Goal: Transaction & Acquisition: Purchase product/service

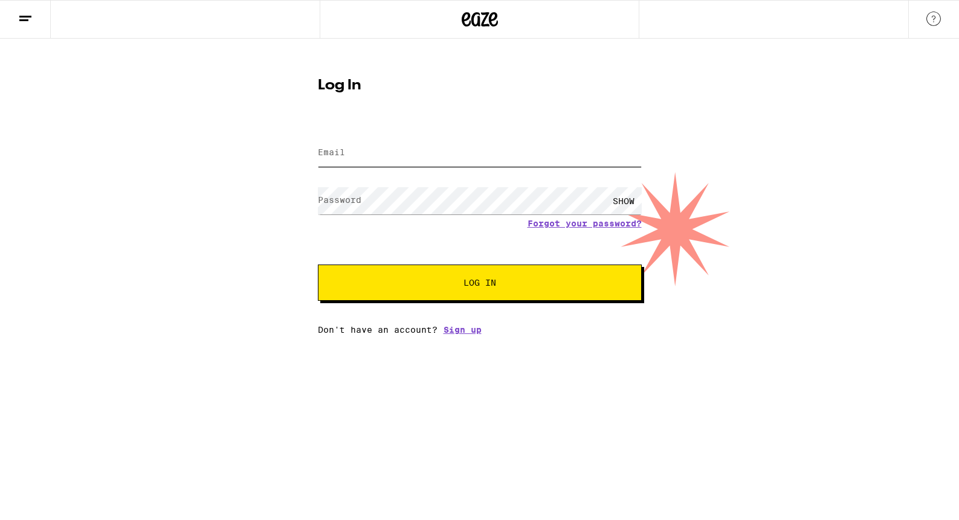
type input "younglifetm@icloud.com"
click at [410, 291] on button "Log In" at bounding box center [480, 283] width 324 height 36
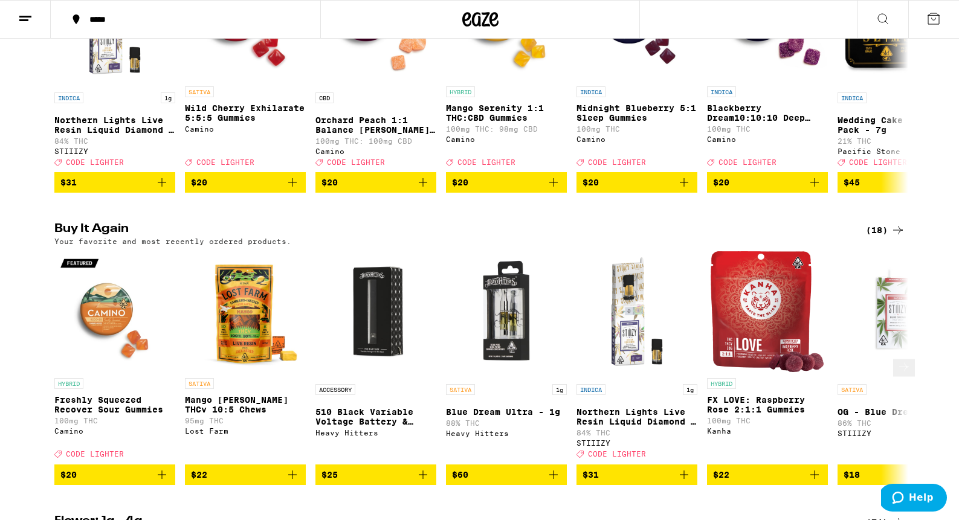
scroll to position [245, 0]
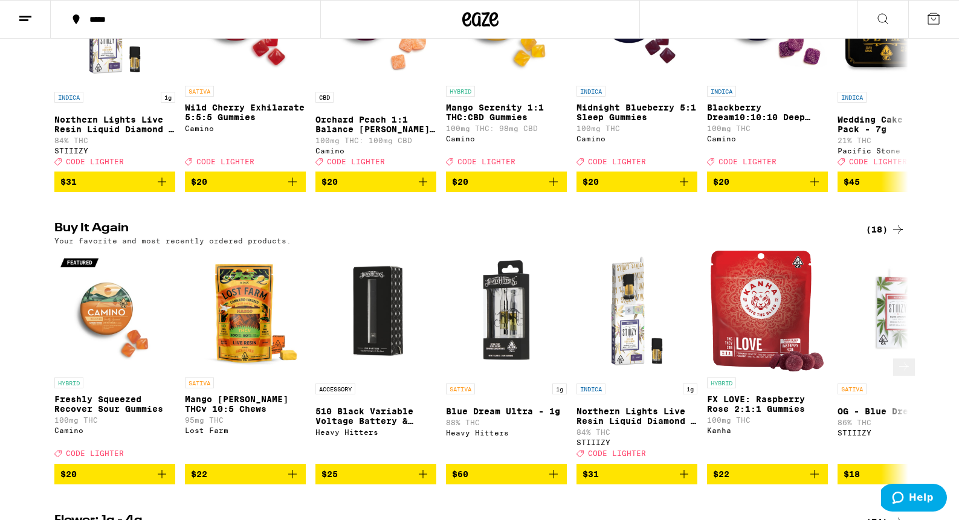
click at [897, 365] on icon at bounding box center [904, 366] width 15 height 15
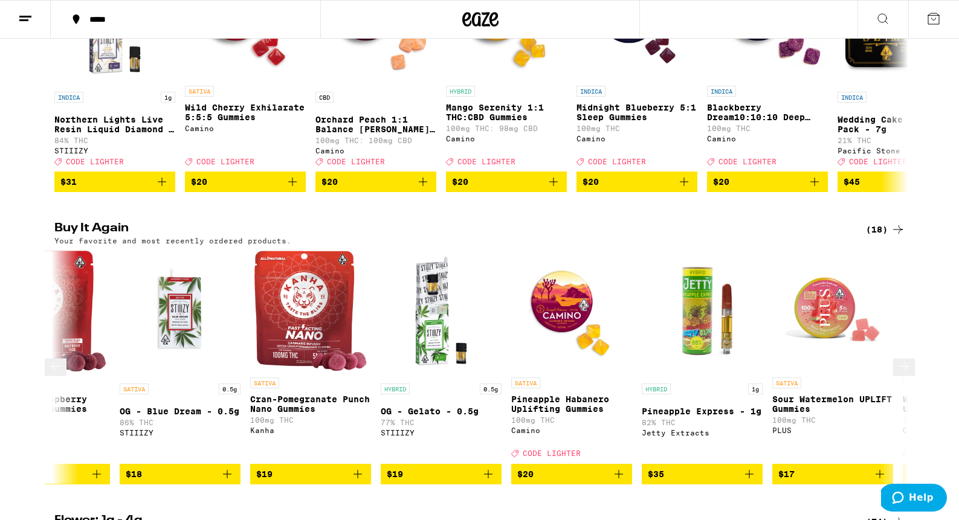
scroll to position [0, 719]
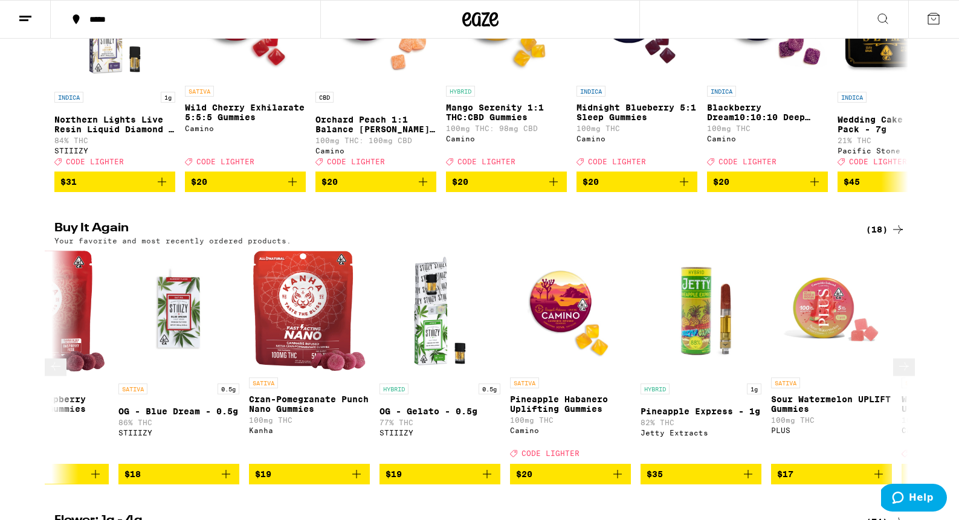
click at [66, 367] on button at bounding box center [56, 368] width 22 height 18
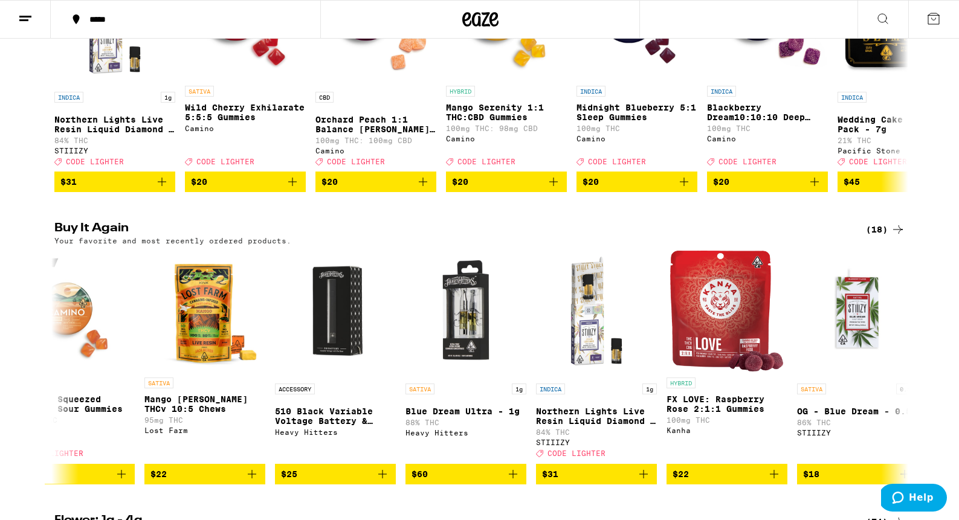
scroll to position [0, 0]
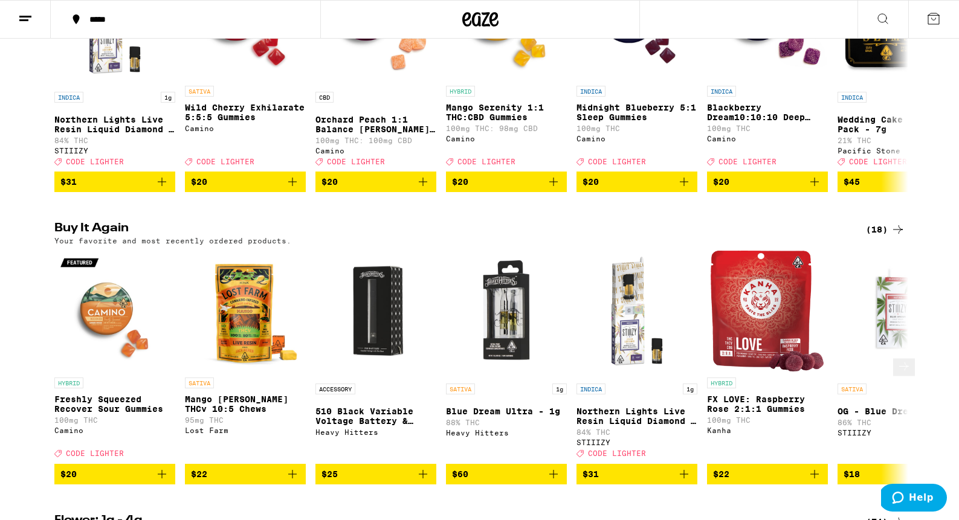
click at [757, 467] on span "$22" at bounding box center [767, 474] width 109 height 15
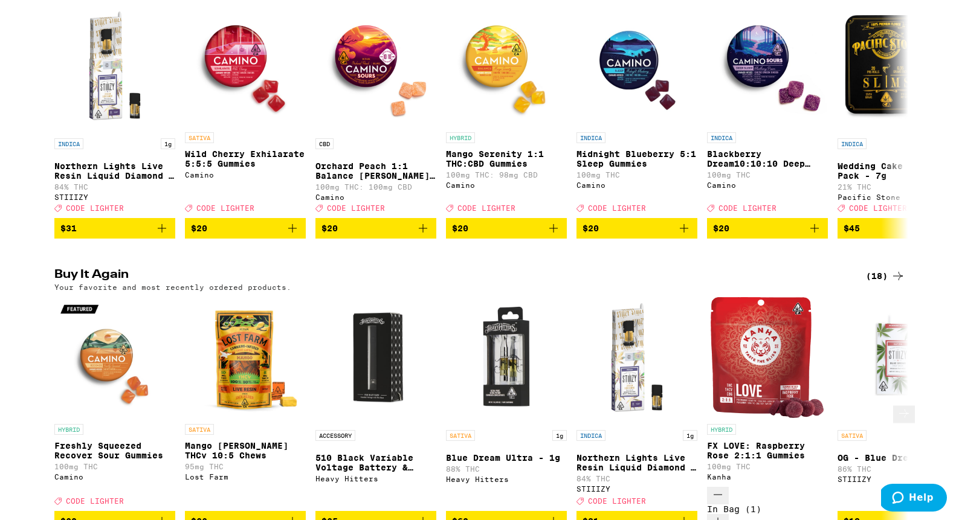
scroll to position [283, 0]
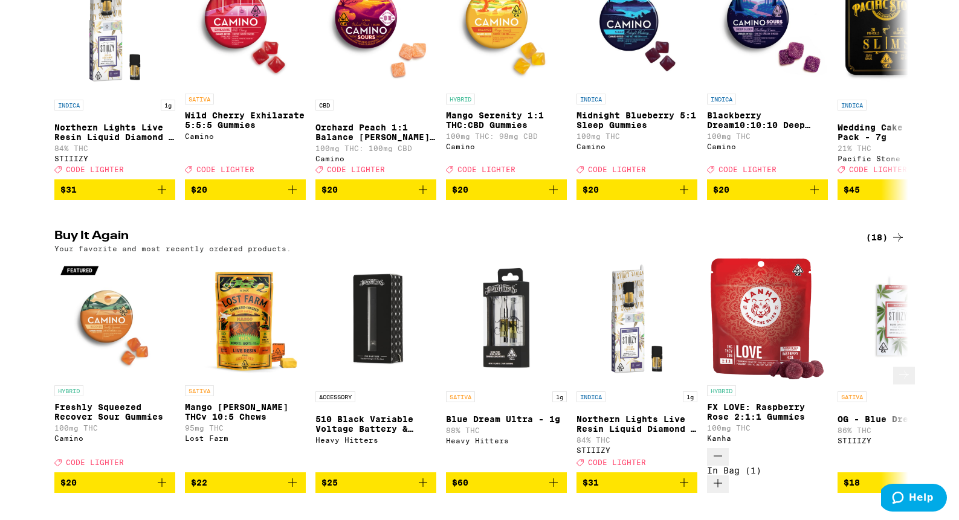
click at [895, 371] on button at bounding box center [904, 376] width 22 height 18
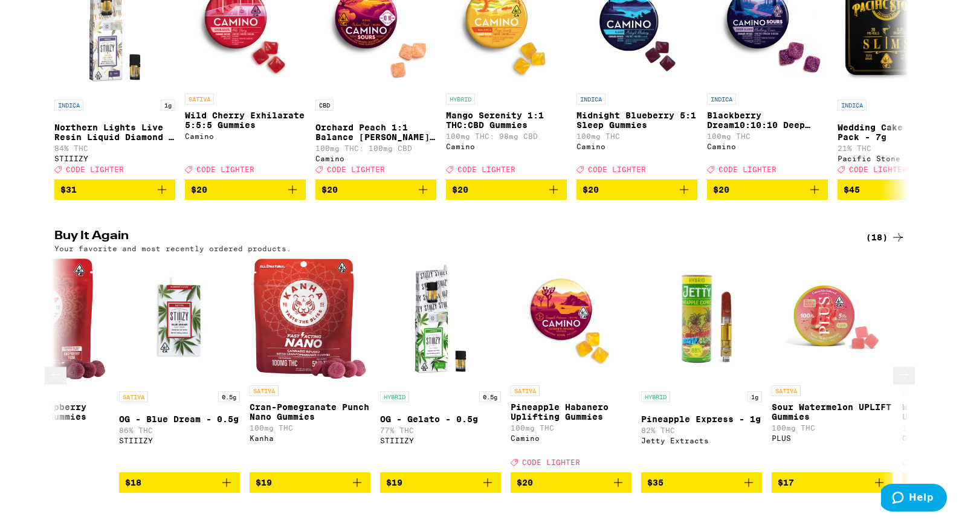
scroll to position [0, 719]
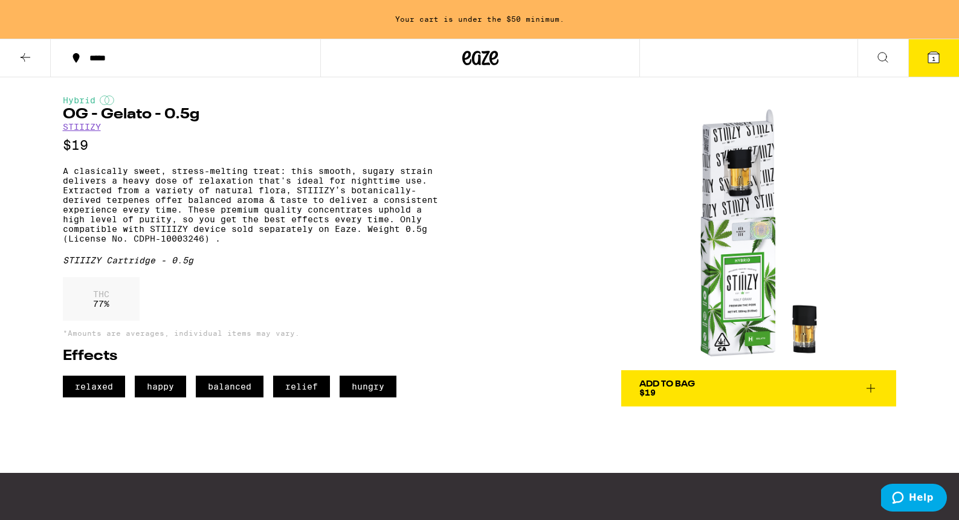
click at [27, 57] on icon at bounding box center [25, 57] width 15 height 15
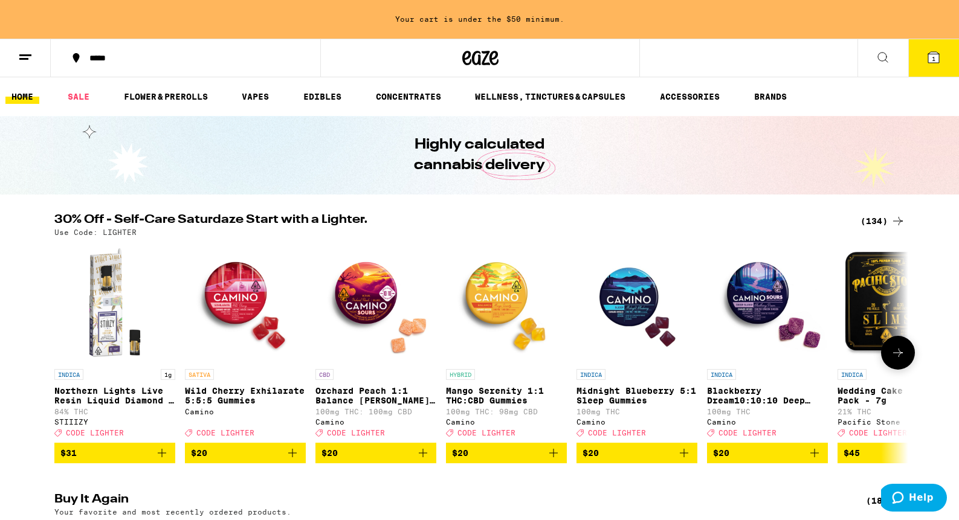
click at [891, 358] on icon at bounding box center [898, 353] width 15 height 15
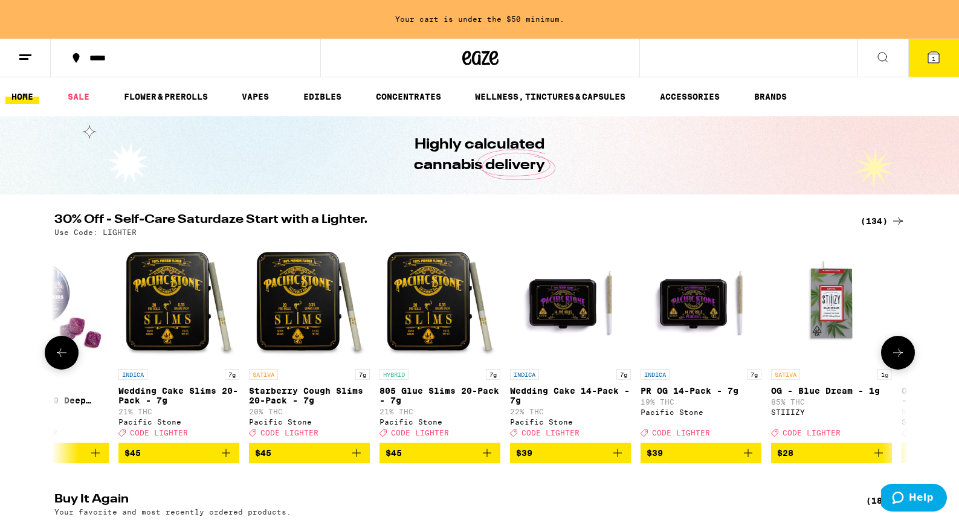
scroll to position [1, 0]
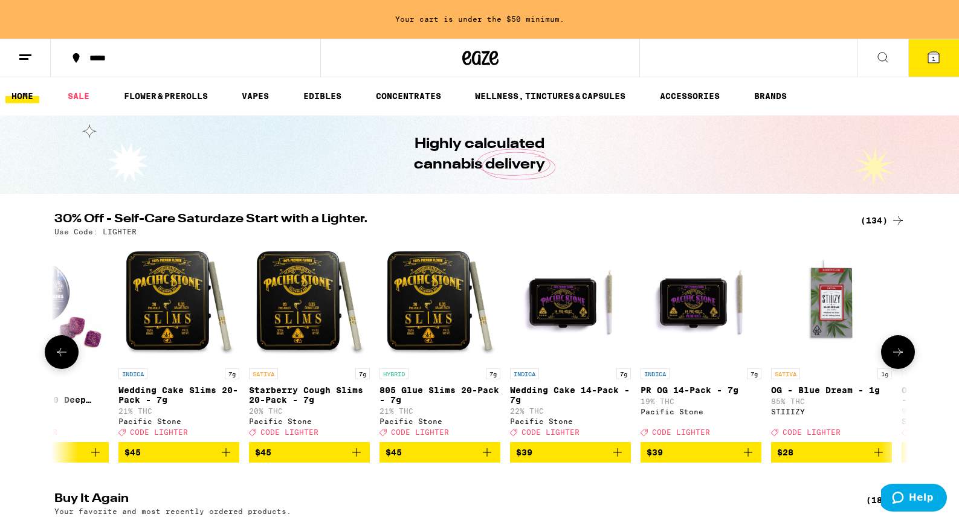
click at [880, 155] on div "Highly calculated cannabis delivery" at bounding box center [479, 154] width 959 height 79
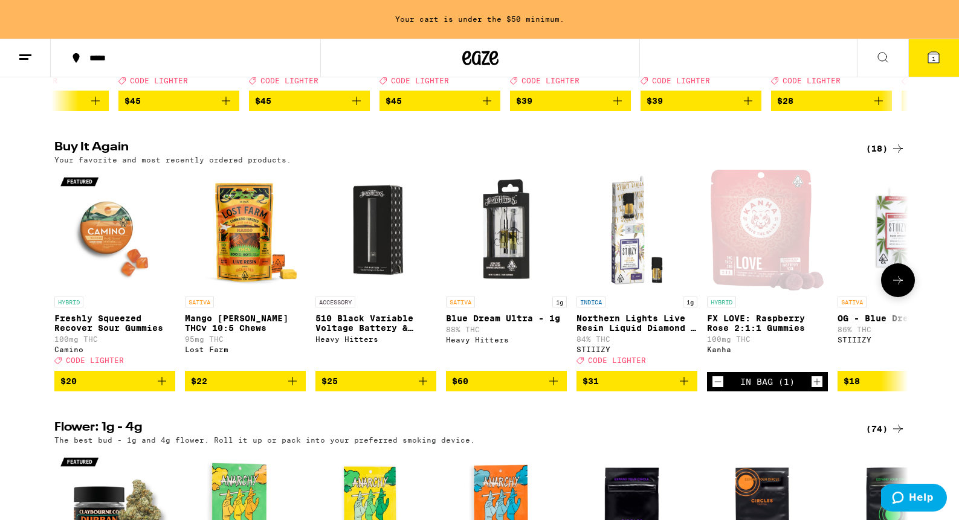
click at [133, 388] on span "$20" at bounding box center [114, 381] width 109 height 15
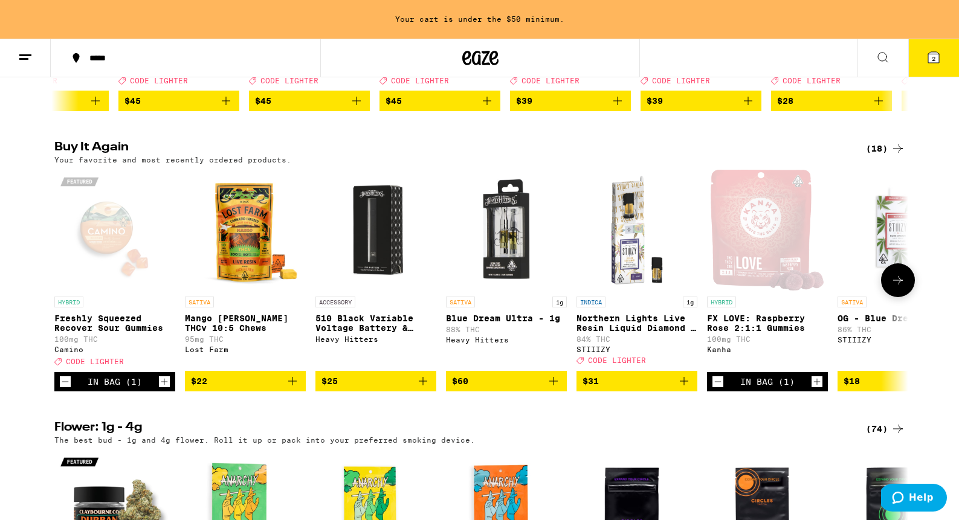
click at [900, 288] on icon at bounding box center [898, 280] width 15 height 15
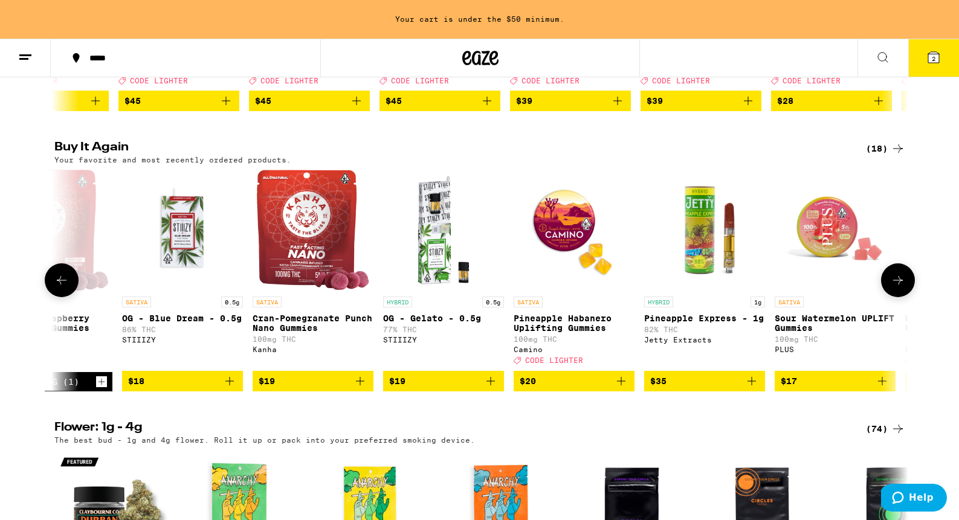
scroll to position [0, 719]
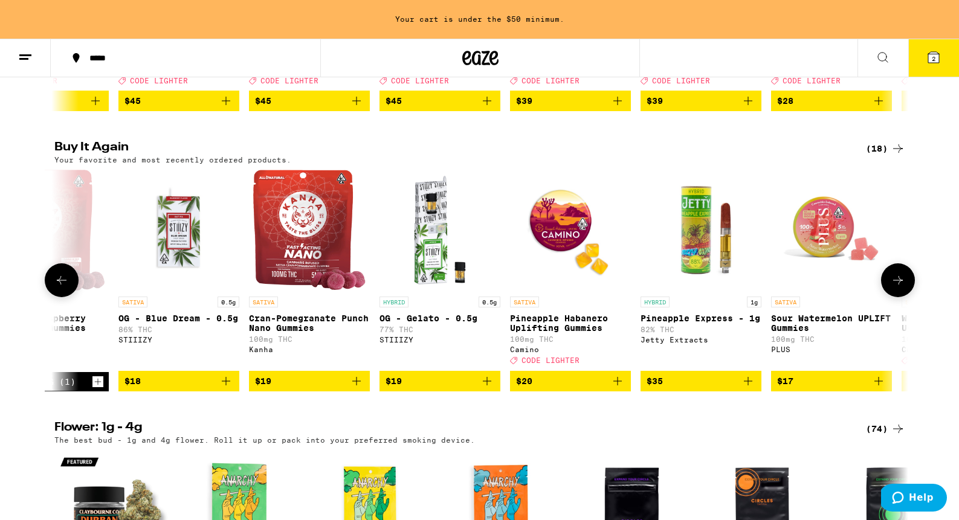
click at [590, 388] on span "$20" at bounding box center [570, 381] width 109 height 15
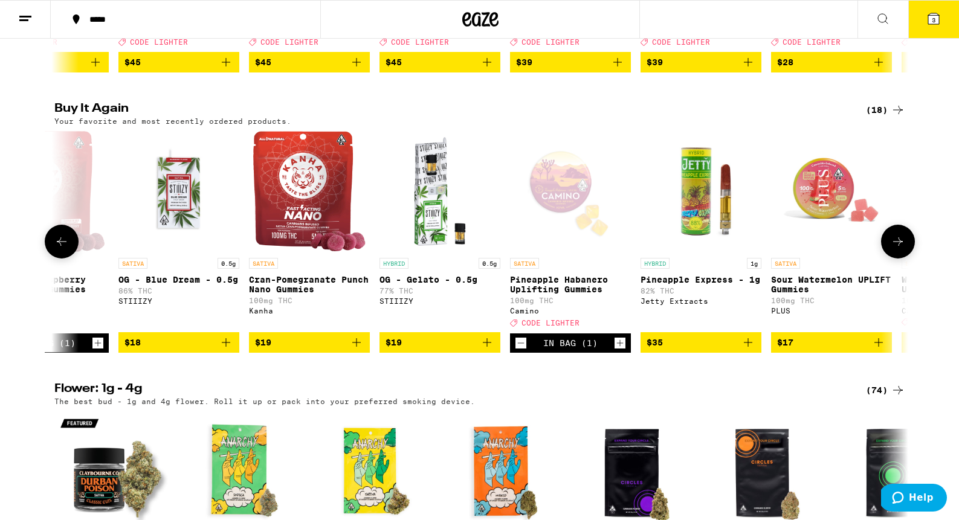
scroll to position [314, 0]
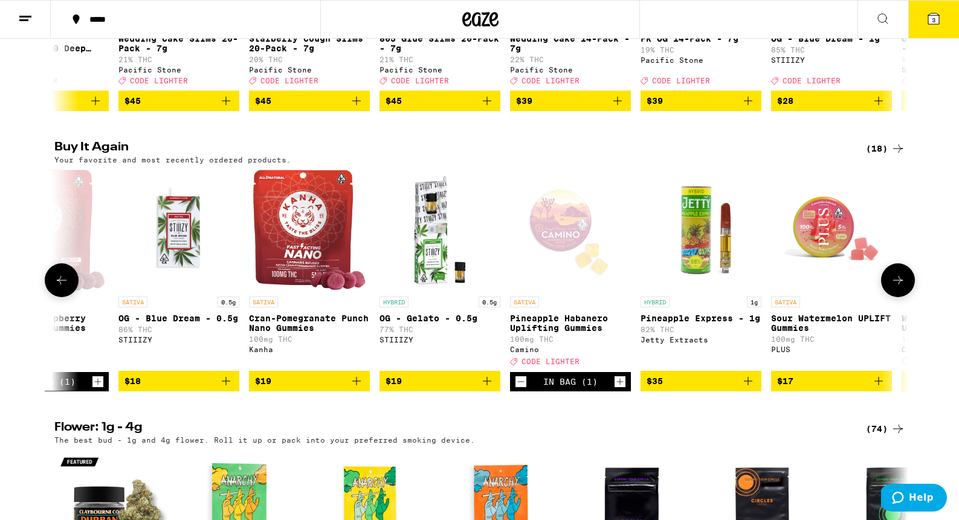
click at [903, 288] on icon at bounding box center [898, 280] width 15 height 15
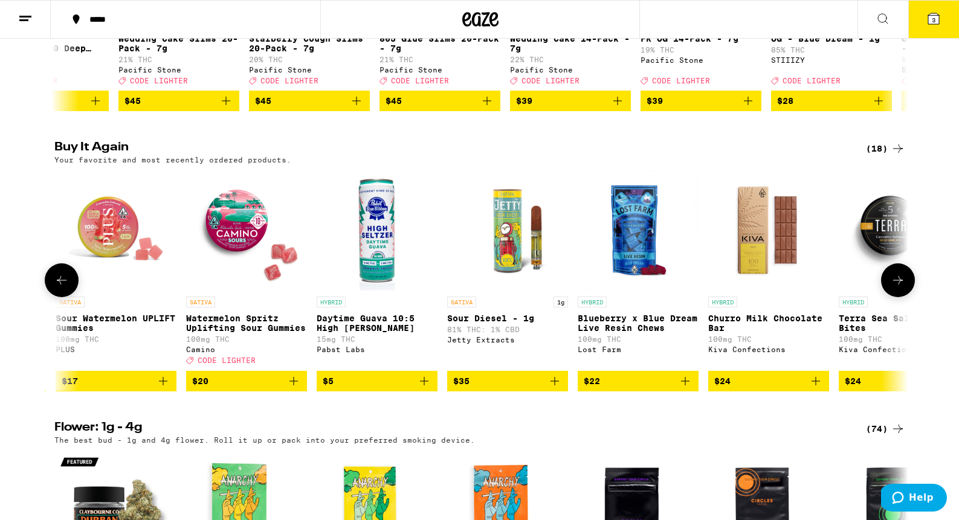
scroll to position [0, 1438]
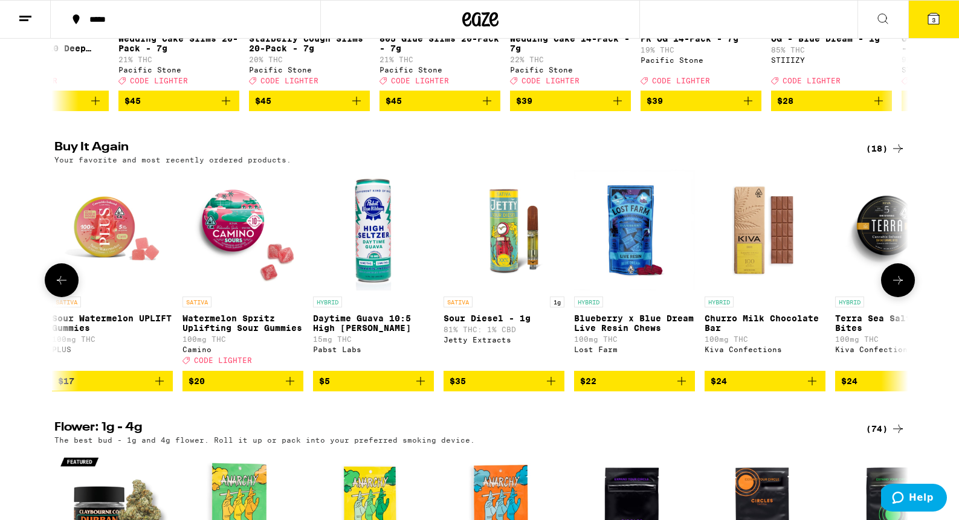
click at [535, 388] on span "$35" at bounding box center [504, 381] width 109 height 15
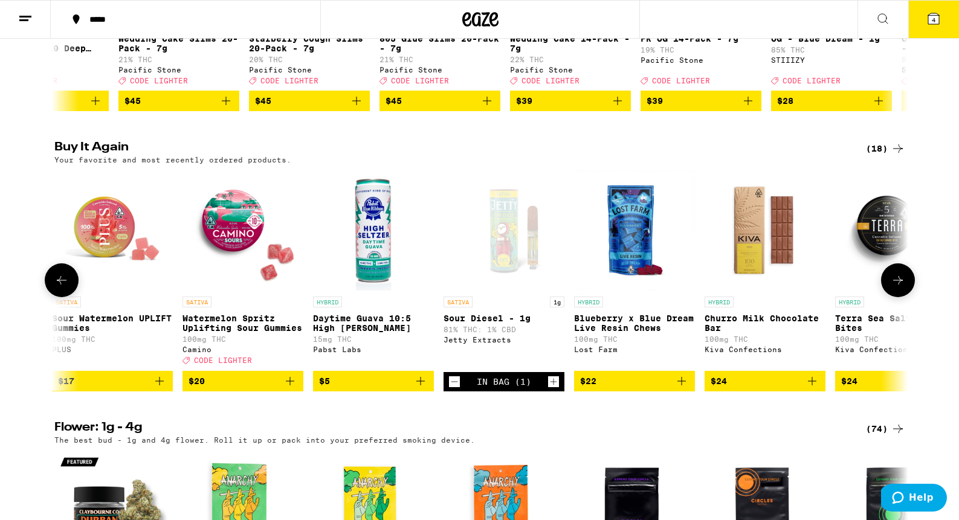
click at [254, 388] on span "$20" at bounding box center [243, 381] width 109 height 15
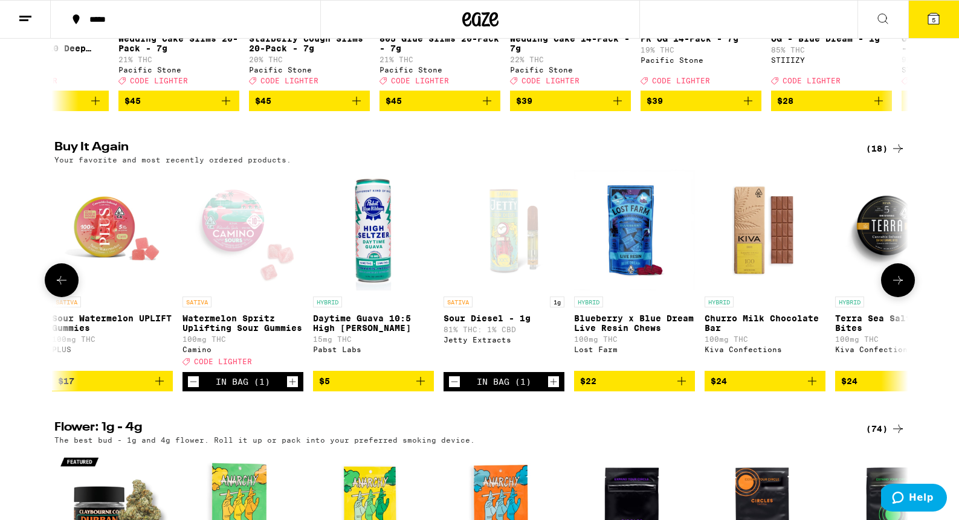
click at [903, 288] on icon at bounding box center [898, 280] width 15 height 15
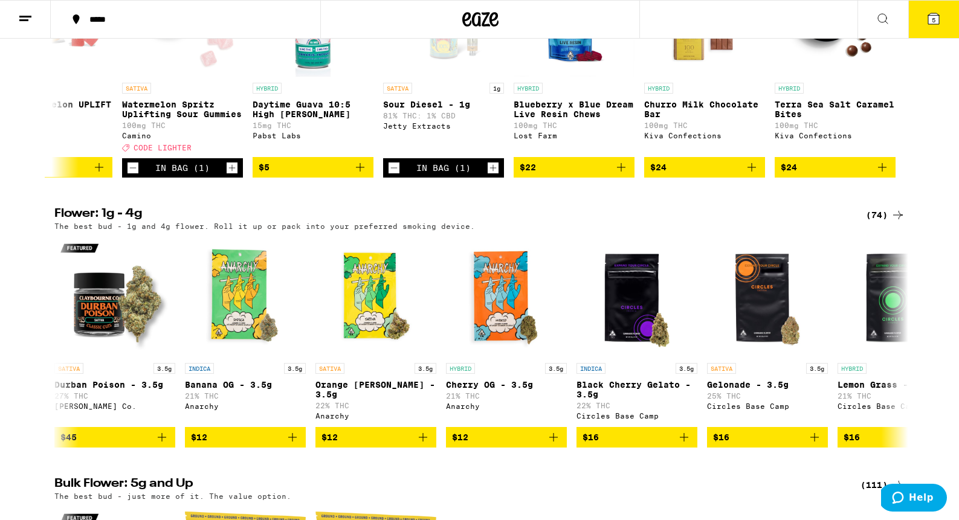
scroll to position [0, 0]
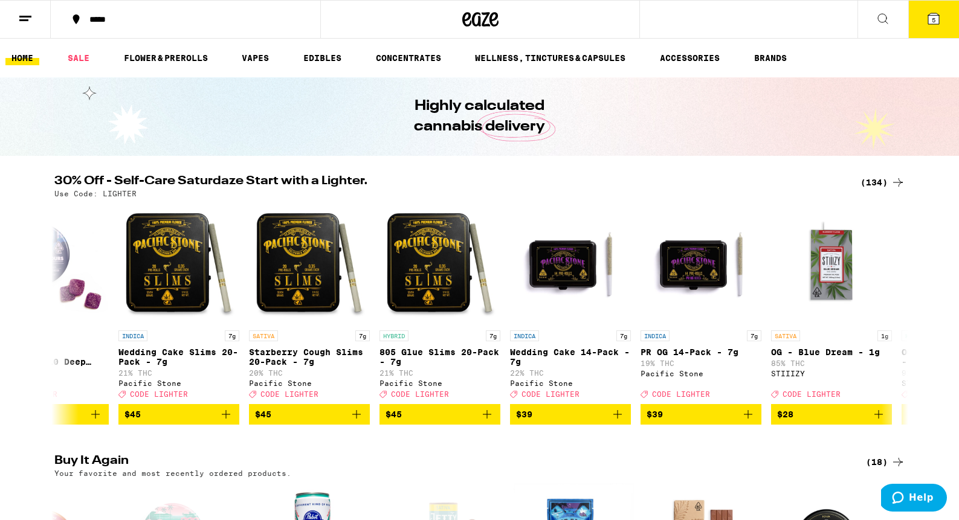
click at [109, 21] on div "*****" at bounding box center [192, 19] width 219 height 8
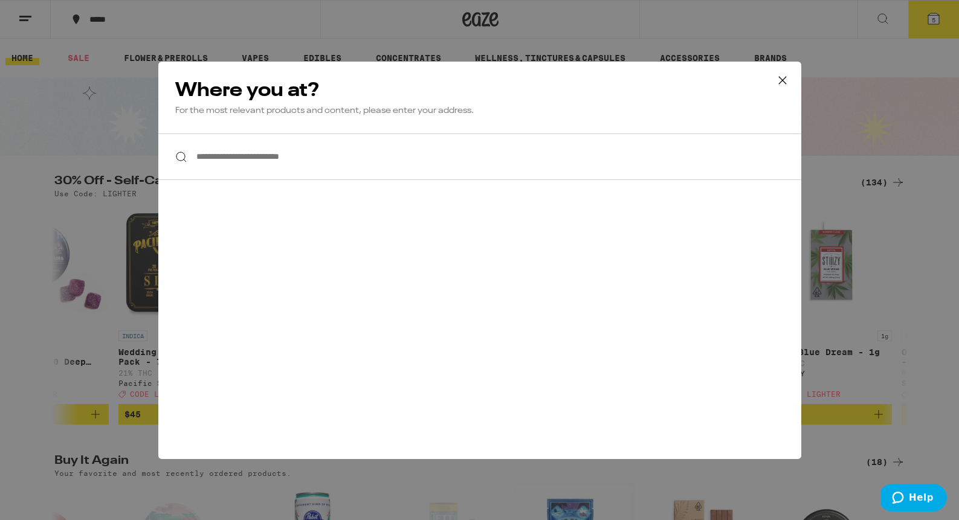
click at [299, 160] on input "**********" at bounding box center [479, 157] width 643 height 47
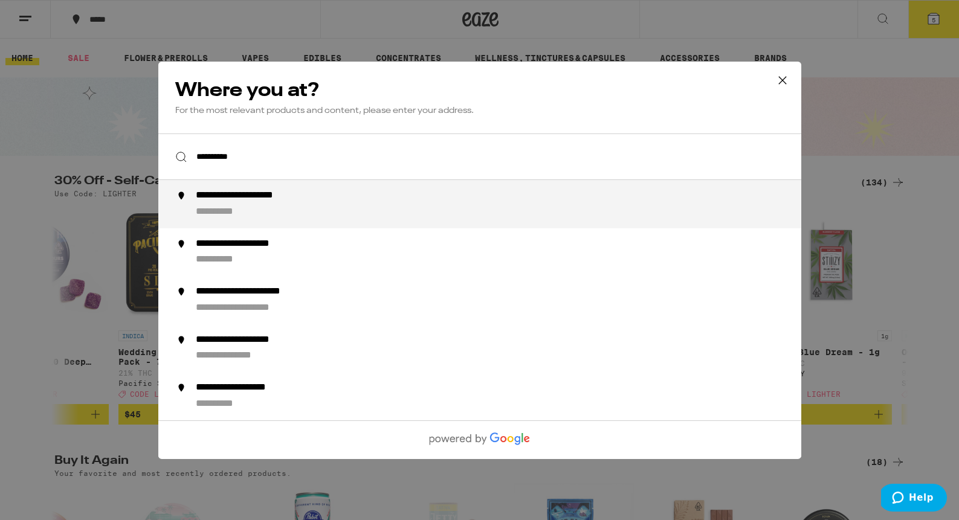
click at [298, 205] on div "**********" at bounding box center [503, 204] width 616 height 29
type input "**********"
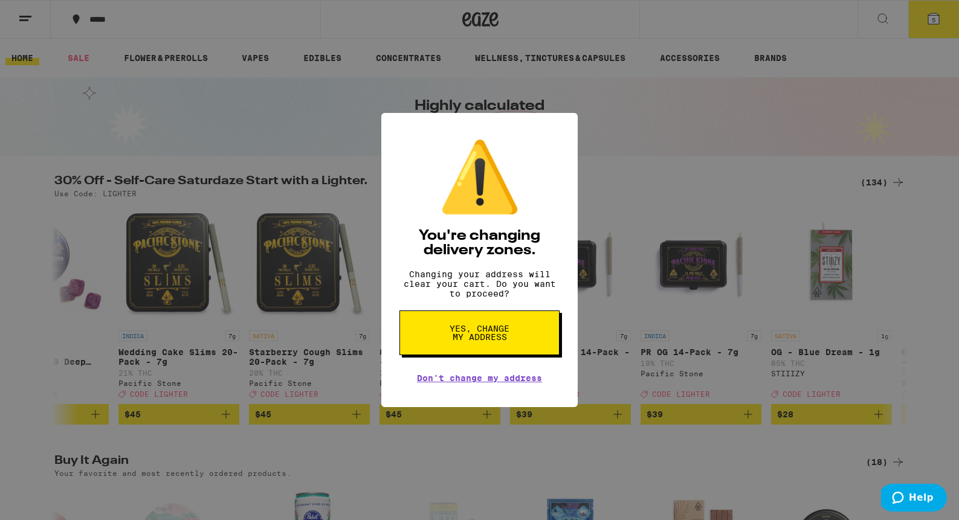
click at [483, 341] on span "Yes, change my address" at bounding box center [479, 332] width 62 height 17
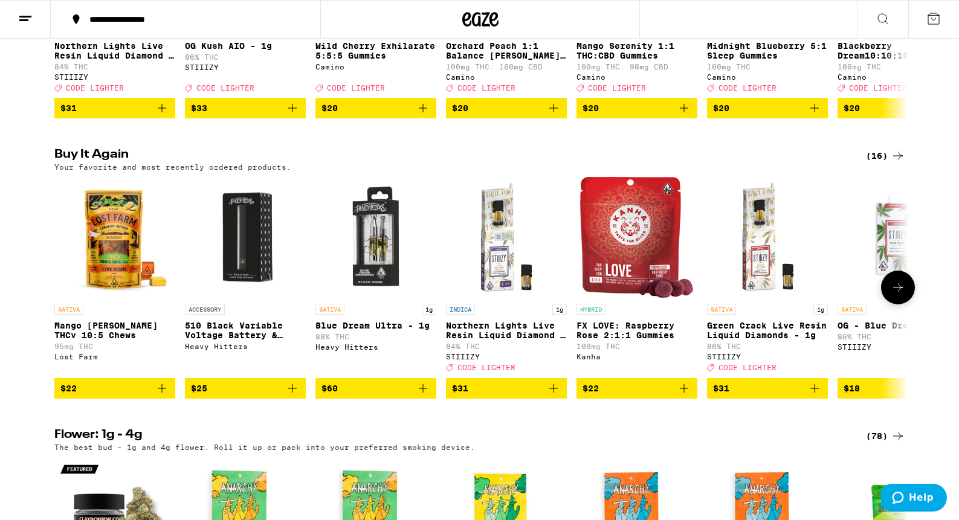
scroll to position [307, 0]
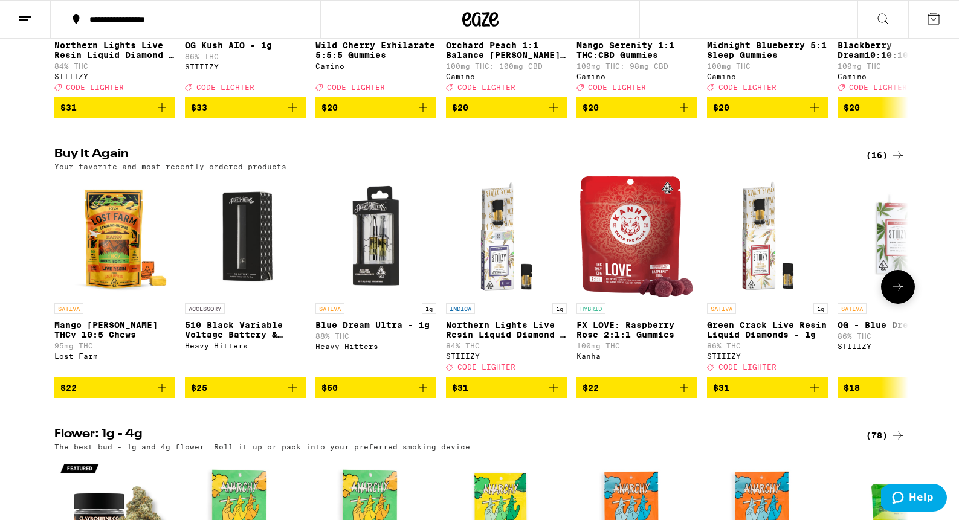
click at [626, 395] on span "$22" at bounding box center [636, 388] width 109 height 15
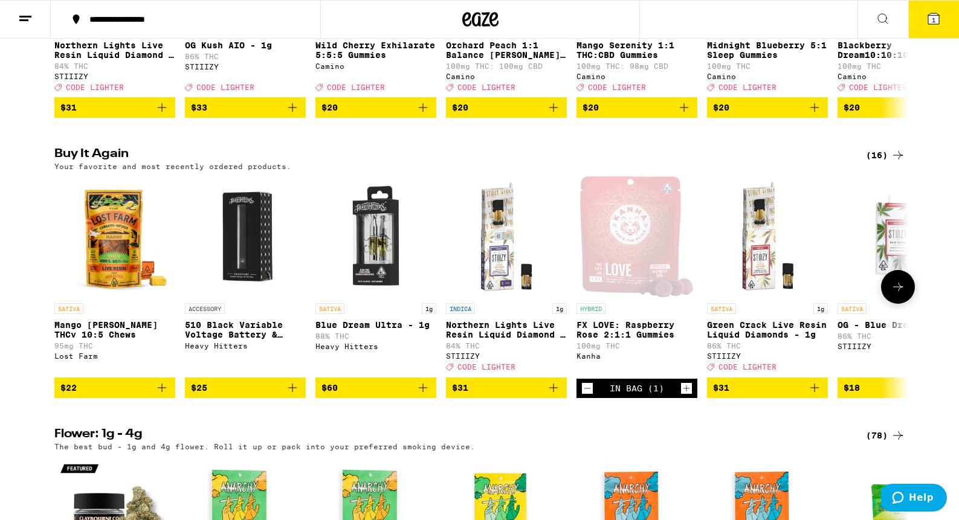
scroll to position [346, 0]
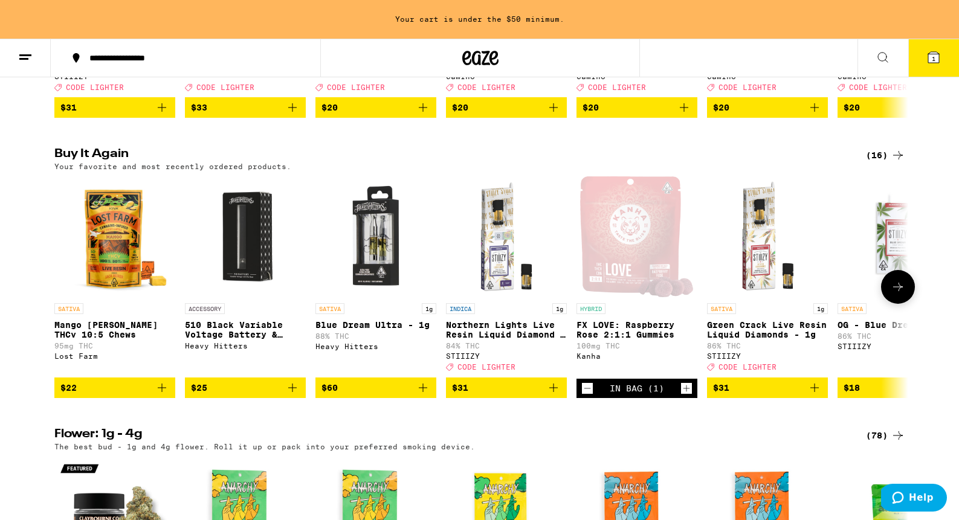
click at [894, 294] on icon at bounding box center [898, 287] width 15 height 15
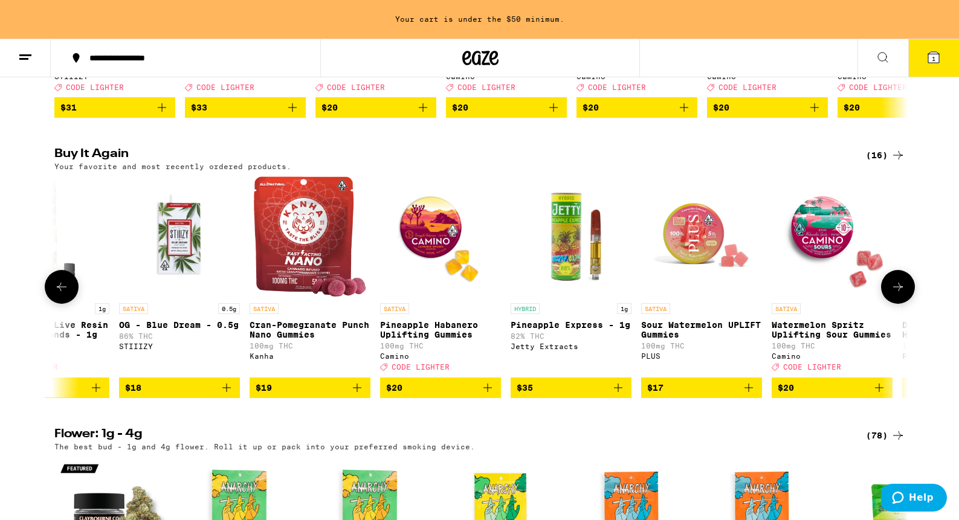
scroll to position [0, 719]
click at [214, 395] on span "$18" at bounding box center [178, 388] width 109 height 15
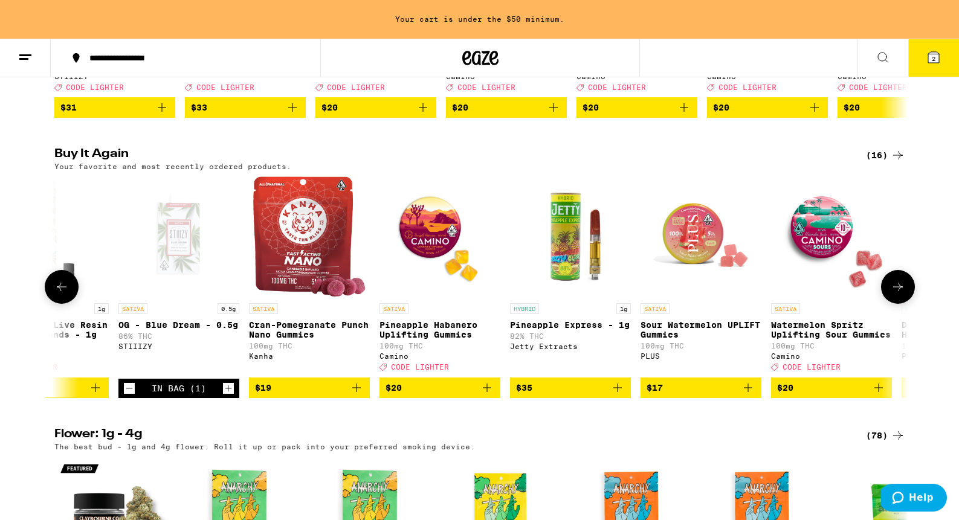
click at [440, 395] on span "$20" at bounding box center [439, 388] width 109 height 15
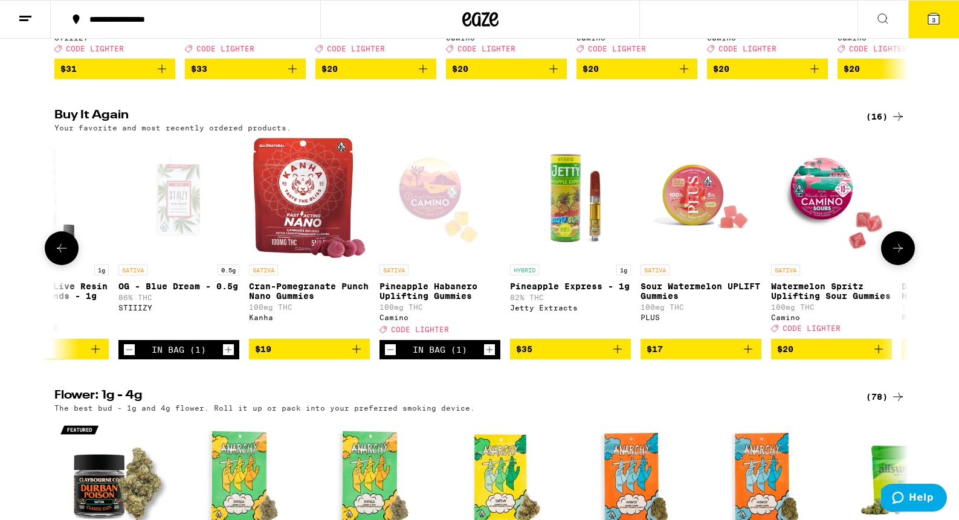
scroll to position [307, 0]
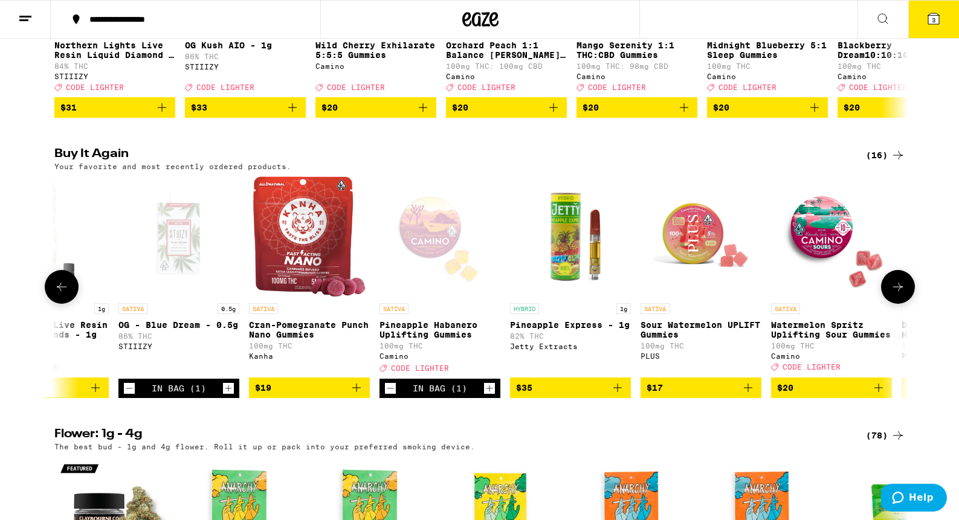
click at [840, 395] on span "$20" at bounding box center [831, 388] width 109 height 15
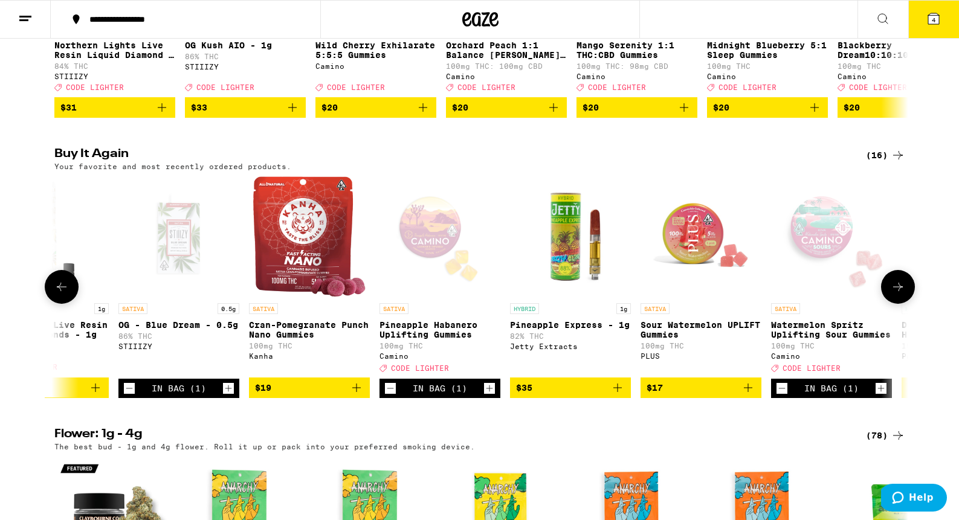
click at [895, 294] on icon at bounding box center [898, 287] width 15 height 15
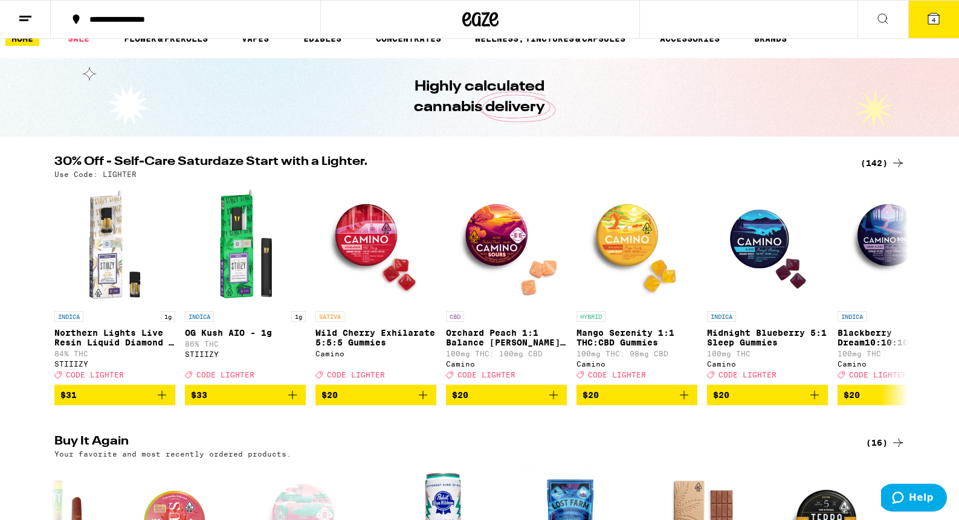
scroll to position [0, 0]
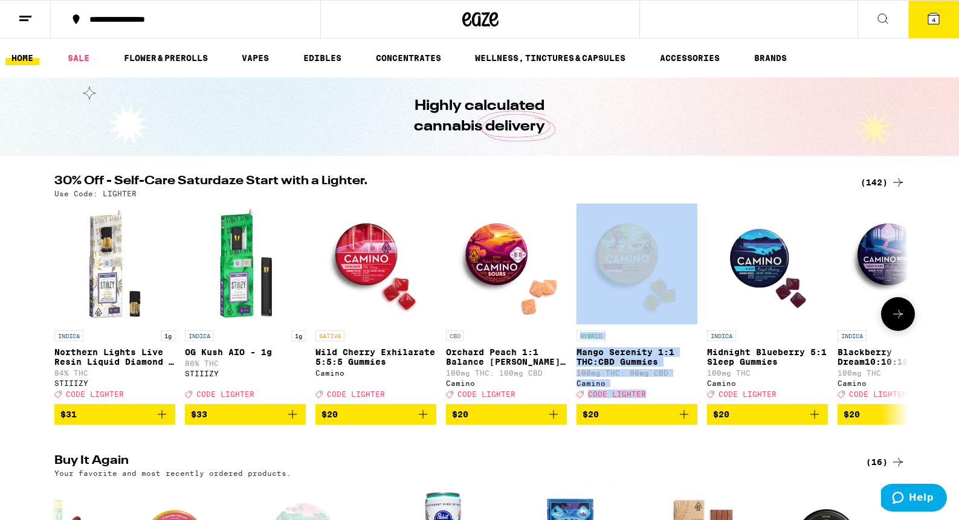
click at [900, 318] on icon at bounding box center [898, 314] width 10 height 8
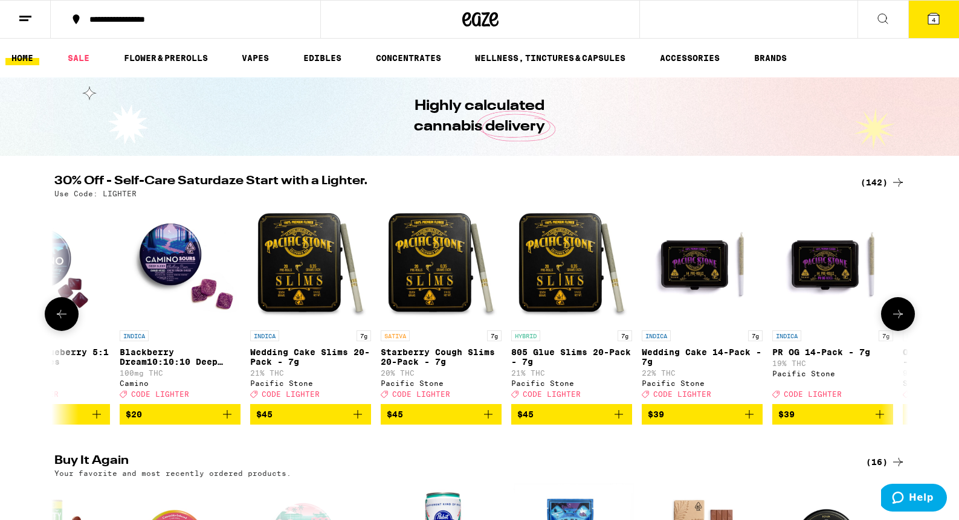
scroll to position [0, 719]
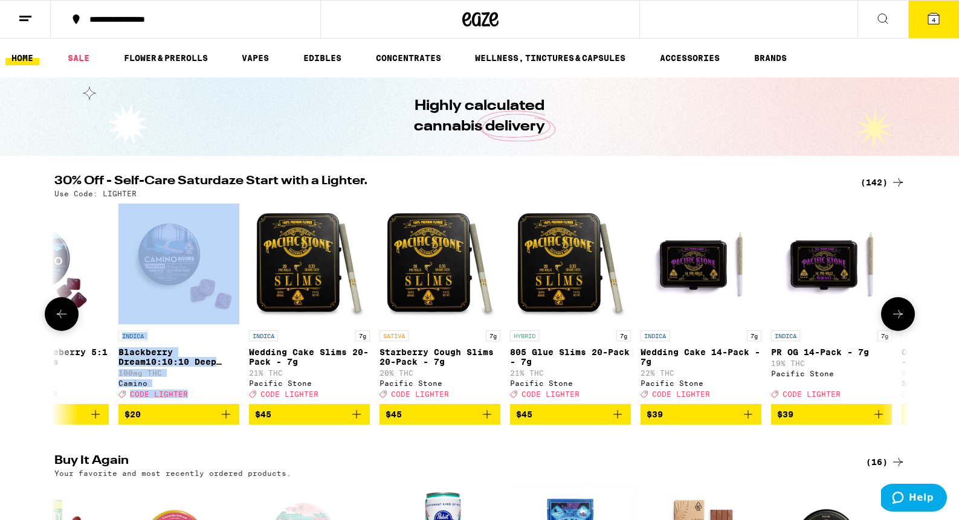
click at [892, 321] on icon at bounding box center [898, 314] width 15 height 15
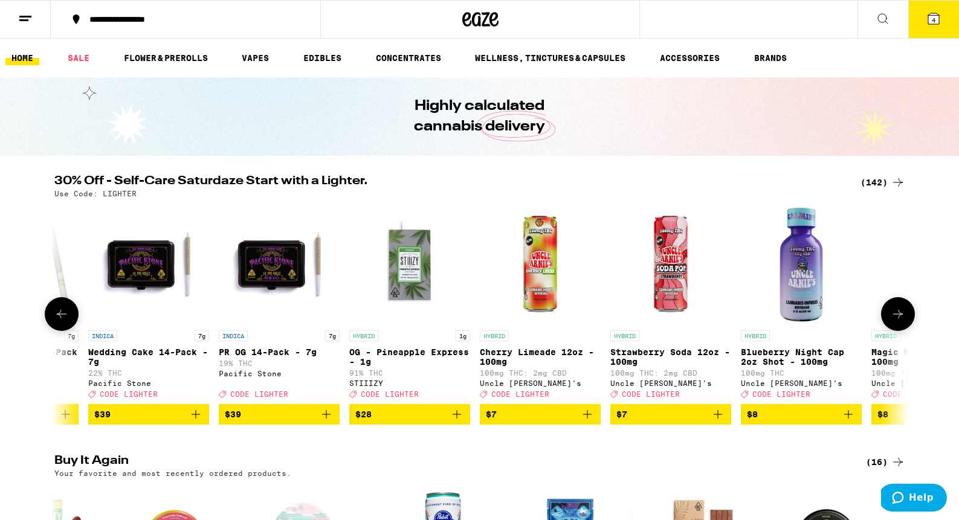
scroll to position [0, 1438]
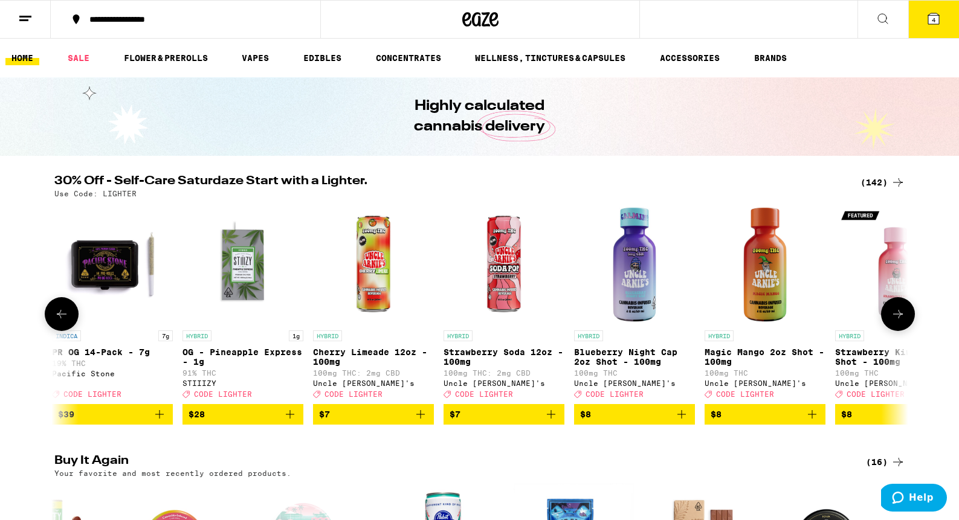
click at [892, 321] on icon at bounding box center [898, 314] width 15 height 15
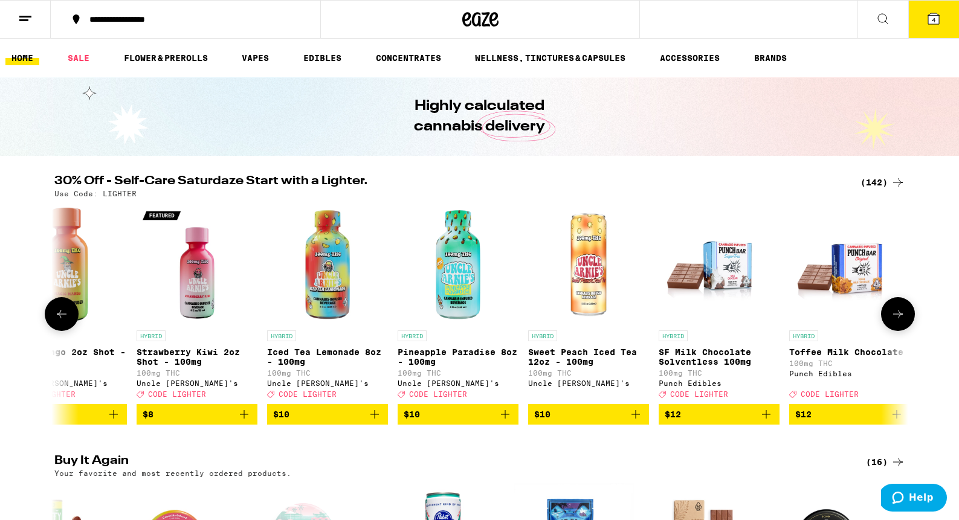
scroll to position [0, 2157]
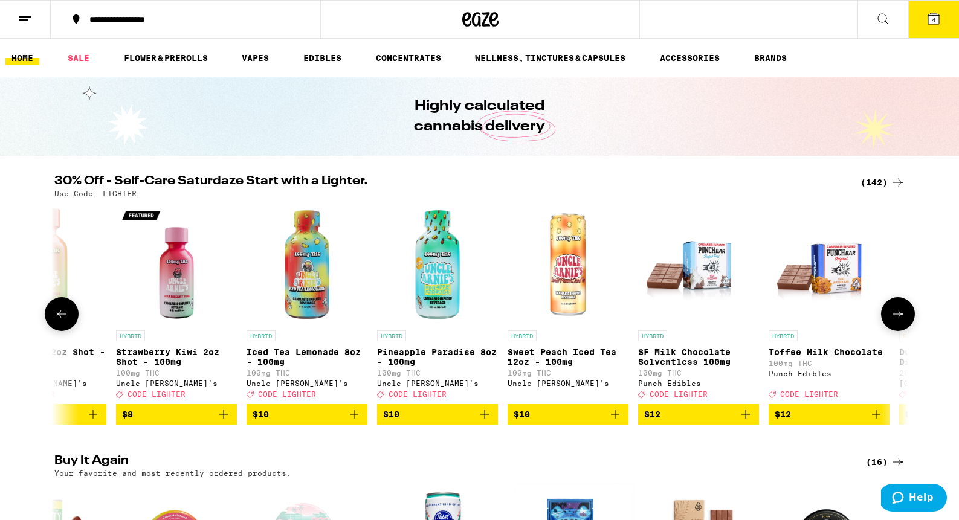
click at [892, 321] on icon at bounding box center [898, 314] width 15 height 15
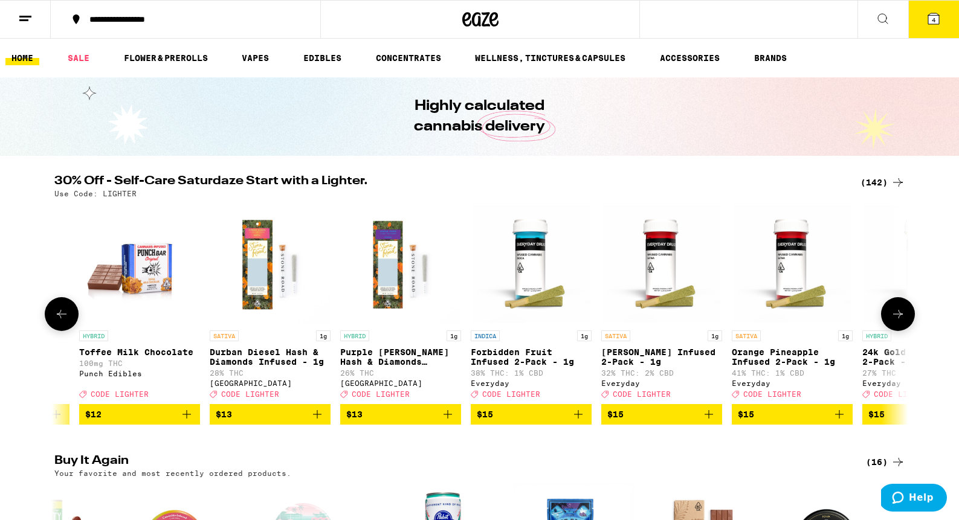
scroll to position [0, 2876]
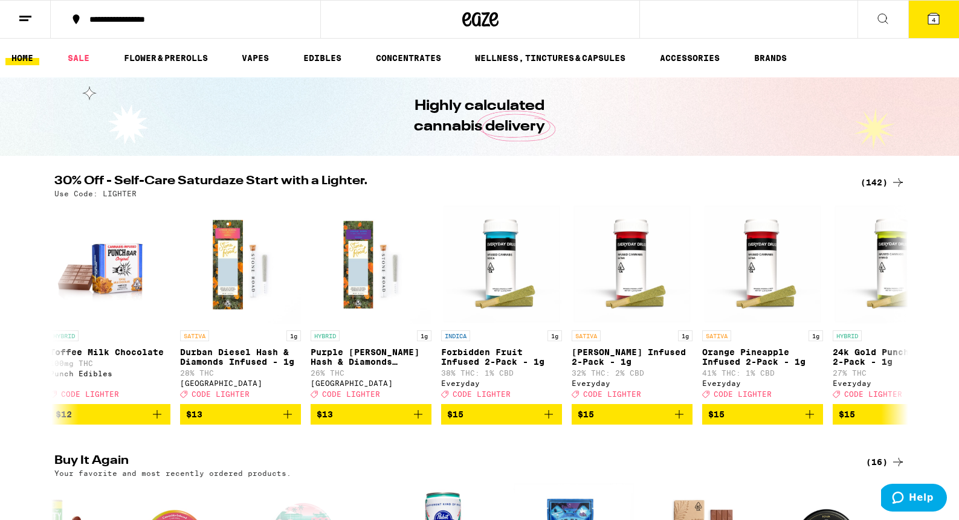
click at [885, 185] on div "(142)" at bounding box center [882, 182] width 45 height 15
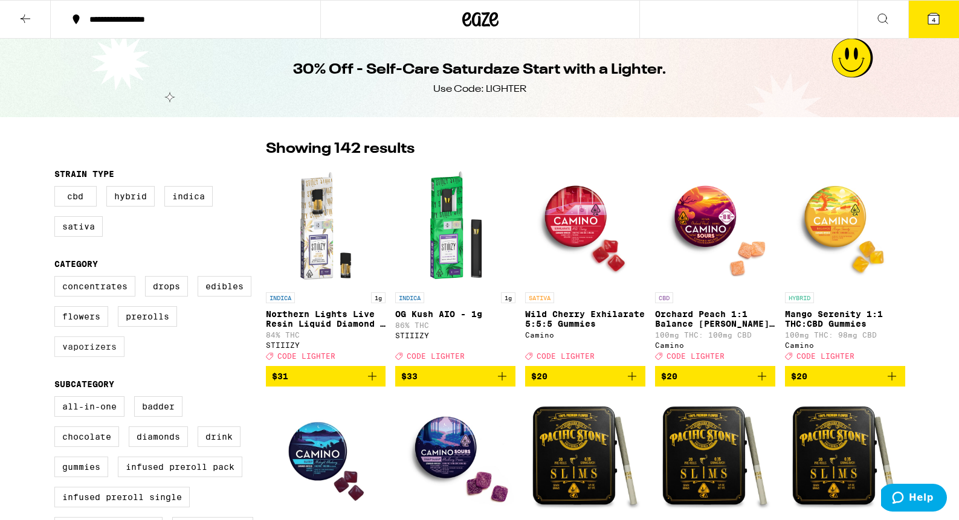
click at [90, 353] on label "Vaporizers" at bounding box center [89, 347] width 70 height 21
click at [57, 279] on input "Vaporizers" at bounding box center [57, 278] width 1 height 1
checkbox input "true"
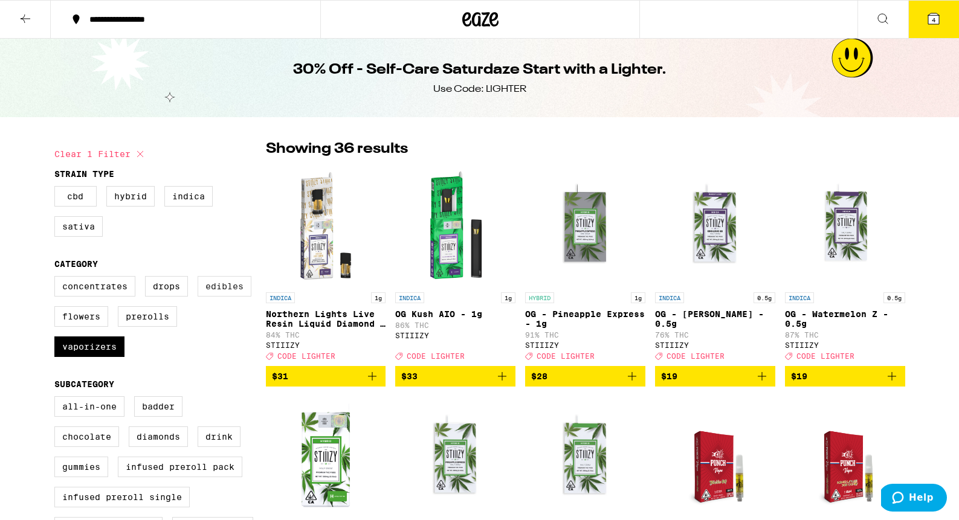
click at [216, 286] on label "Edibles" at bounding box center [225, 286] width 54 height 21
click at [57, 279] on input "Edibles" at bounding box center [57, 278] width 1 height 1
checkbox input "true"
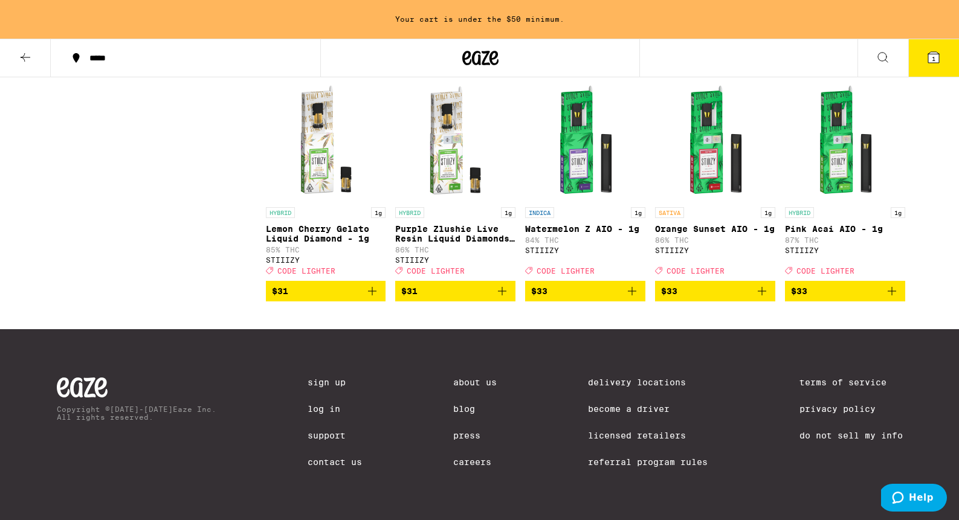
scroll to position [2521, 0]
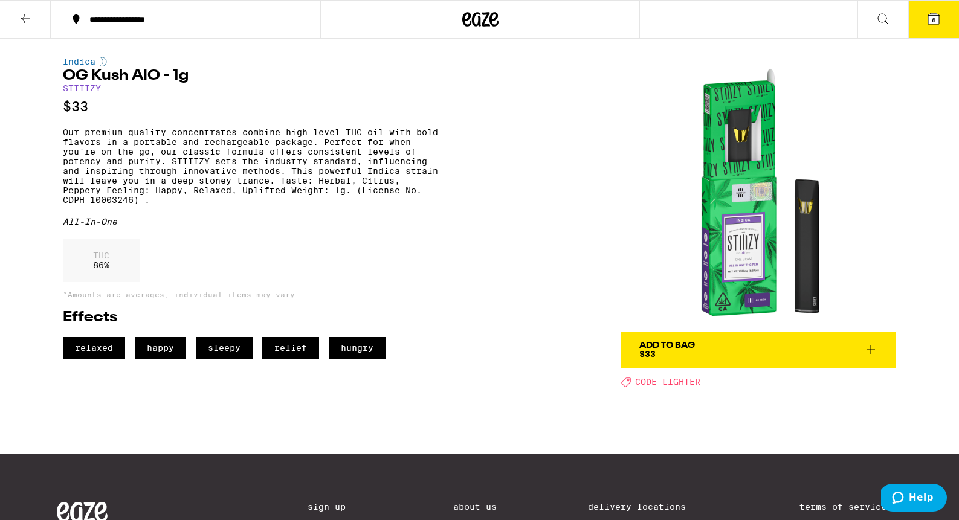
click at [683, 351] on div "Add To Bag $33" at bounding box center [667, 349] width 56 height 17
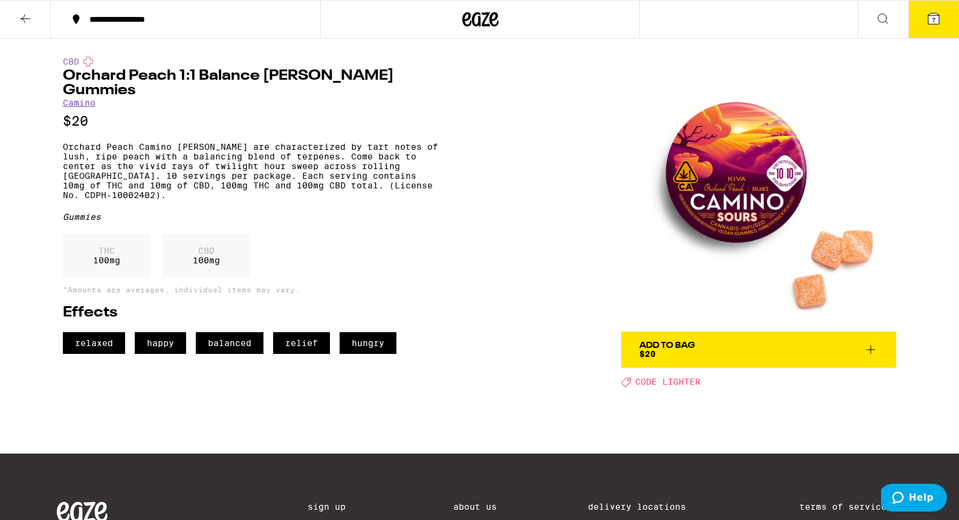
click at [707, 349] on span "Add To Bag $20" at bounding box center [758, 349] width 239 height 17
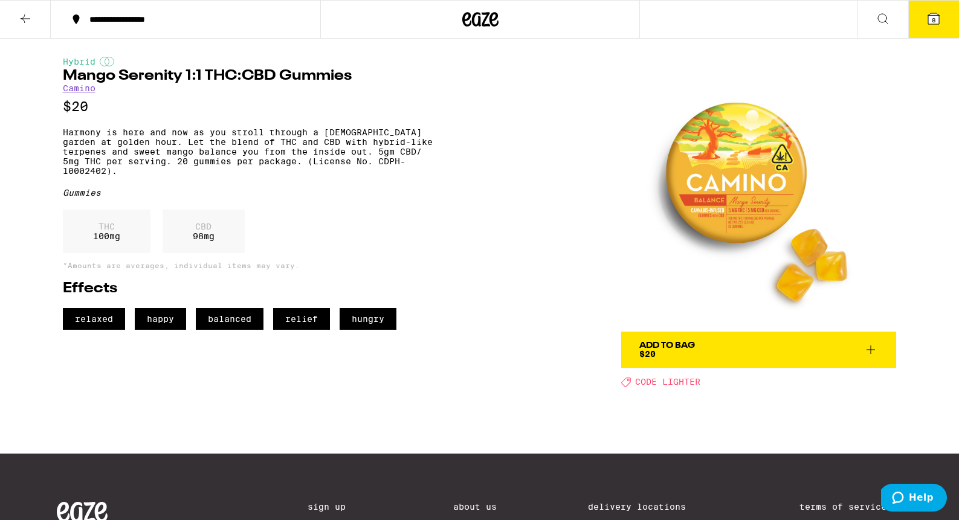
click at [719, 353] on span "Add To Bag $20" at bounding box center [758, 349] width 239 height 17
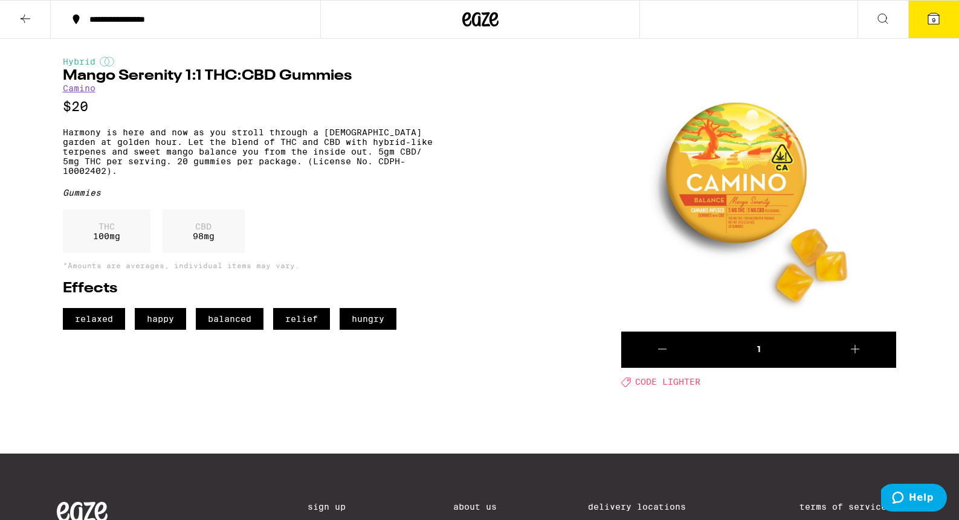
click at [932, 24] on span "9" at bounding box center [934, 19] width 4 height 7
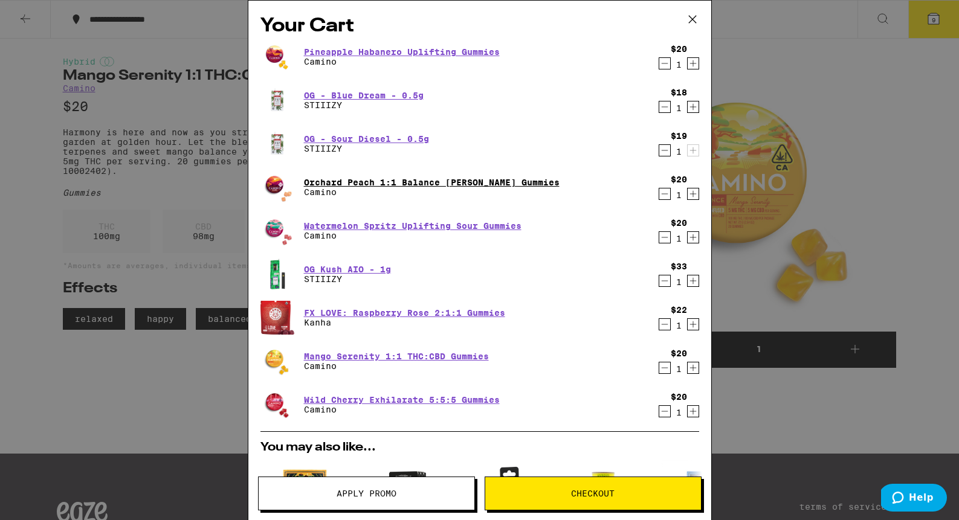
click at [488, 181] on link "Orchard Peach 1:1 Balance Sours Gummies" at bounding box center [432, 183] width 256 height 10
click at [376, 181] on link "Orchard Peach 1:1 Balance Sours Gummies" at bounding box center [432, 183] width 256 height 10
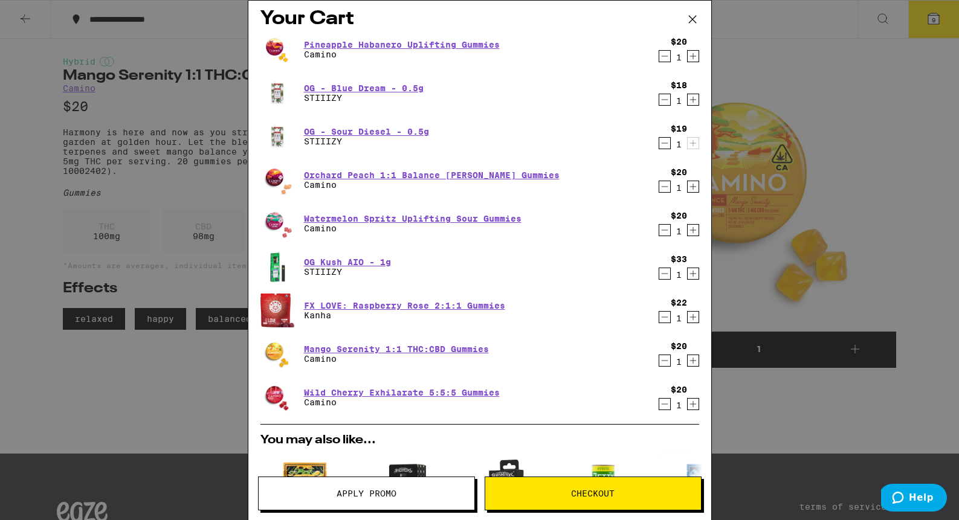
click at [666, 191] on icon "Decrement" at bounding box center [664, 186] width 11 height 15
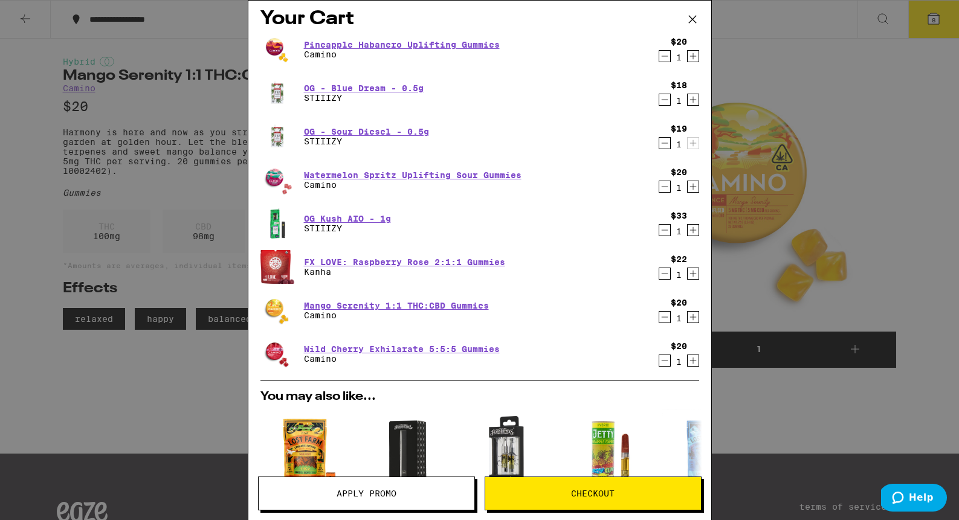
click at [662, 274] on icon "Decrement" at bounding box center [664, 273] width 11 height 15
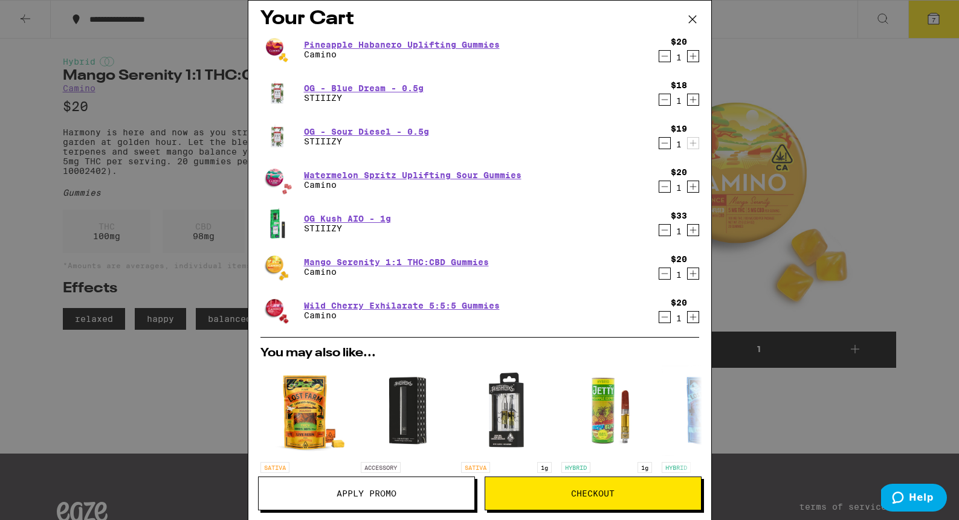
click at [663, 191] on icon "Decrement" at bounding box center [664, 186] width 11 height 15
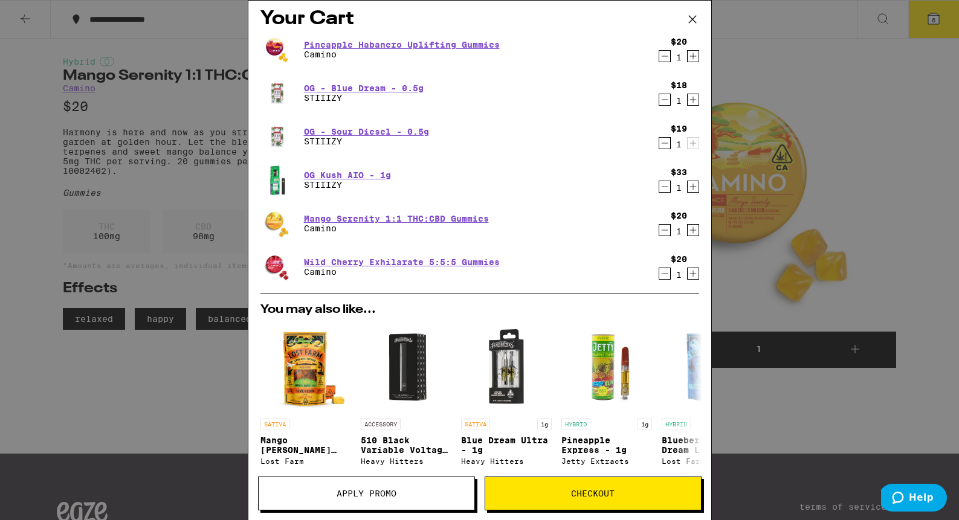
scroll to position [0, 0]
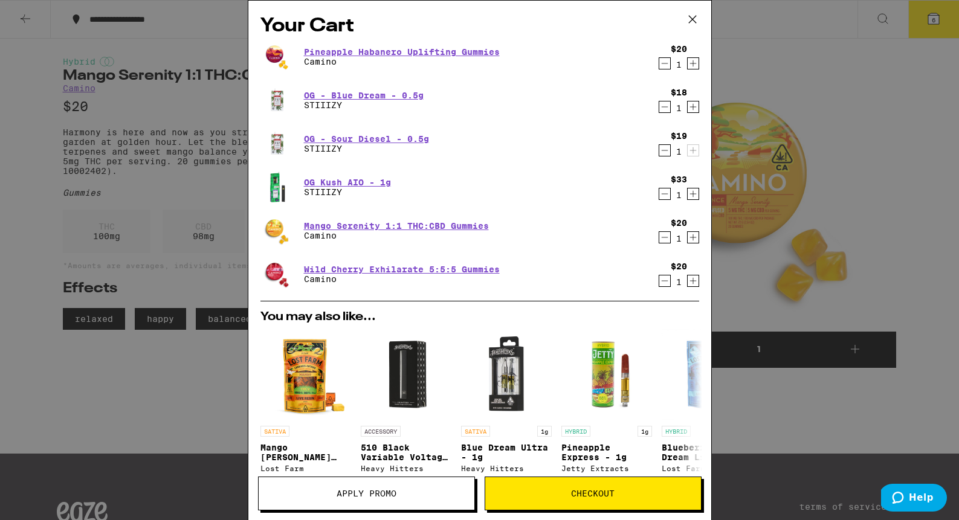
click at [692, 23] on icon at bounding box center [692, 19] width 18 height 18
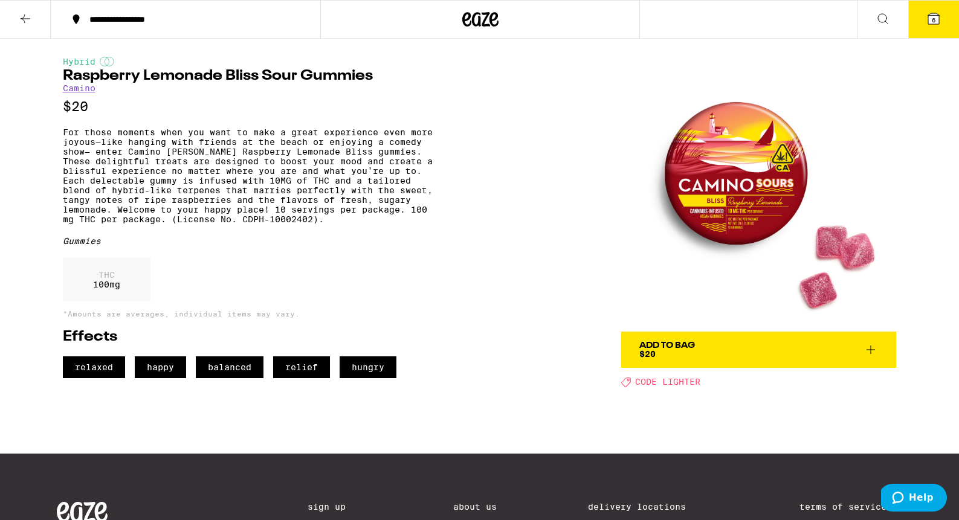
click at [712, 343] on span "Add To Bag $20" at bounding box center [758, 349] width 239 height 17
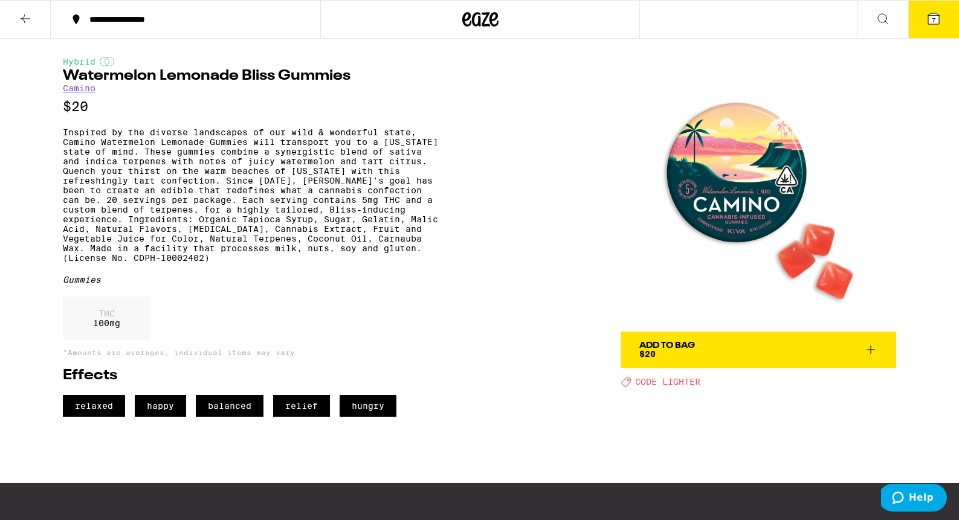
click at [702, 337] on button "Add To Bag $20" at bounding box center [758, 350] width 275 height 36
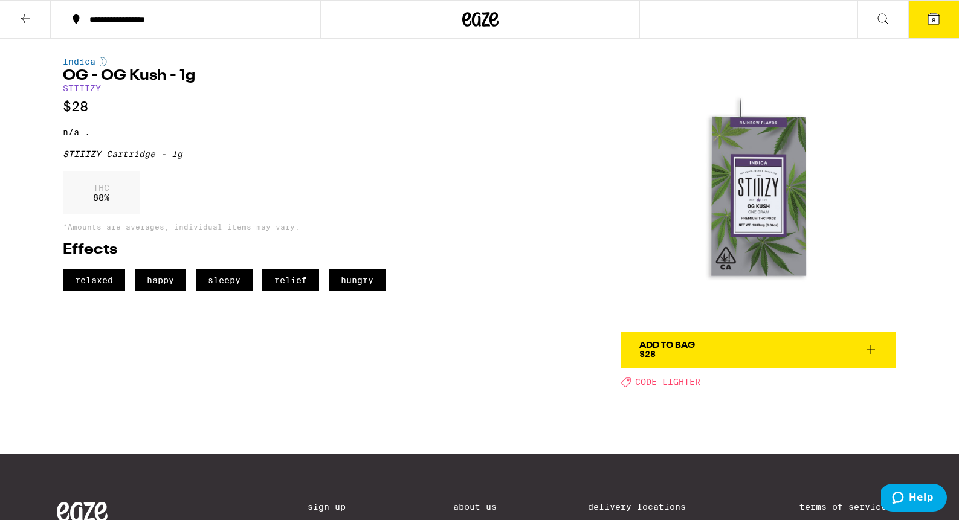
click at [692, 343] on div "Add To Bag" at bounding box center [667, 345] width 56 height 8
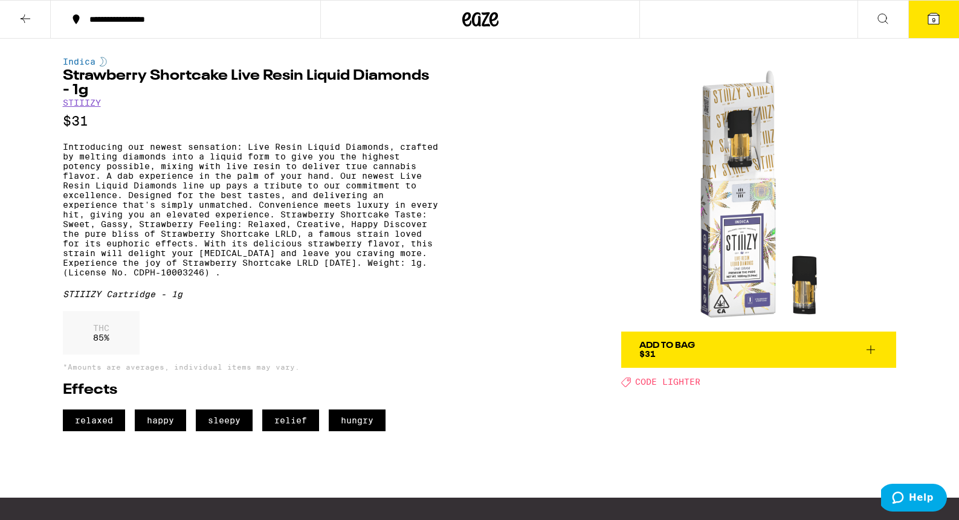
click at [685, 350] on div "Add To Bag $31" at bounding box center [667, 349] width 56 height 17
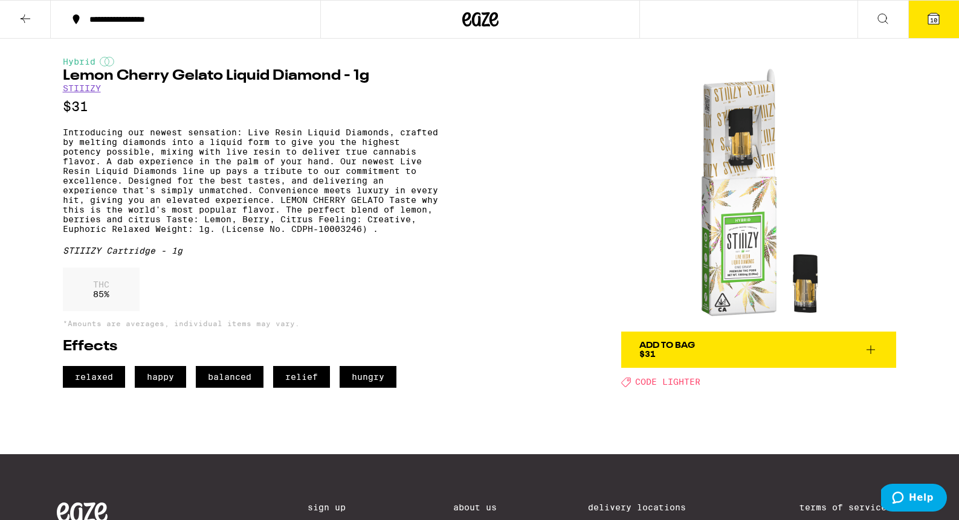
click at [724, 359] on button "Add To Bag $31" at bounding box center [758, 350] width 275 height 36
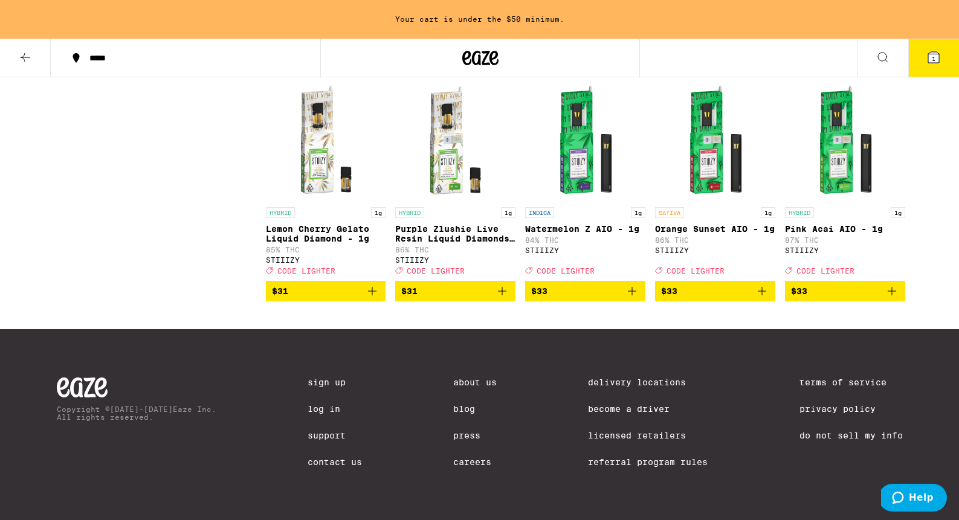
click at [109, 60] on div "*****" at bounding box center [192, 58] width 219 height 8
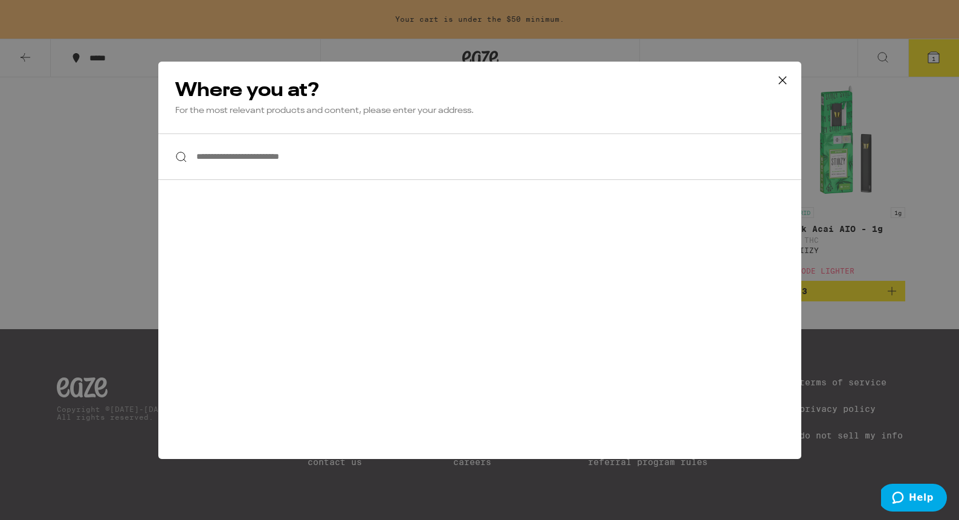
click at [387, 163] on input "**********" at bounding box center [479, 157] width 643 height 47
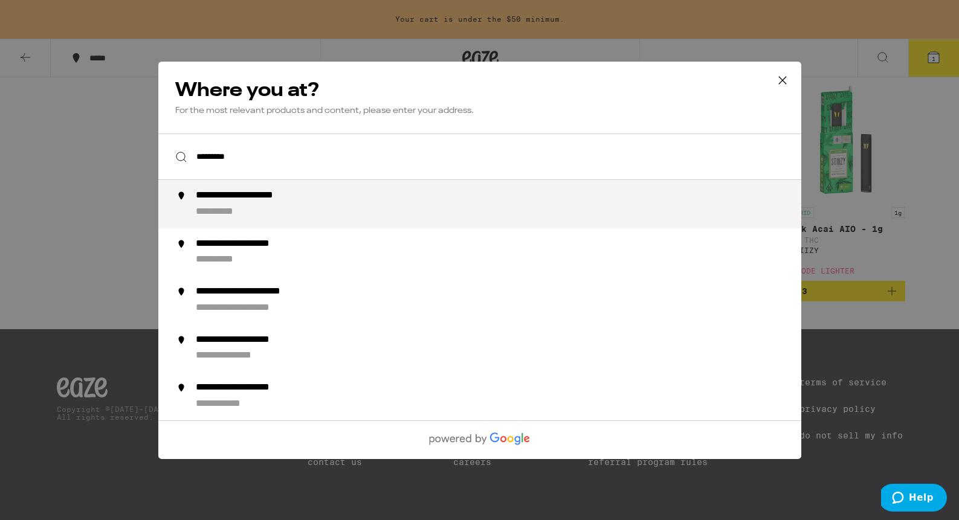
click at [402, 202] on div "**********" at bounding box center [503, 204] width 616 height 29
type input "**********"
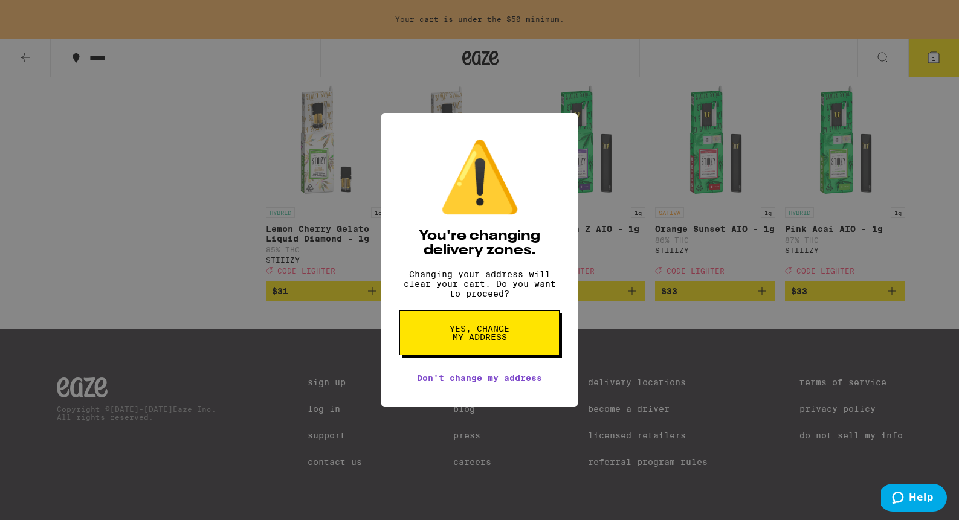
click at [462, 332] on span "Yes, change my address" at bounding box center [479, 332] width 62 height 17
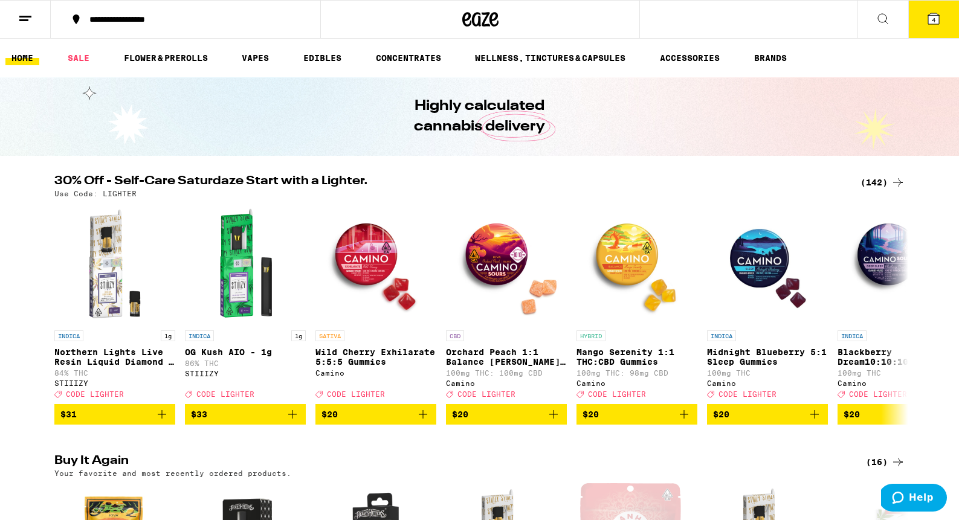
click at [865, 15] on button at bounding box center [882, 20] width 51 height 38
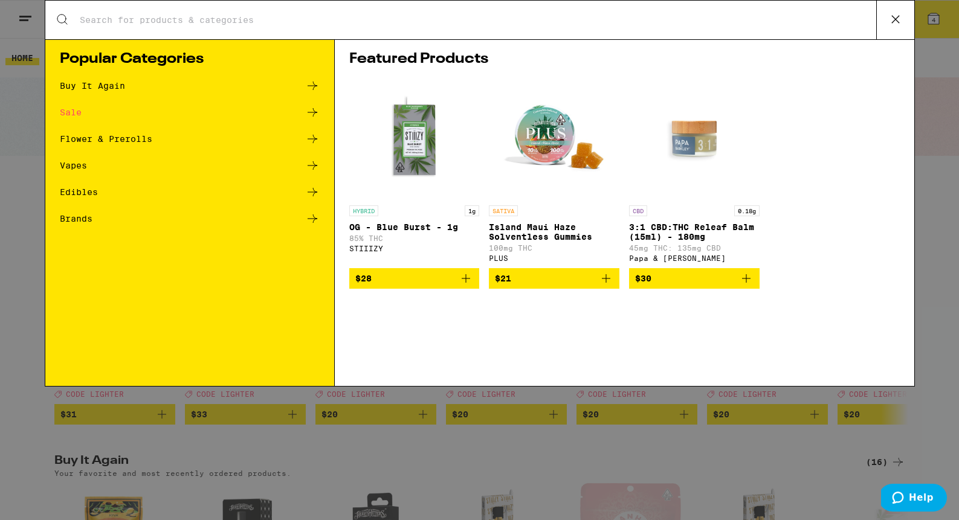
click at [680, 24] on input "Search for Products" at bounding box center [477, 20] width 797 height 11
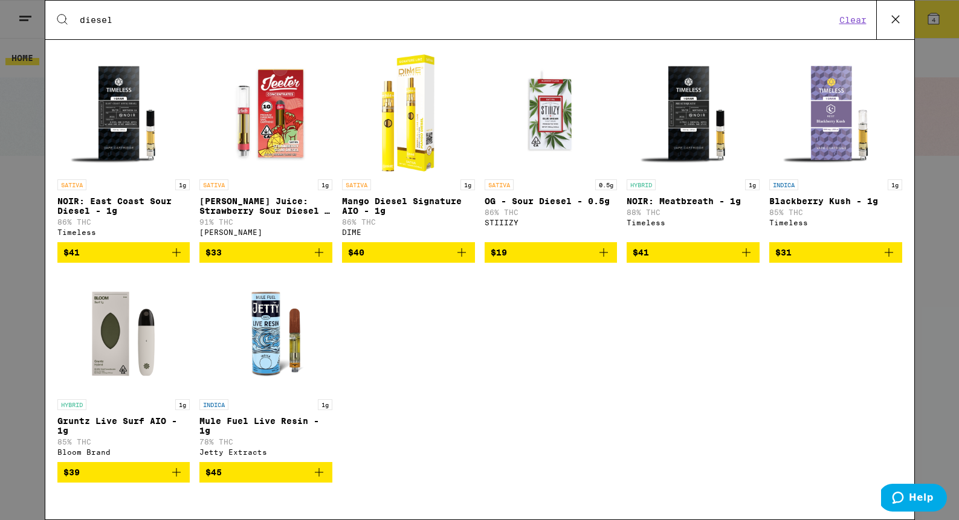
scroll to position [590, 0]
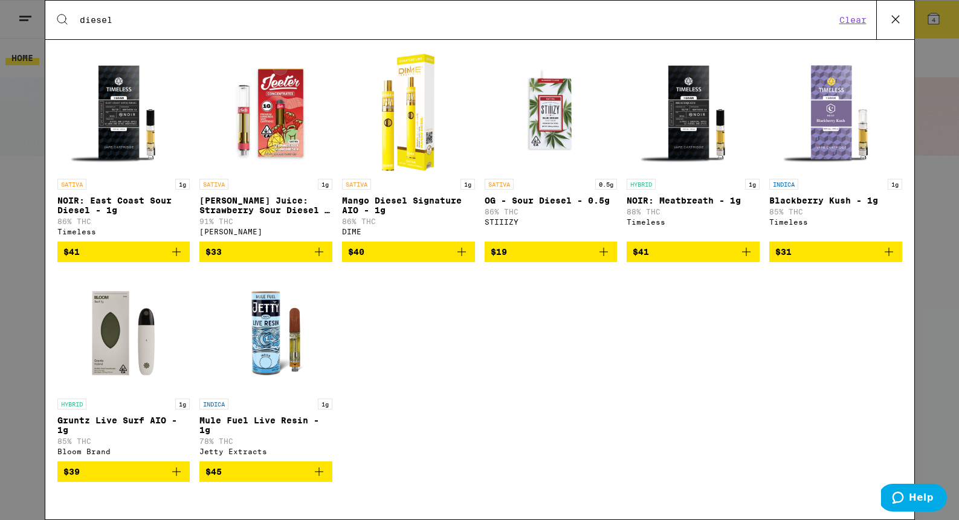
click at [563, 259] on span "$19" at bounding box center [551, 252] width 121 height 15
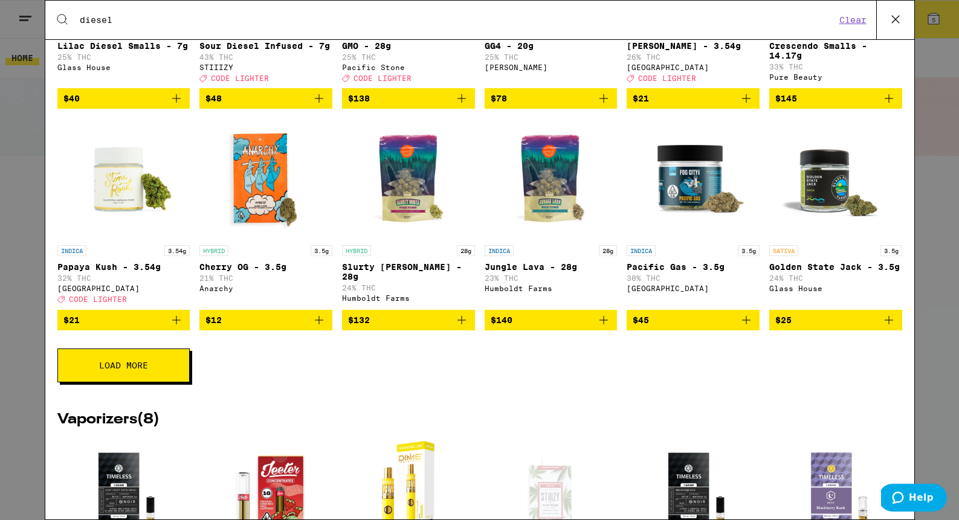
scroll to position [0, 0]
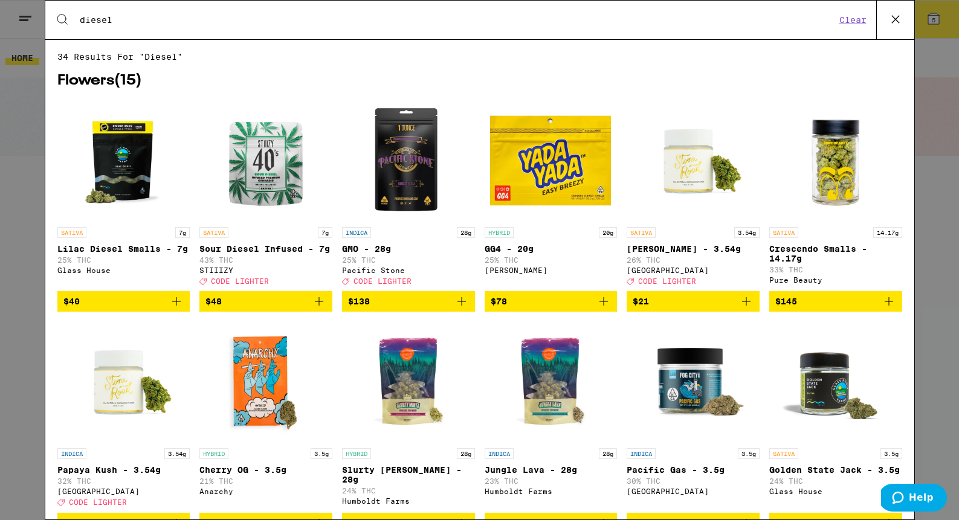
click at [298, 15] on input "diesel" at bounding box center [457, 20] width 756 height 11
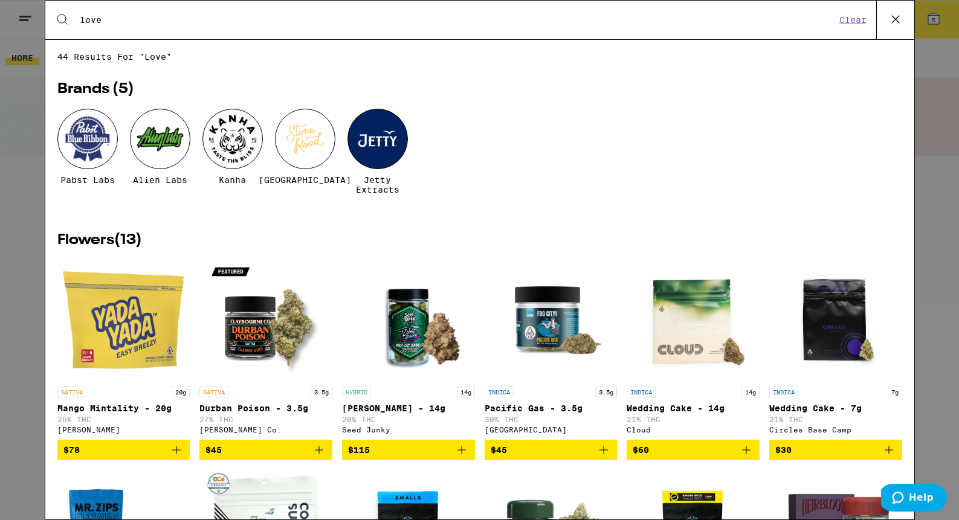
type input "love"
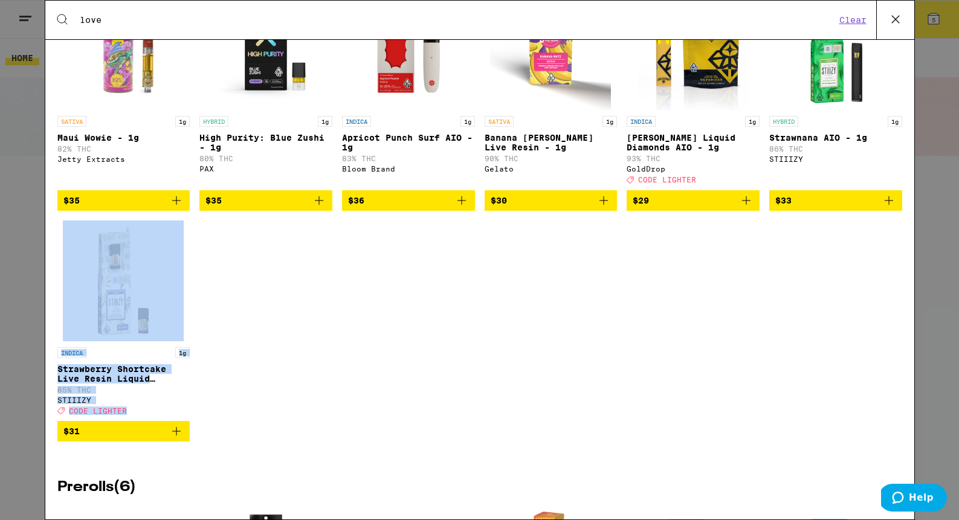
scroll to position [1257, 0]
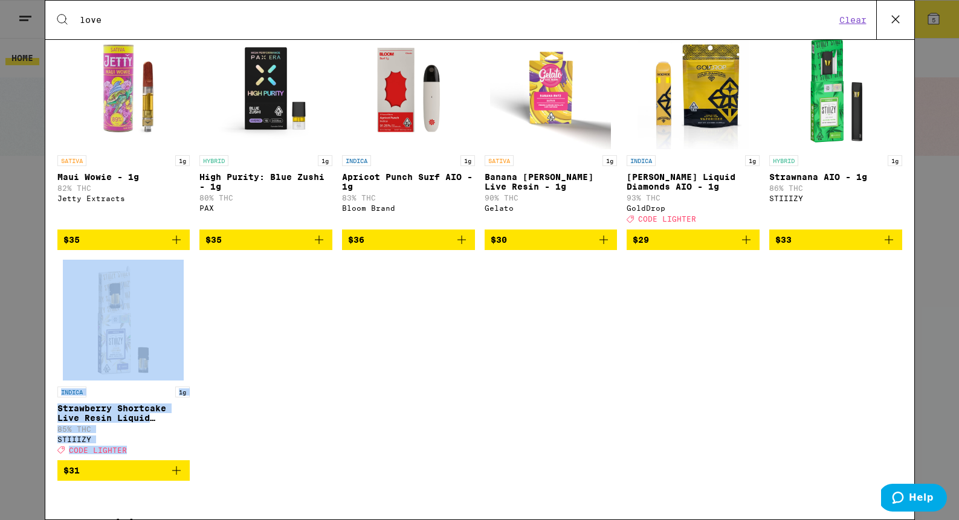
click at [666, 192] on p "King Louis Liquid Diamonds AIO - 1g" at bounding box center [693, 181] width 133 height 19
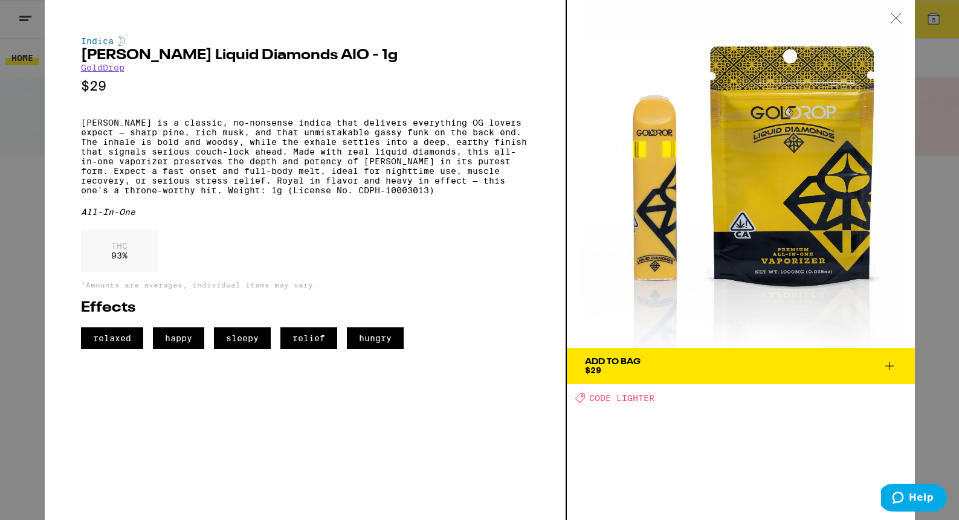
click at [94, 349] on span "relaxed" at bounding box center [112, 338] width 62 height 22
click at [33, 106] on div "Indica King Louis Liquid Diamonds AIO - 1g GoldDrop $29 King Louis is a classic…" at bounding box center [479, 260] width 959 height 520
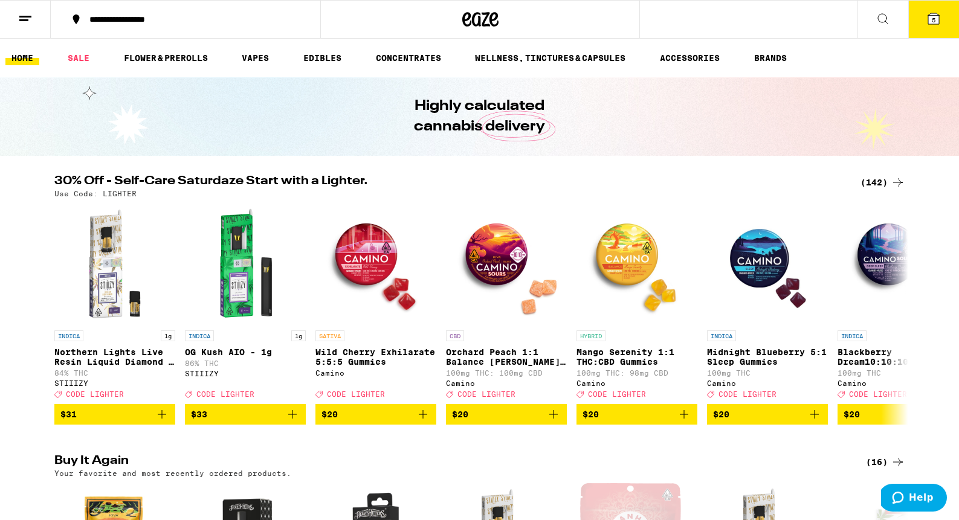
click at [882, 24] on icon at bounding box center [882, 18] width 15 height 15
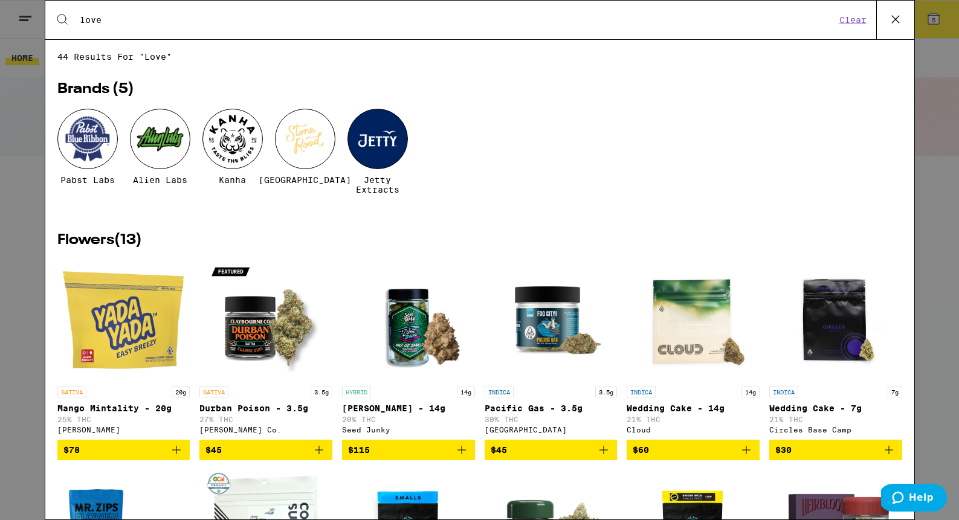
click at [590, 31] on div "Search for Products love Clear" at bounding box center [479, 20] width 869 height 39
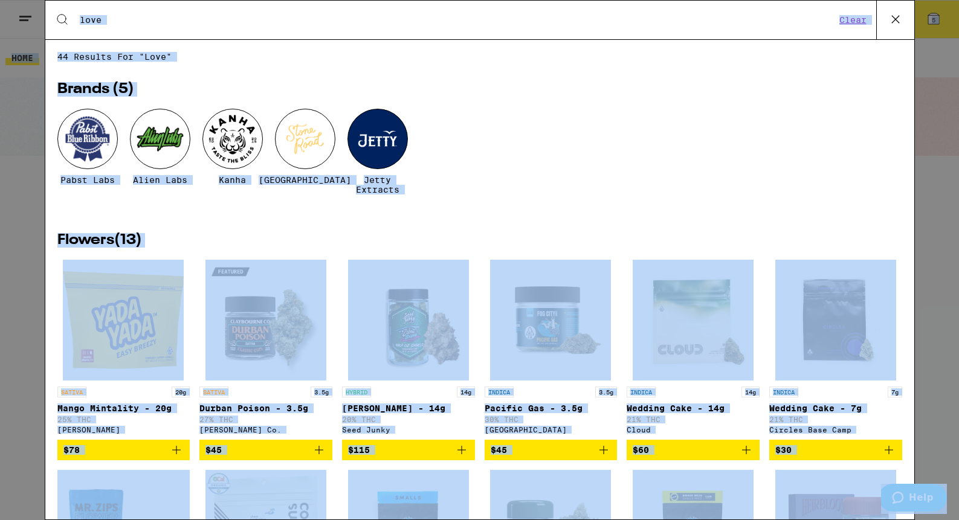
click at [577, 24] on input "love" at bounding box center [457, 20] width 756 height 11
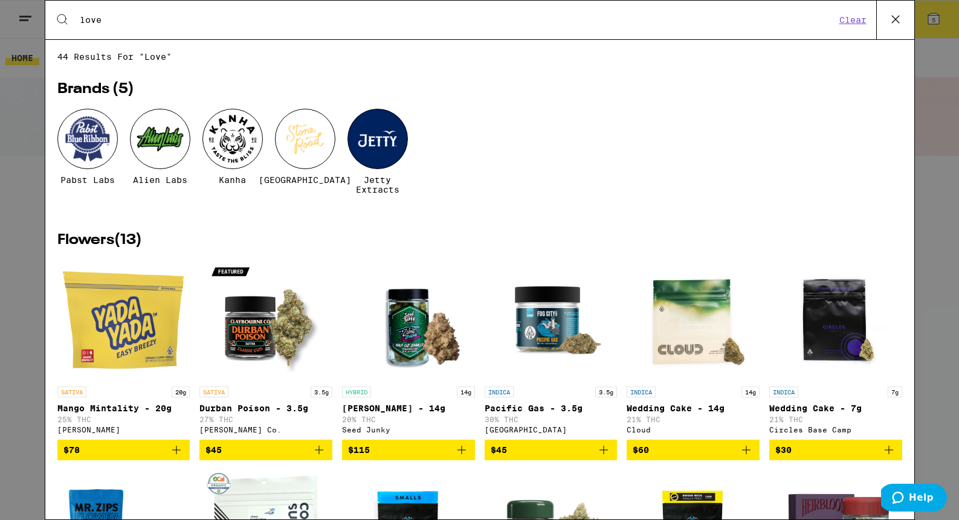
click at [577, 24] on input "love" at bounding box center [457, 20] width 756 height 11
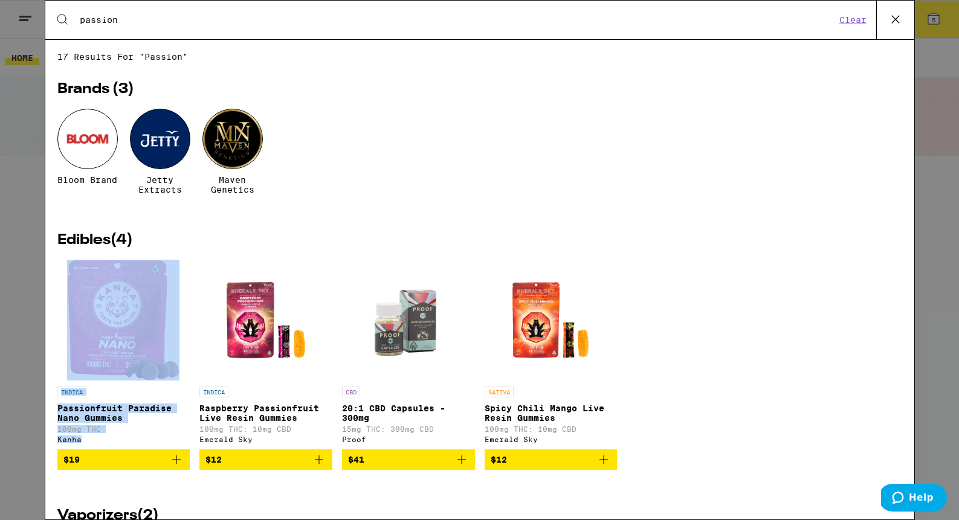
click at [257, 27] on div "Search for Products passion Clear" at bounding box center [479, 20] width 869 height 39
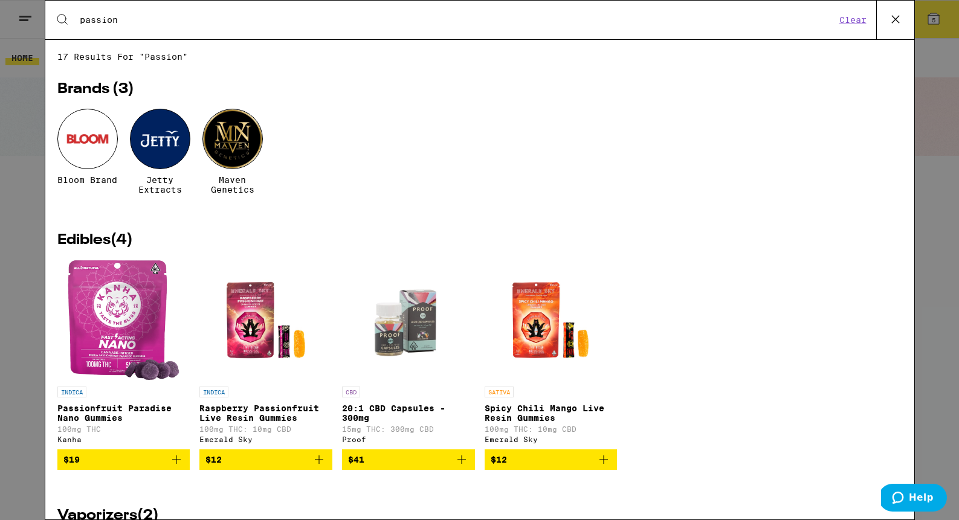
click at [257, 27] on div "Search for Products passion Clear" at bounding box center [479, 20] width 869 height 39
click at [152, 24] on input "passion" at bounding box center [457, 20] width 756 height 11
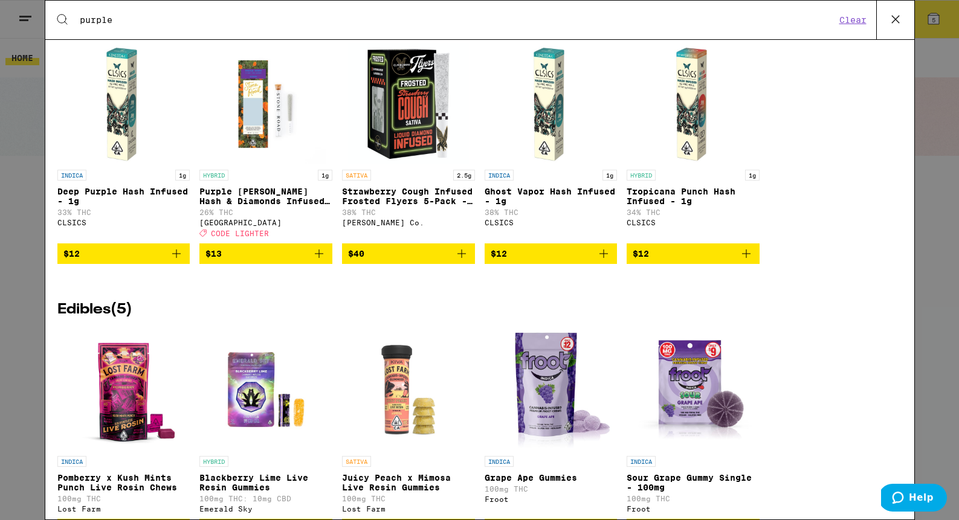
scroll to position [1366, 0]
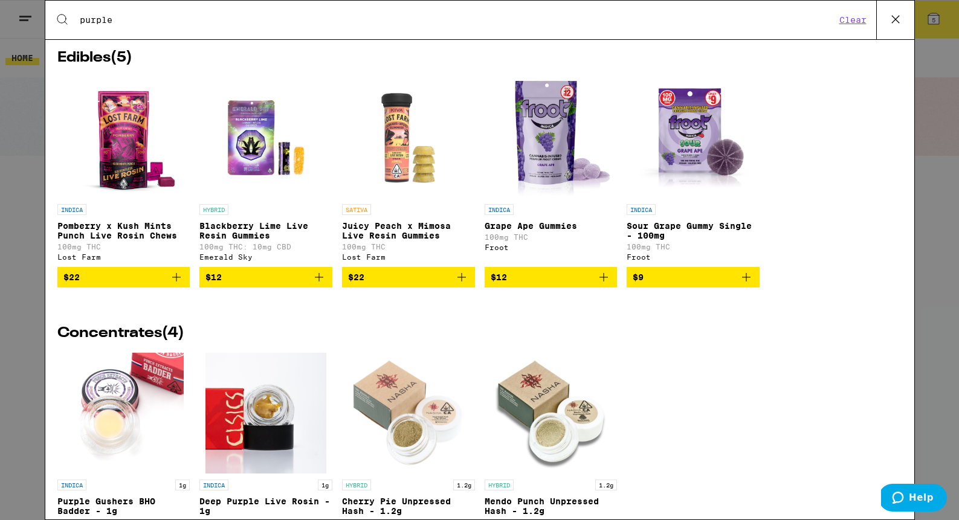
type input "purple"
click at [237, 361] on div "Concentrates ( 4 ) INDICA 1g Purple Gushers BHO Badder - 1g 72% THC Punch Edibl…" at bounding box center [479, 452] width 845 height 276
click at [537, 231] on p "Grape Ape Gummies" at bounding box center [551, 226] width 133 height 10
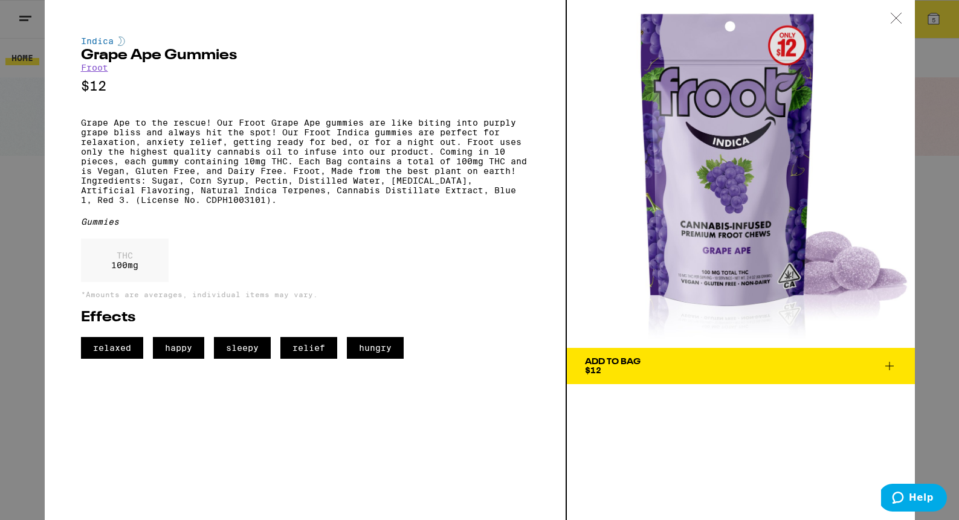
click at [28, 31] on div "Indica Grape Ape Gummies Froot $12 Grape Ape to the rescue! Our Froot Grape Ape…" at bounding box center [479, 260] width 959 height 520
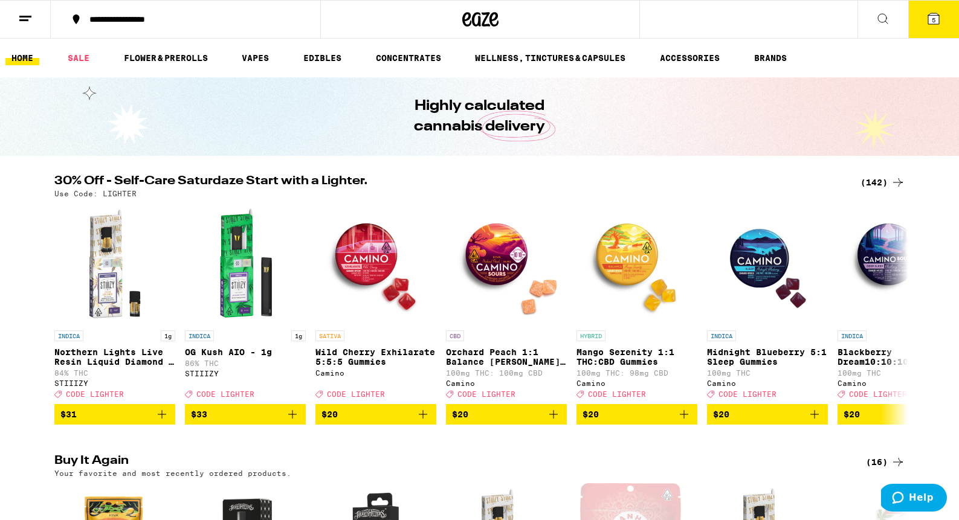
click at [159, 9] on button "**********" at bounding box center [185, 19] width 269 height 36
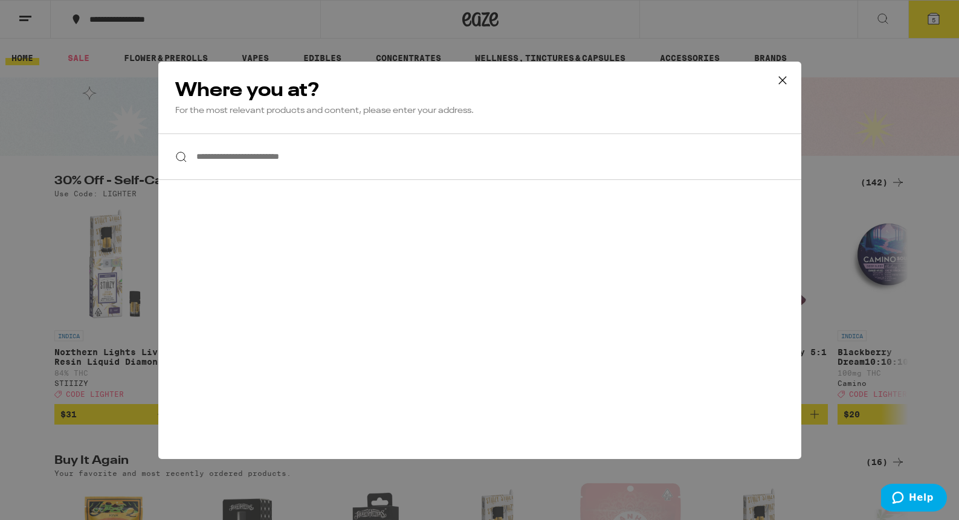
click at [384, 4] on div "**********" at bounding box center [479, 260] width 959 height 520
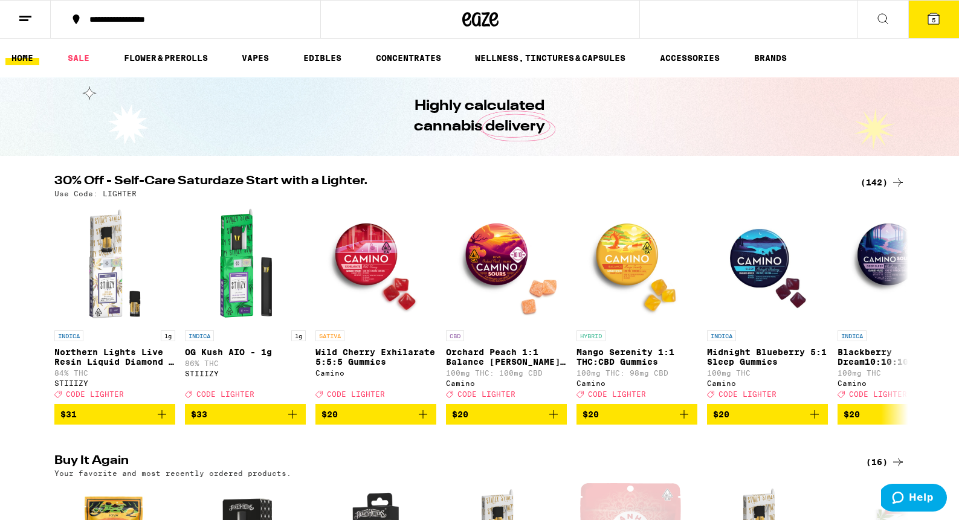
click at [881, 22] on icon at bounding box center [882, 18] width 15 height 15
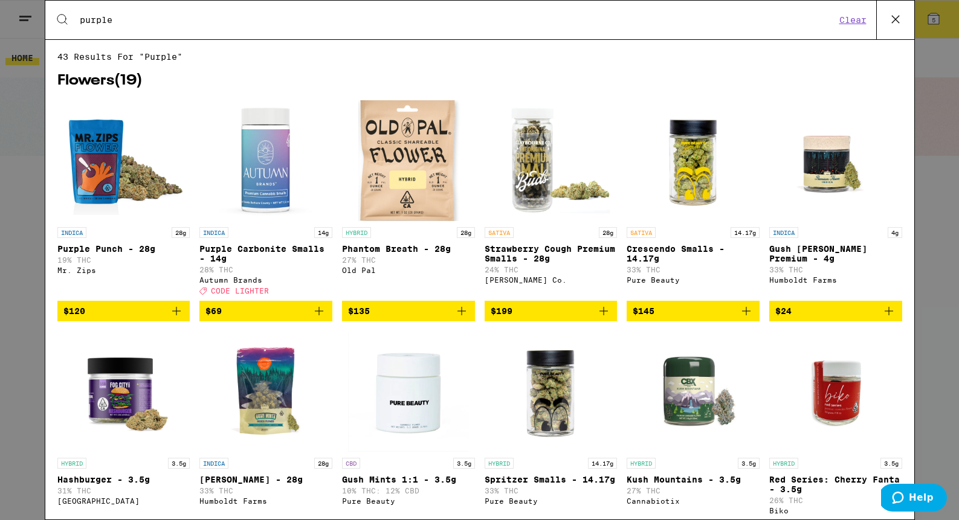
click at [603, 22] on input "purple" at bounding box center [457, 20] width 756 height 11
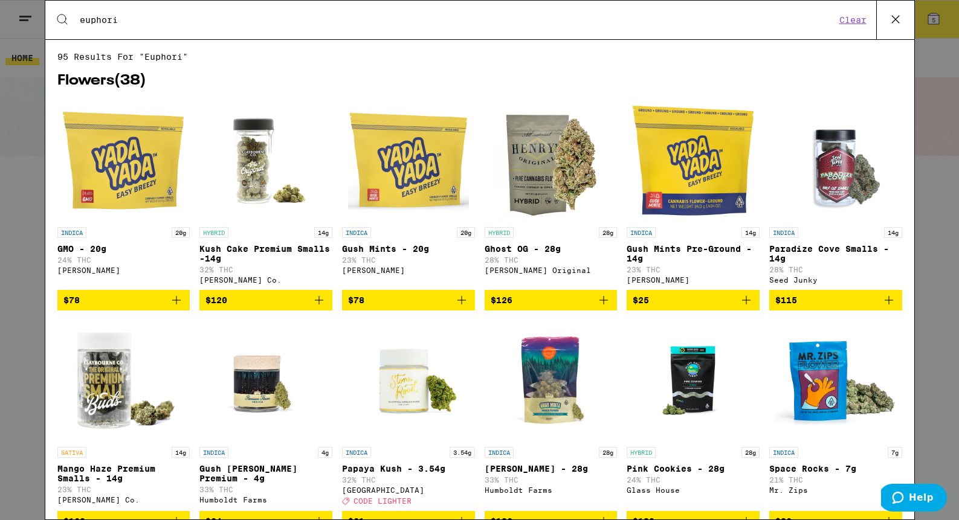
type input "euphori"
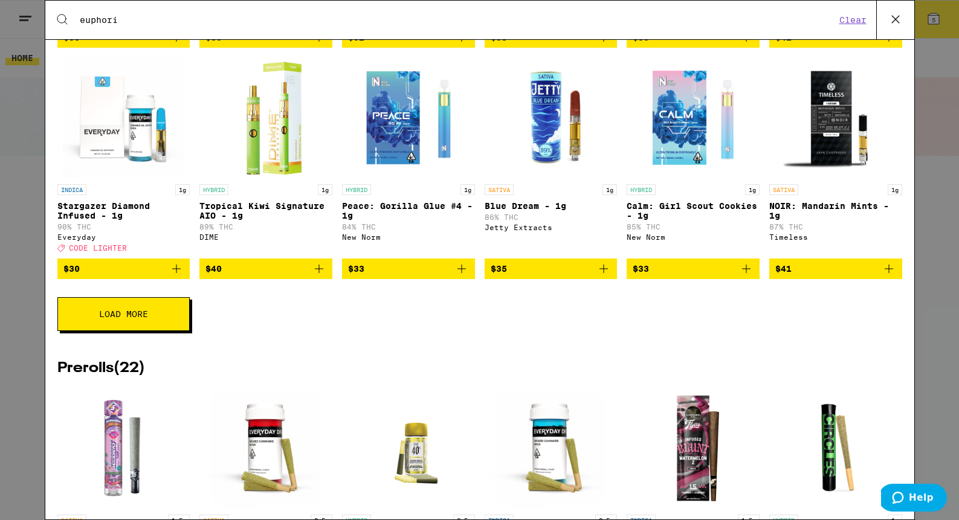
scroll to position [805, 0]
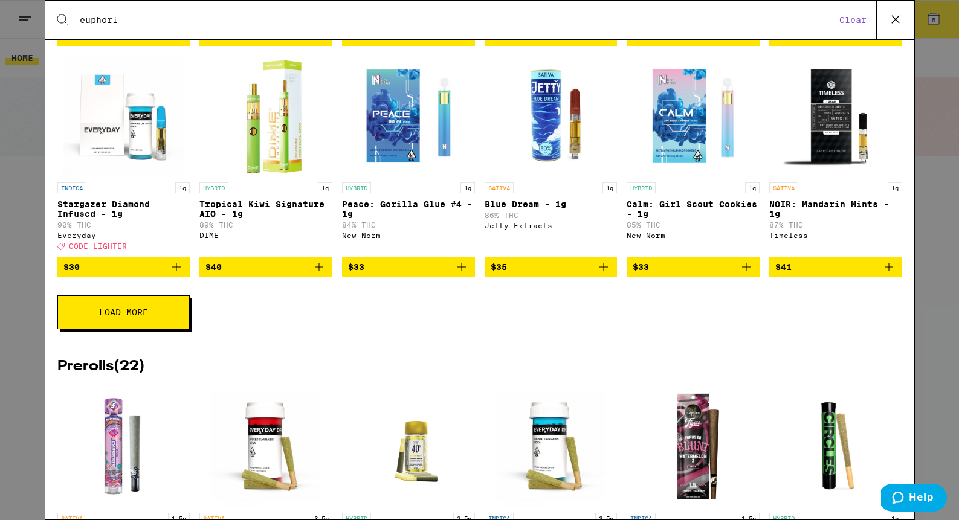
click at [547, 329] on div "Load More" at bounding box center [479, 312] width 845 height 34
click at [137, 329] on button "Load More" at bounding box center [123, 312] width 132 height 34
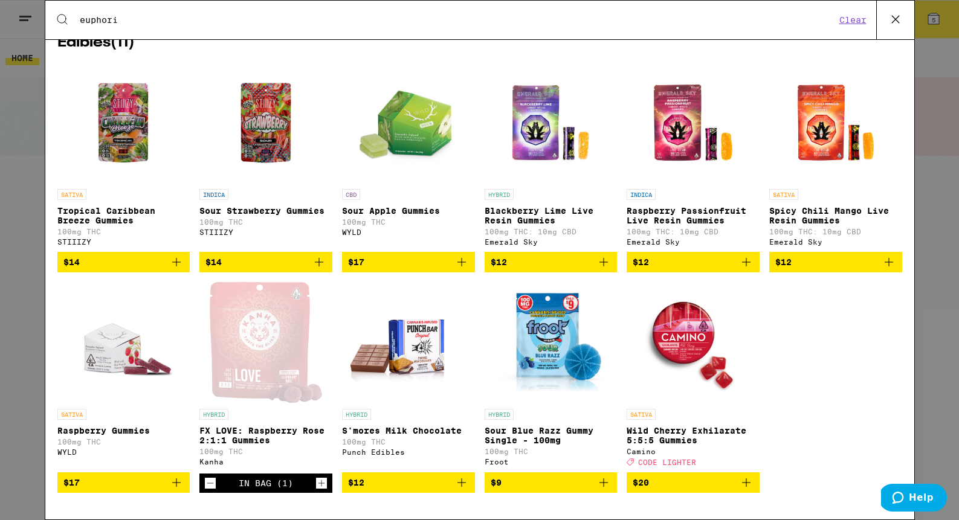
scroll to position [2165, 0]
click at [661, 434] on p "Wild Cherry Exhilarate 5:5:5 Gummies" at bounding box center [693, 435] width 133 height 19
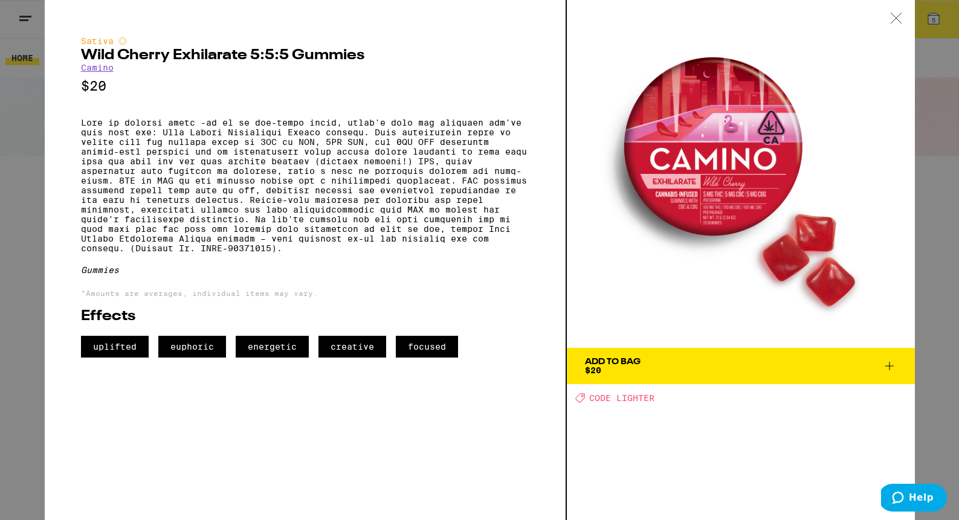
click at [632, 372] on div "Add To Bag $20" at bounding box center [613, 366] width 56 height 17
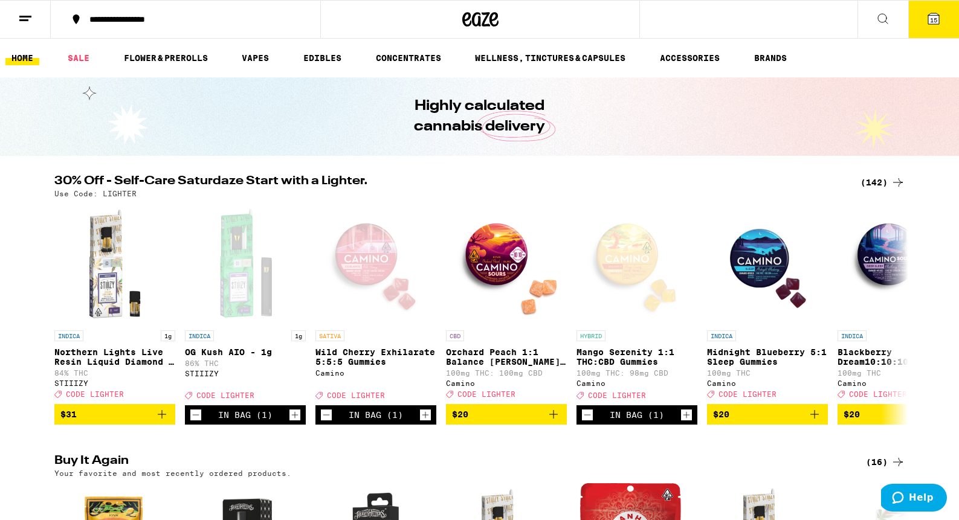
click at [870, 20] on button at bounding box center [882, 20] width 51 height 38
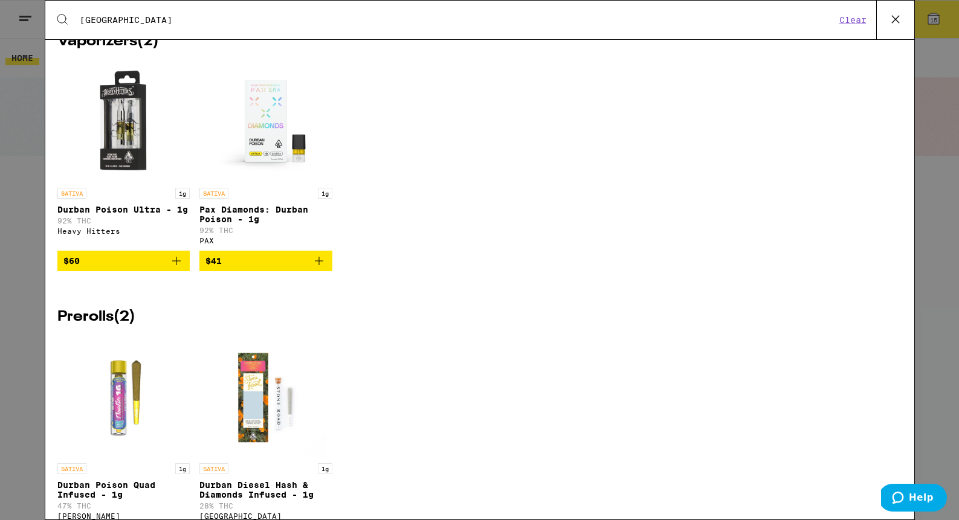
scroll to position [254, 0]
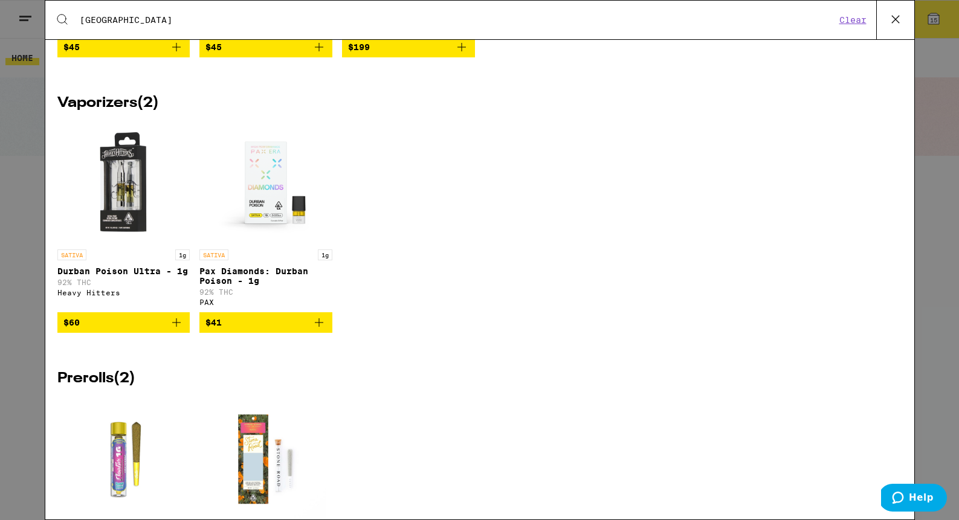
type input "durban"
click at [121, 218] on img "Open page for Durban Poison Ultra - 1g from Heavy Hitters" at bounding box center [123, 183] width 121 height 121
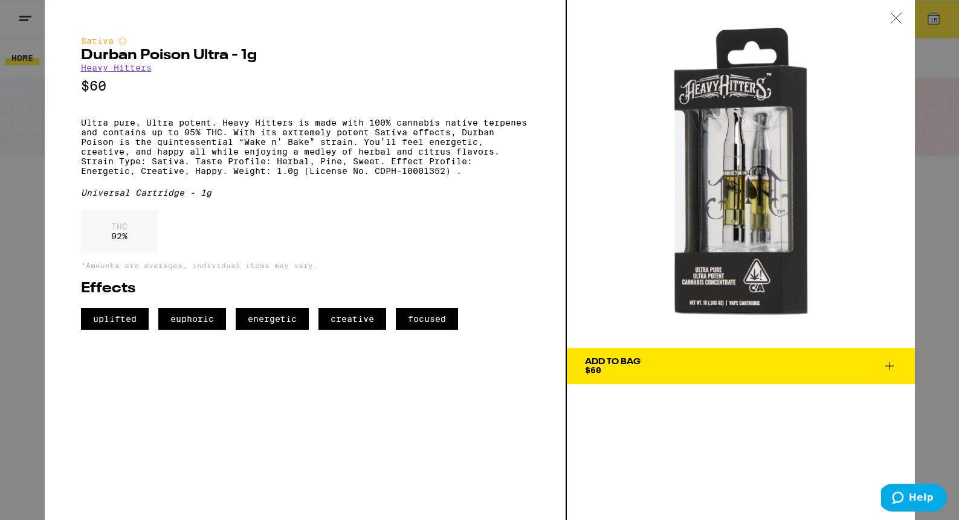
click at [35, 97] on div "Sativa Durban Poison Ultra - 1g Heavy Hitters $60 Ultra pure, Ultra potent. Hea…" at bounding box center [479, 260] width 959 height 520
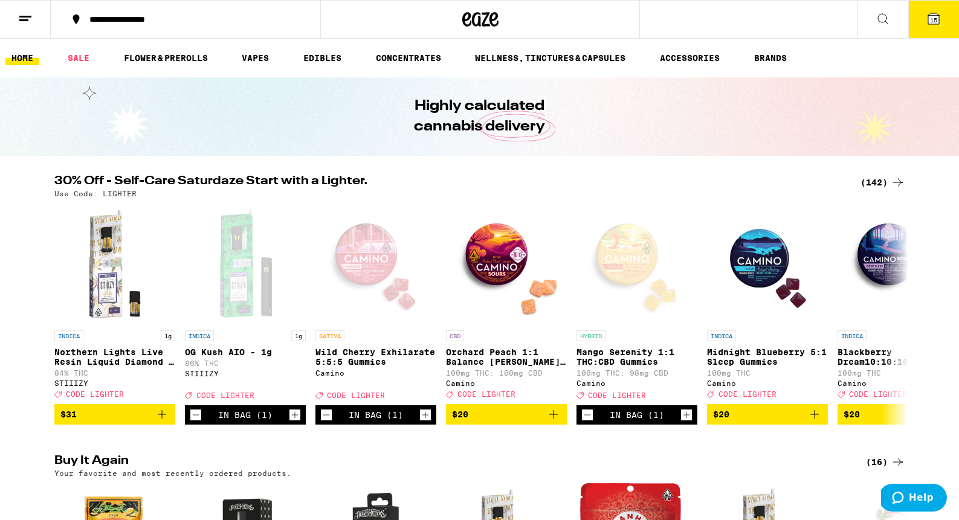
click at [885, 23] on icon at bounding box center [882, 18] width 15 height 15
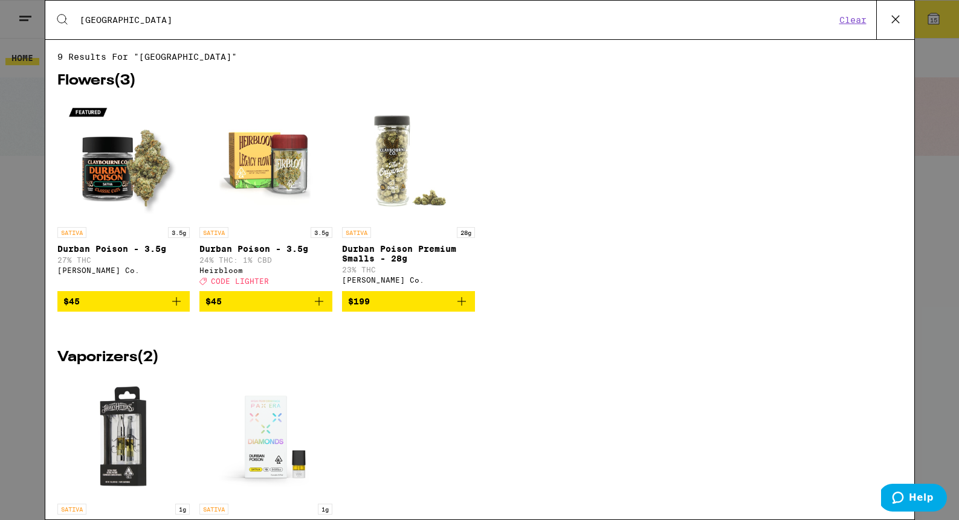
click at [504, 25] on input "durban" at bounding box center [457, 20] width 756 height 11
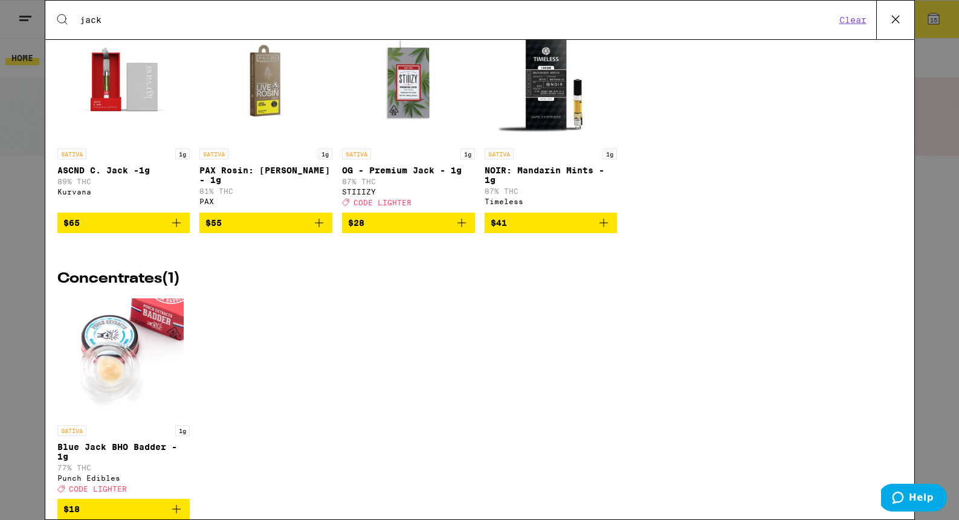
scroll to position [663, 0]
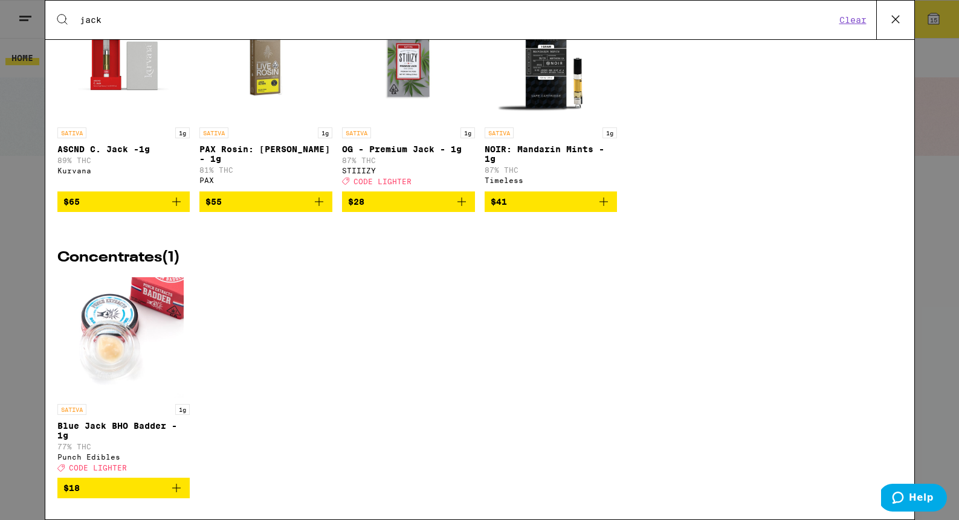
type input "jack"
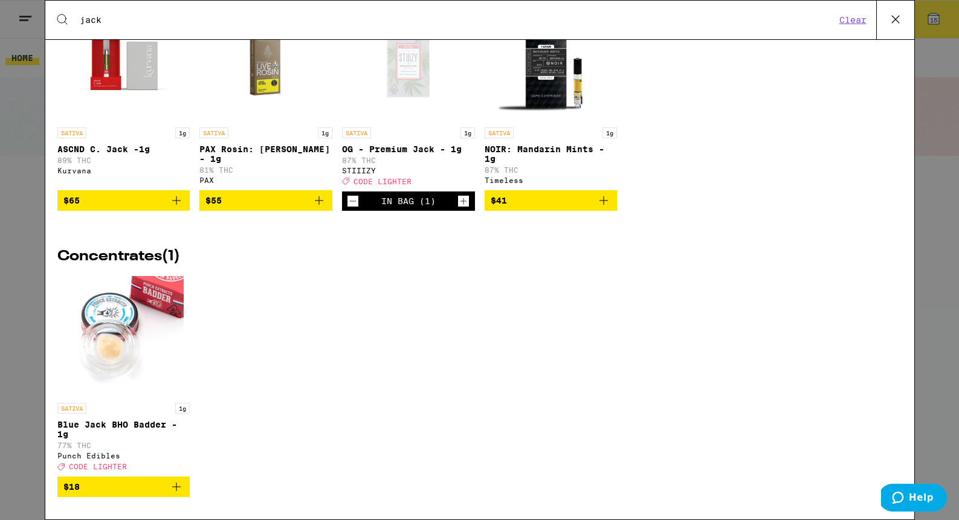
click at [26, 108] on div "Search for Products jack Clear 15 results for "jack" Flowers ( 5 ) SATIVA 3.54g…" at bounding box center [479, 260] width 959 height 520
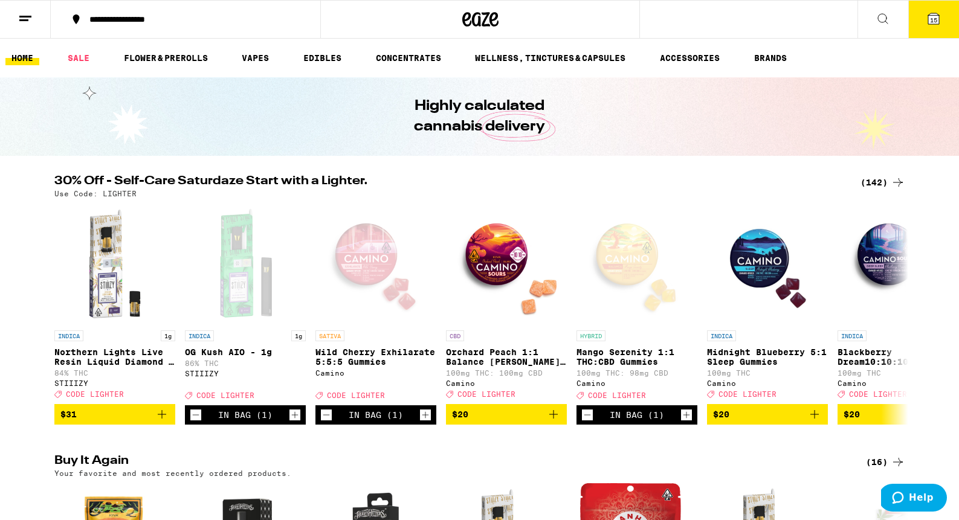
click at [878, 19] on icon at bounding box center [882, 18] width 15 height 15
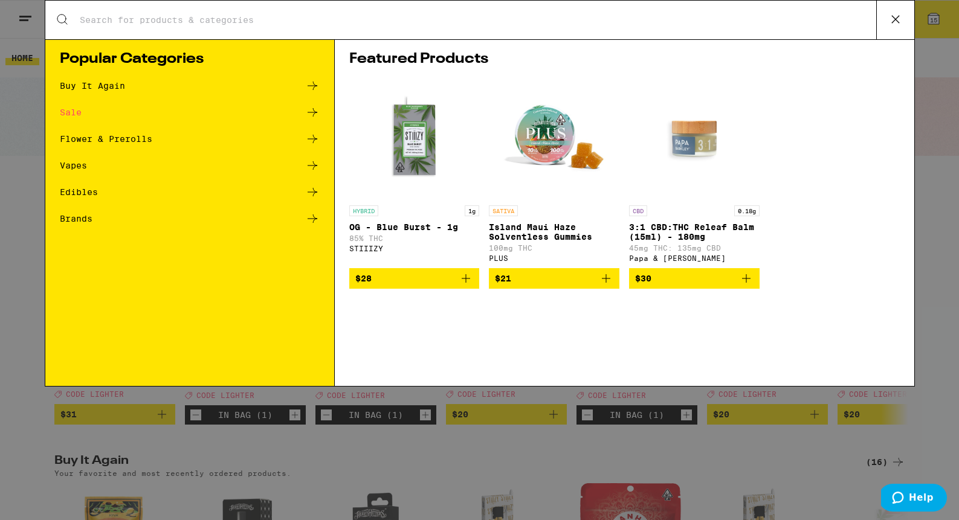
click at [575, 32] on div "Search for Products" at bounding box center [479, 20] width 869 height 39
click at [552, 25] on input "Search for Products" at bounding box center [477, 20] width 797 height 11
click at [315, 193] on icon at bounding box center [313, 192] width 10 height 8
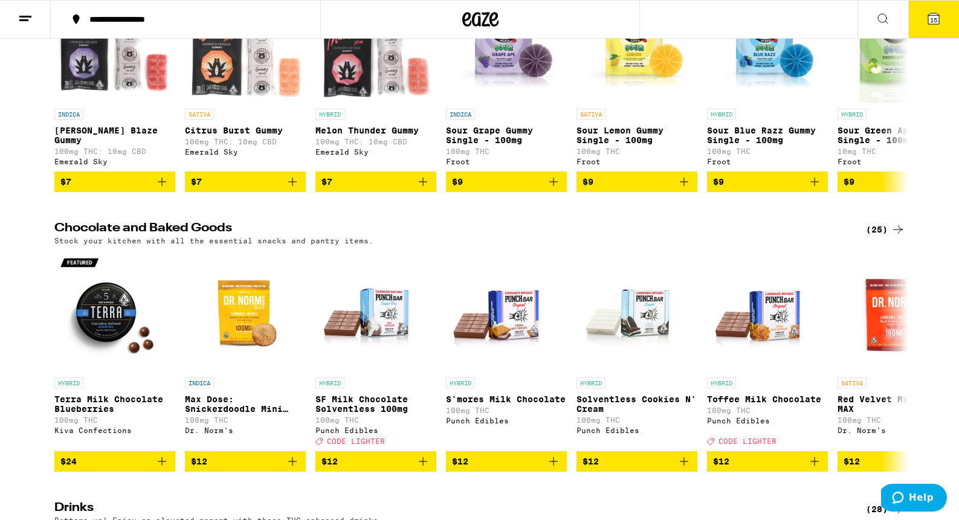
scroll to position [254, 0]
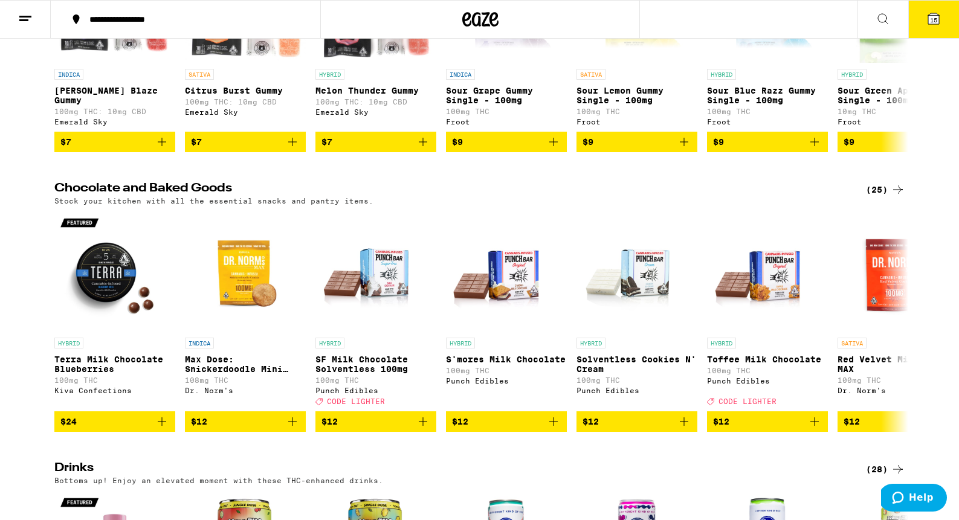
click at [883, 192] on div "(25)" at bounding box center [885, 189] width 39 height 15
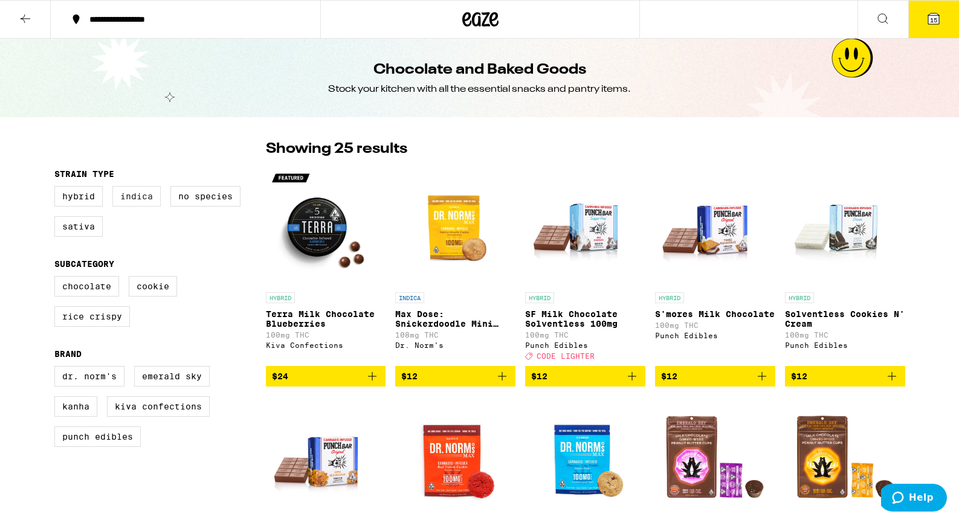
click at [132, 201] on label "Indica" at bounding box center [136, 196] width 48 height 21
click at [57, 189] on input "Indica" at bounding box center [57, 188] width 1 height 1
checkbox input "true"
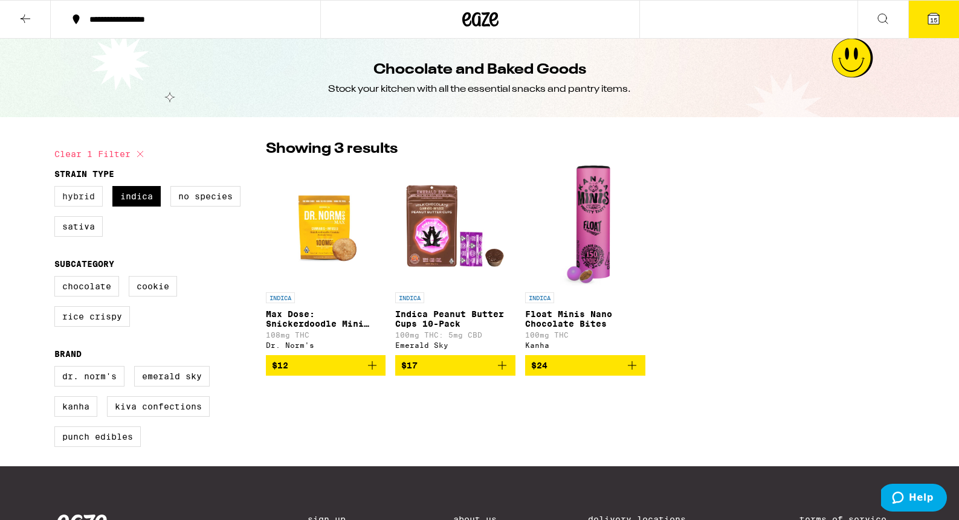
click at [82, 201] on label "Hybrid" at bounding box center [78, 196] width 48 height 21
click at [57, 189] on input "Hybrid" at bounding box center [57, 188] width 1 height 1
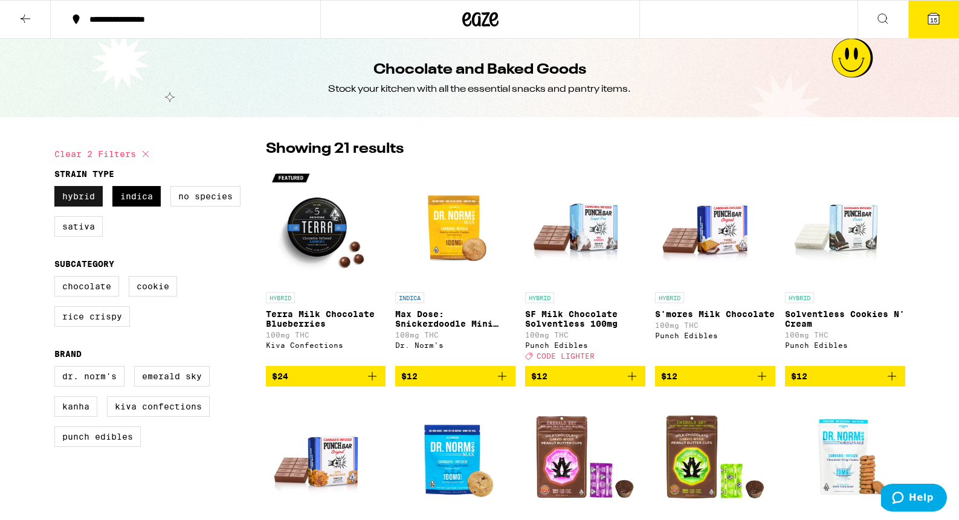
click at [83, 201] on label "Hybrid" at bounding box center [78, 196] width 48 height 21
click at [57, 189] on input "Hybrid" at bounding box center [57, 188] width 1 height 1
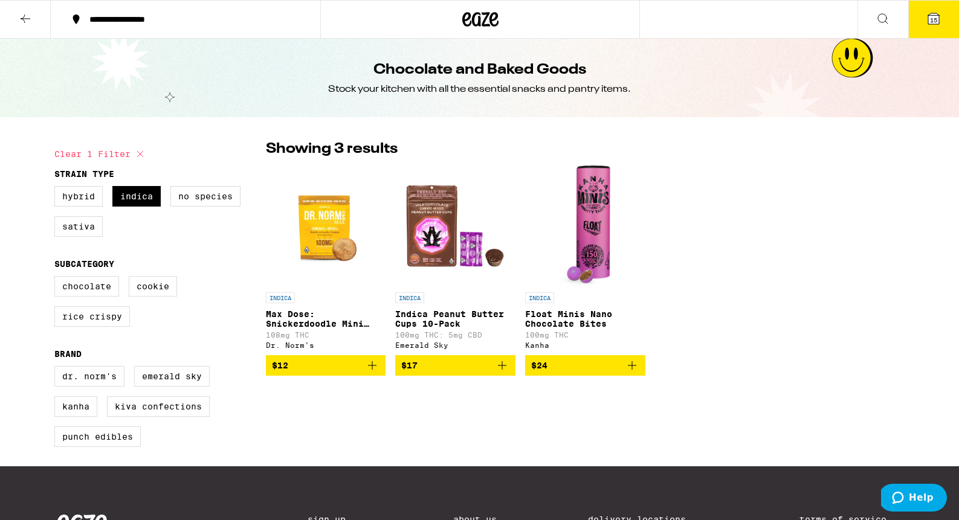
click at [446, 365] on span "$17" at bounding box center [455, 365] width 108 height 15
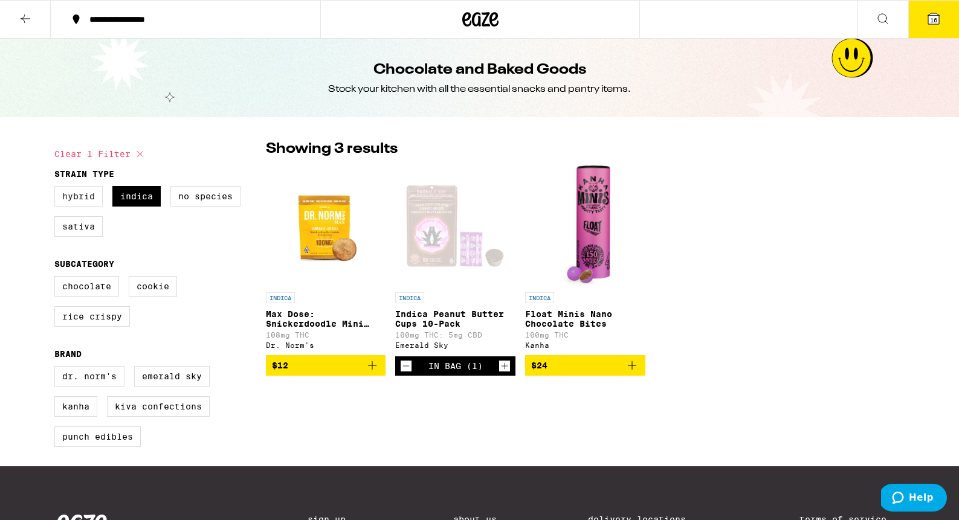
click at [77, 204] on label "Hybrid" at bounding box center [78, 196] width 48 height 21
click at [57, 189] on input "Hybrid" at bounding box center [57, 188] width 1 height 1
checkbox input "true"
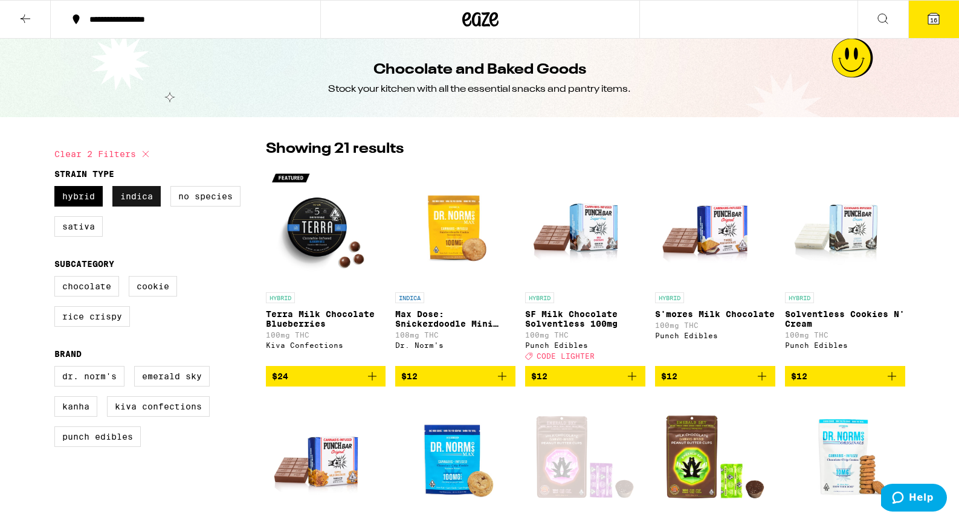
click at [123, 201] on label "Indica" at bounding box center [136, 196] width 48 height 21
click at [57, 189] on input "Indica" at bounding box center [57, 188] width 1 height 1
checkbox input "false"
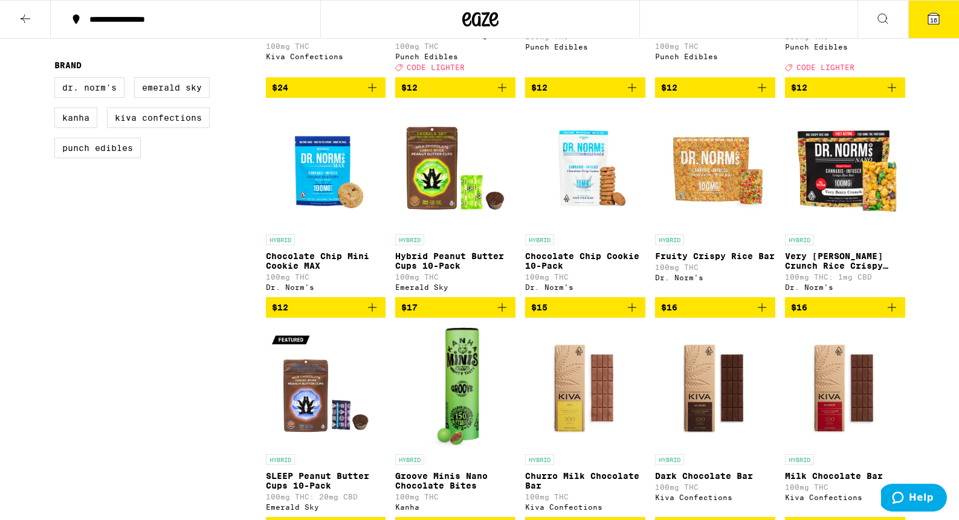
scroll to position [332, 0]
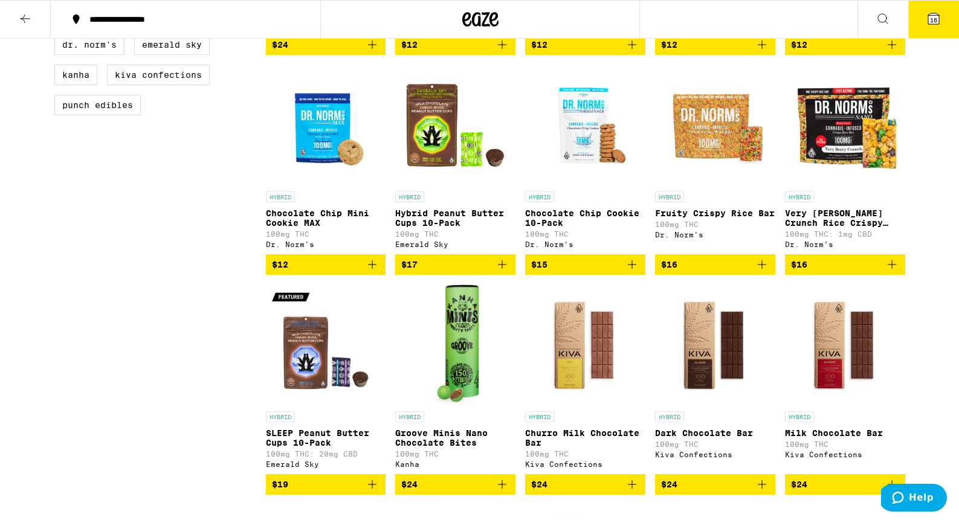
click at [606, 272] on span "$15" at bounding box center [585, 264] width 108 height 15
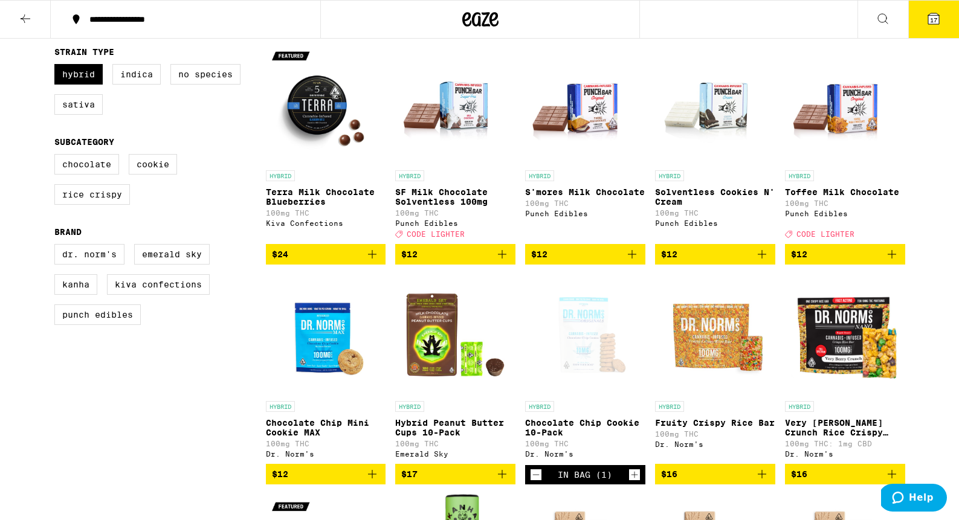
scroll to position [120, 0]
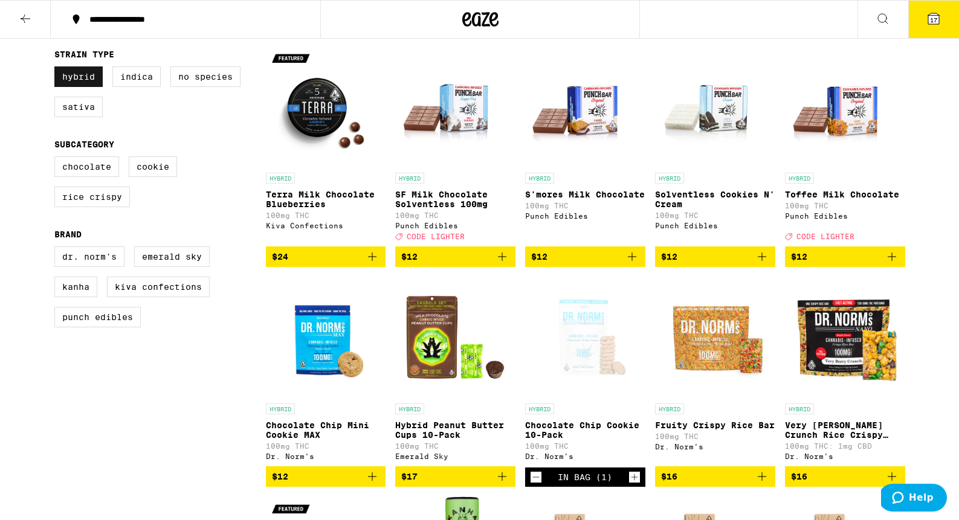
click at [77, 85] on label "Hybrid" at bounding box center [78, 76] width 48 height 21
click at [57, 69] on input "Hybrid" at bounding box center [57, 68] width 1 height 1
checkbox input "false"
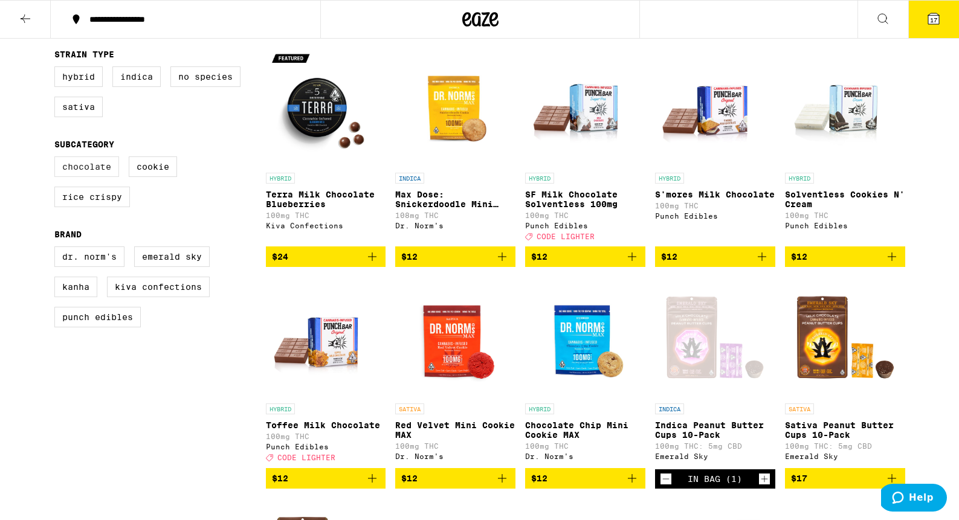
click at [87, 169] on label "Chocolate" at bounding box center [86, 166] width 65 height 21
click at [57, 159] on input "Chocolate" at bounding box center [57, 158] width 1 height 1
checkbox input "true"
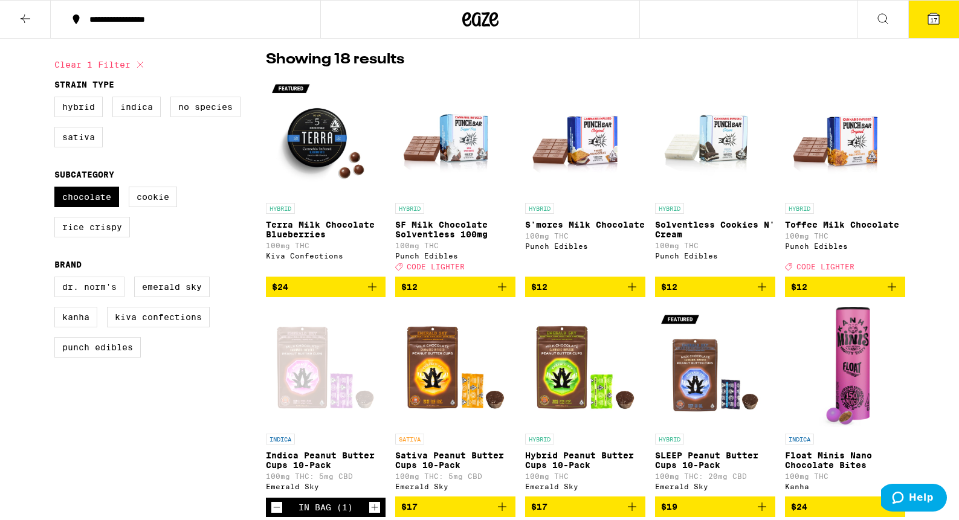
scroll to position [78, 0]
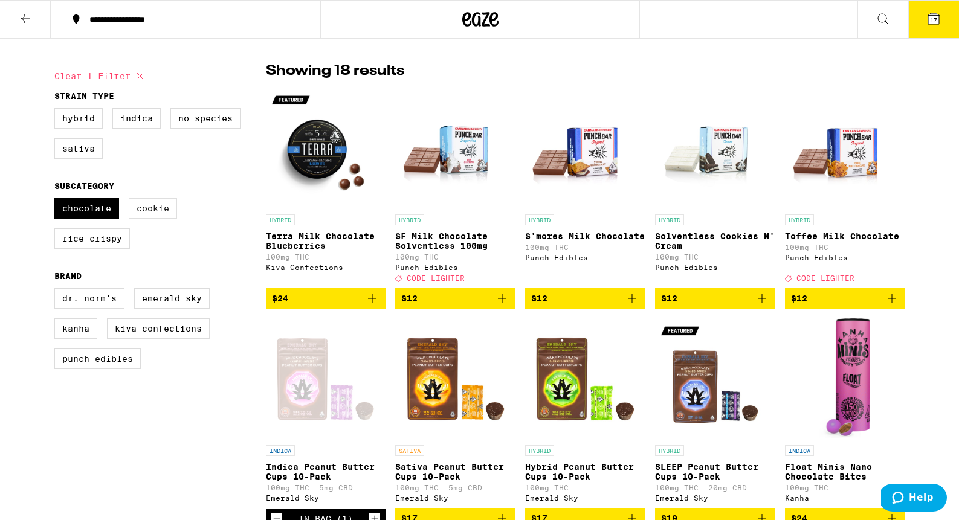
click at [149, 214] on label "Cookie" at bounding box center [153, 208] width 48 height 21
click at [57, 201] on input "Cookie" at bounding box center [57, 200] width 1 height 1
checkbox input "true"
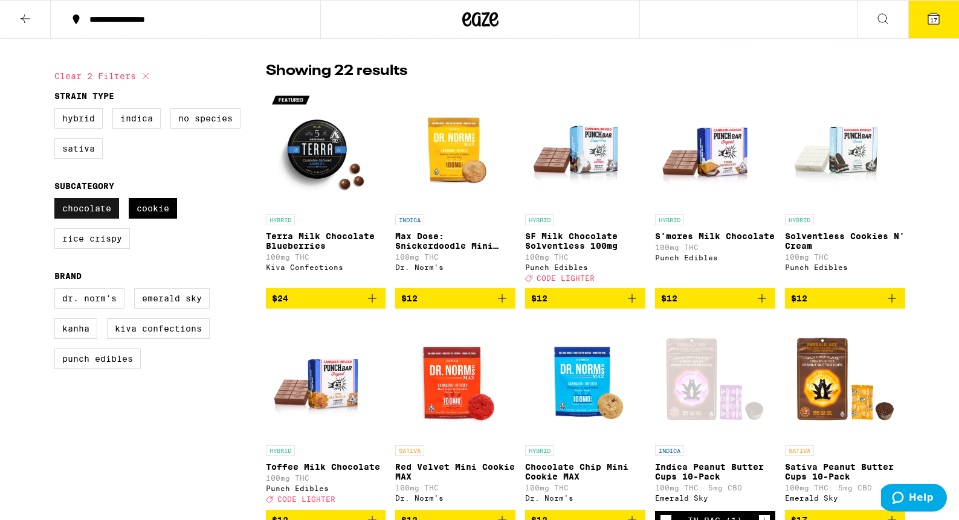
click at [95, 218] on label "Chocolate" at bounding box center [86, 208] width 65 height 21
click at [57, 201] on input "Chocolate" at bounding box center [57, 200] width 1 height 1
checkbox input "false"
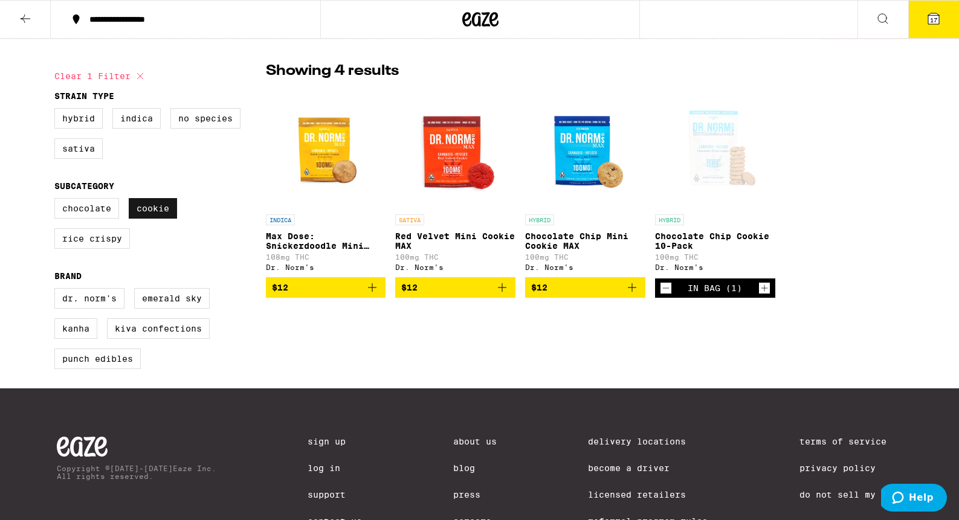
click at [153, 215] on label "Cookie" at bounding box center [153, 208] width 48 height 21
click at [57, 201] on input "Cookie" at bounding box center [57, 200] width 1 height 1
checkbox input "false"
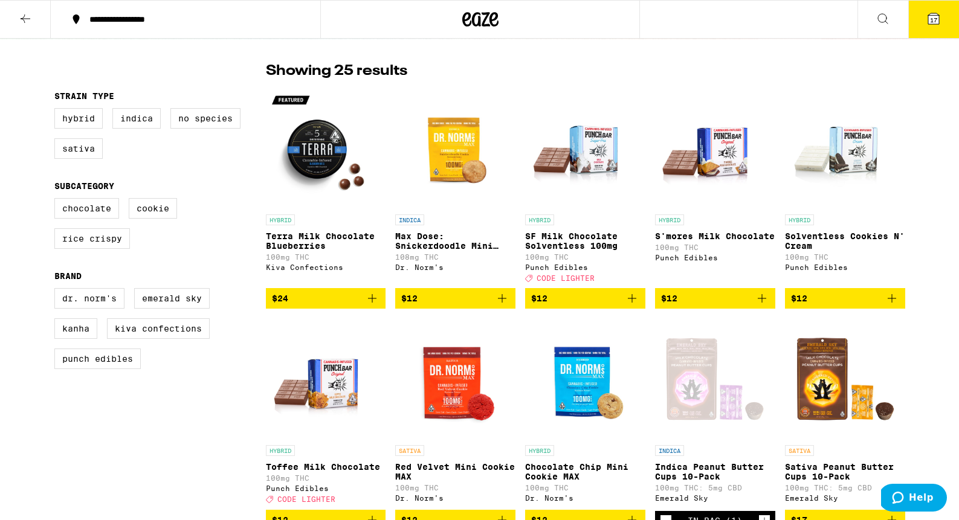
click at [934, 10] on button "17" at bounding box center [933, 19] width 51 height 37
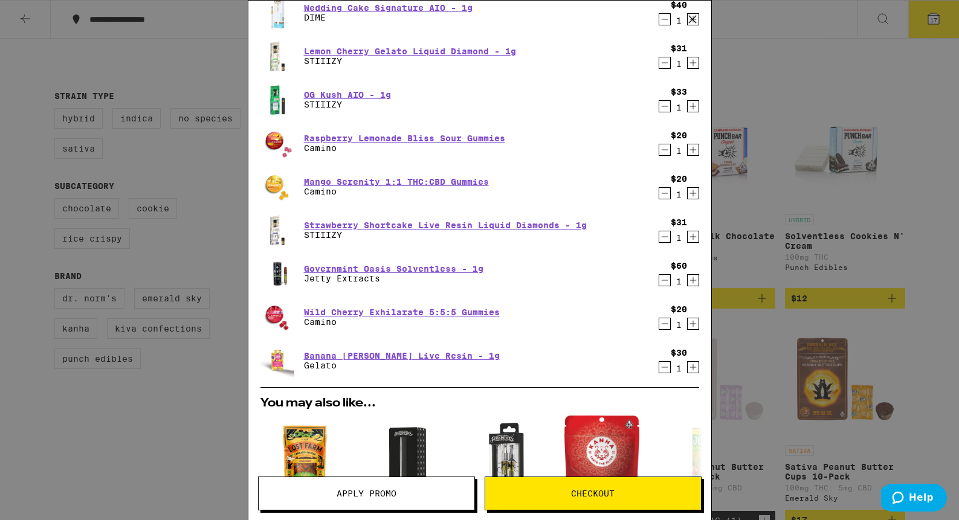
scroll to position [445, 0]
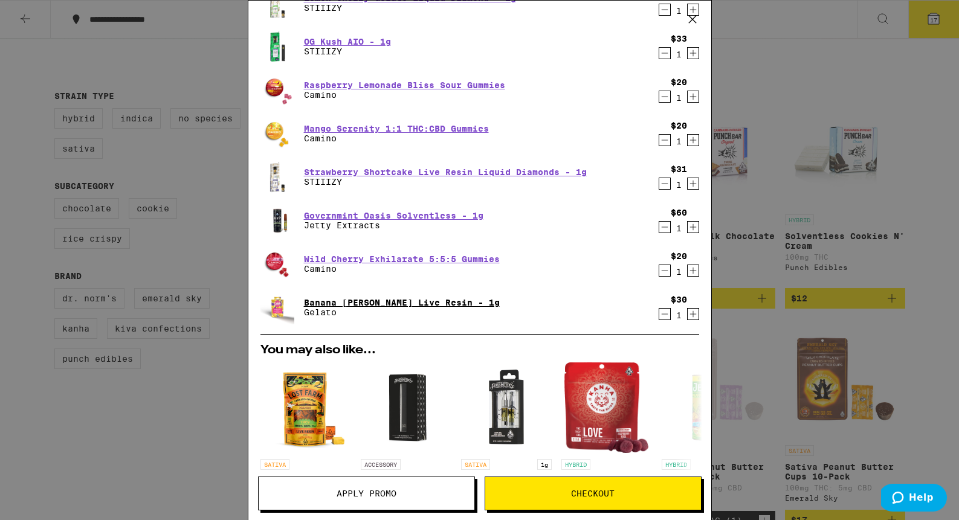
click at [417, 302] on link "Banana Runtz Live Resin - 1g" at bounding box center [402, 303] width 196 height 10
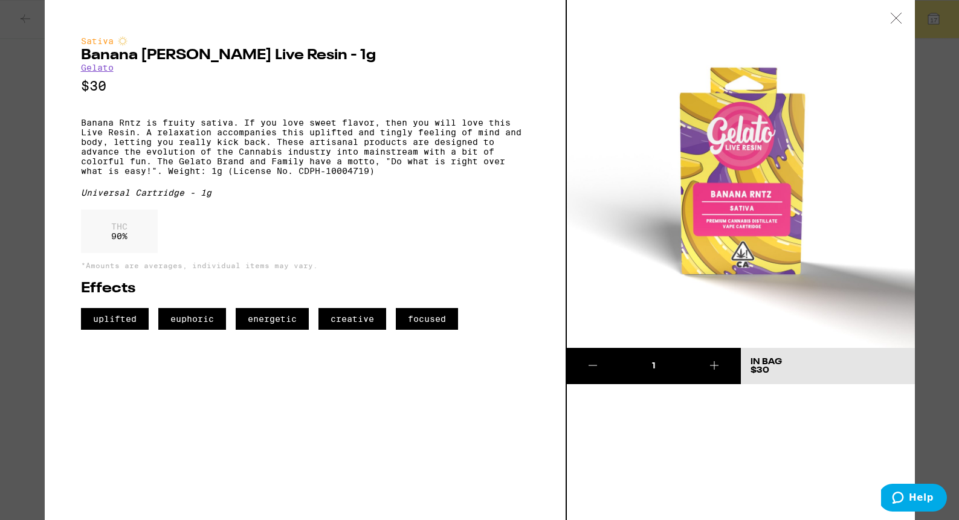
click at [596, 367] on icon at bounding box center [592, 365] width 15 height 15
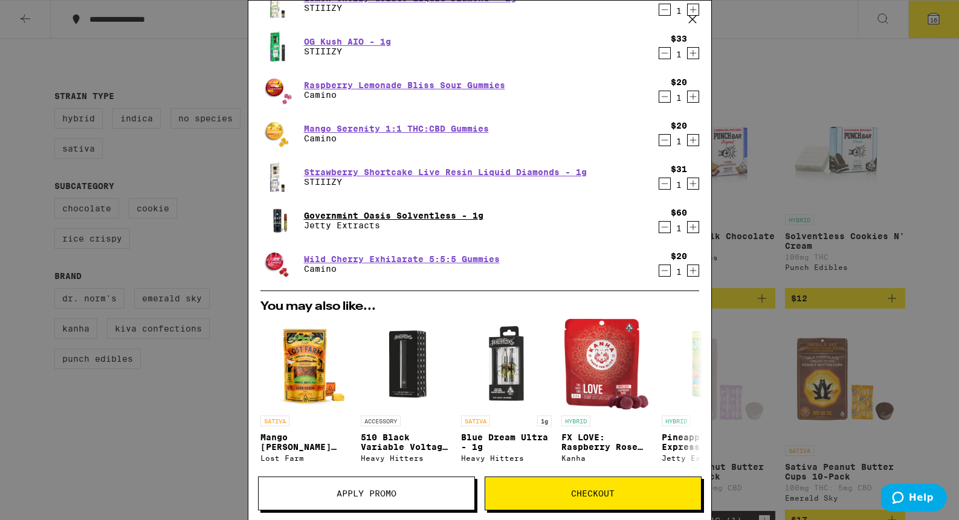
click at [406, 214] on link "Governmint Oasis Solventless - 1g" at bounding box center [393, 216] width 179 height 10
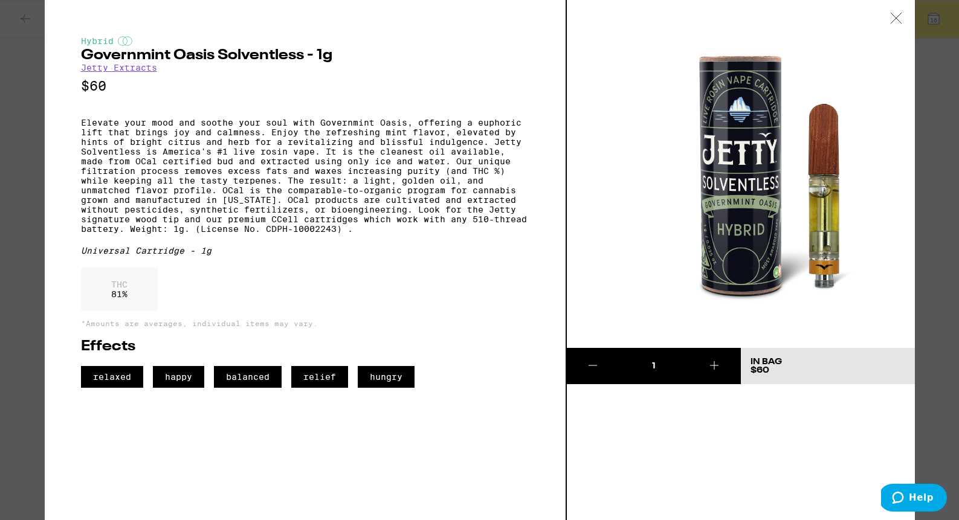
click at [599, 368] on icon at bounding box center [592, 365] width 15 height 15
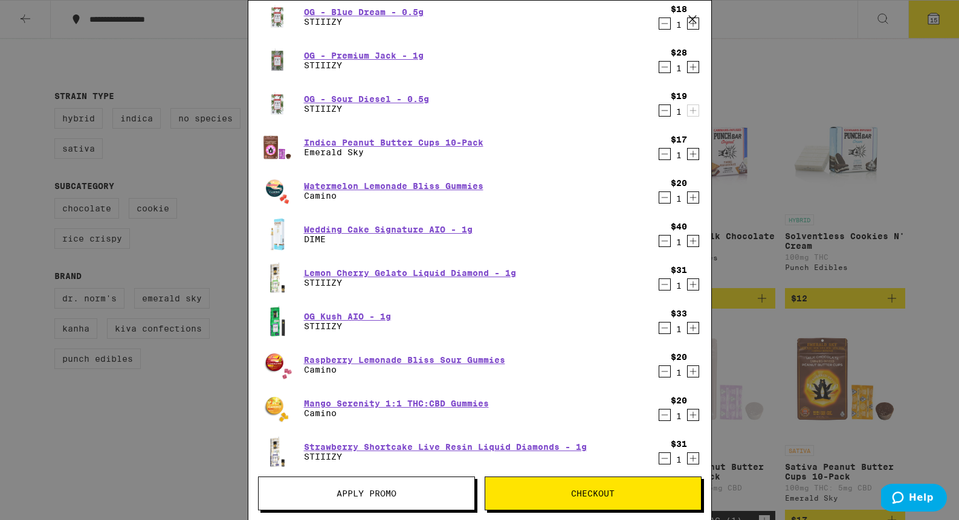
scroll to position [175, 0]
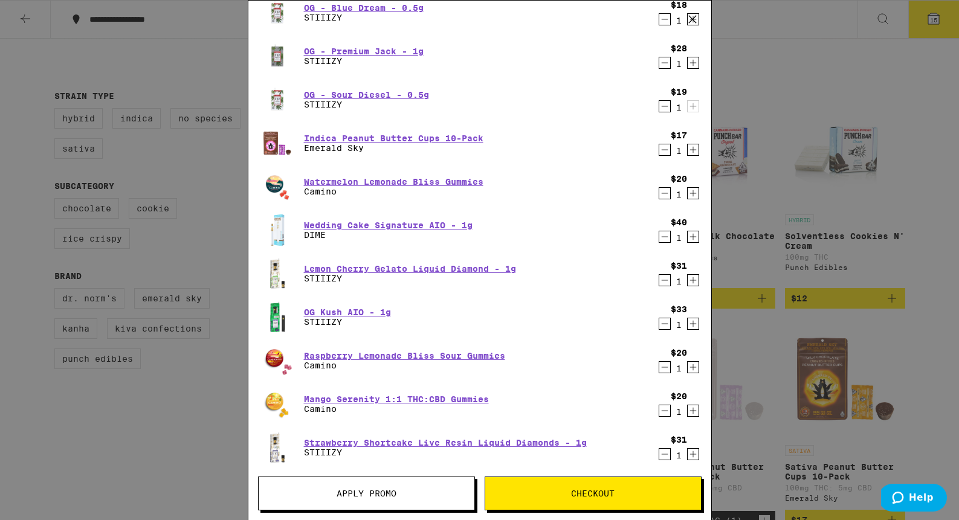
click at [659, 328] on icon "Decrement" at bounding box center [664, 324] width 11 height 15
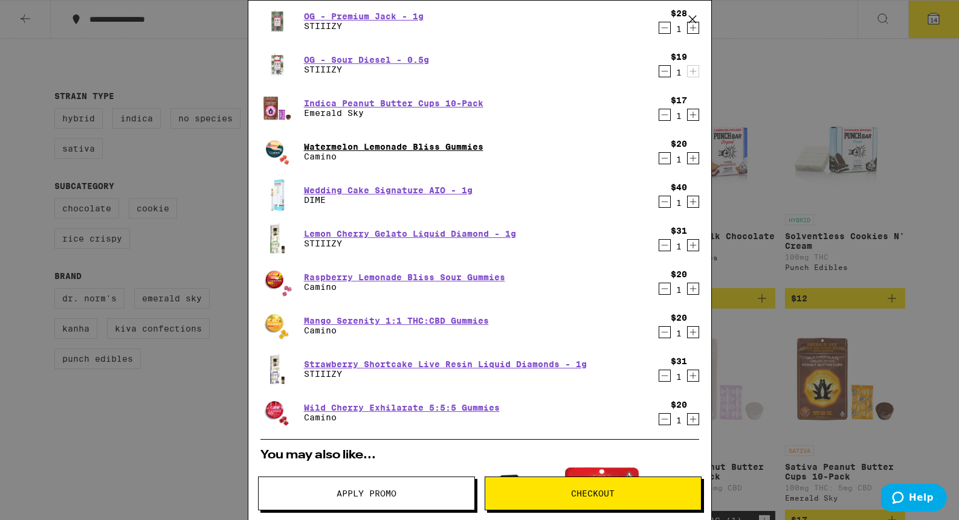
scroll to position [213, 0]
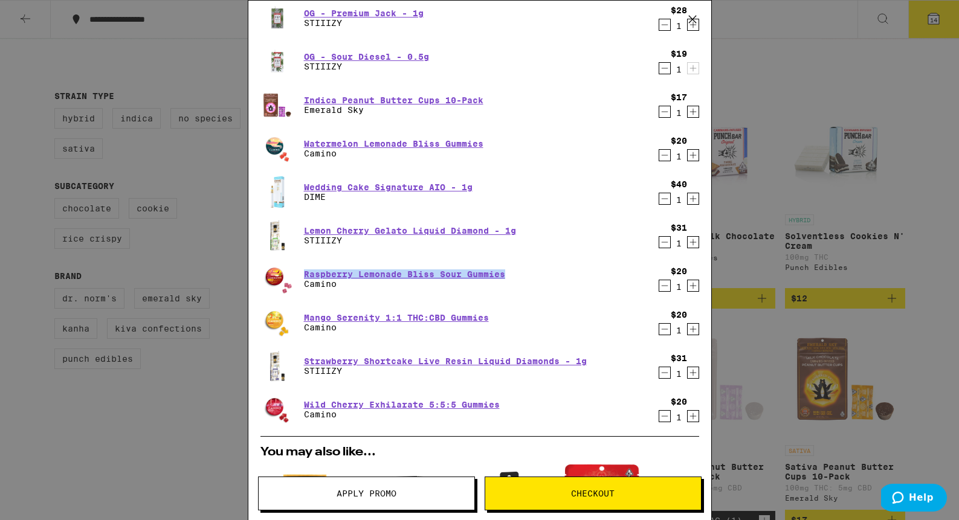
click at [662, 283] on icon "Decrement" at bounding box center [664, 286] width 11 height 15
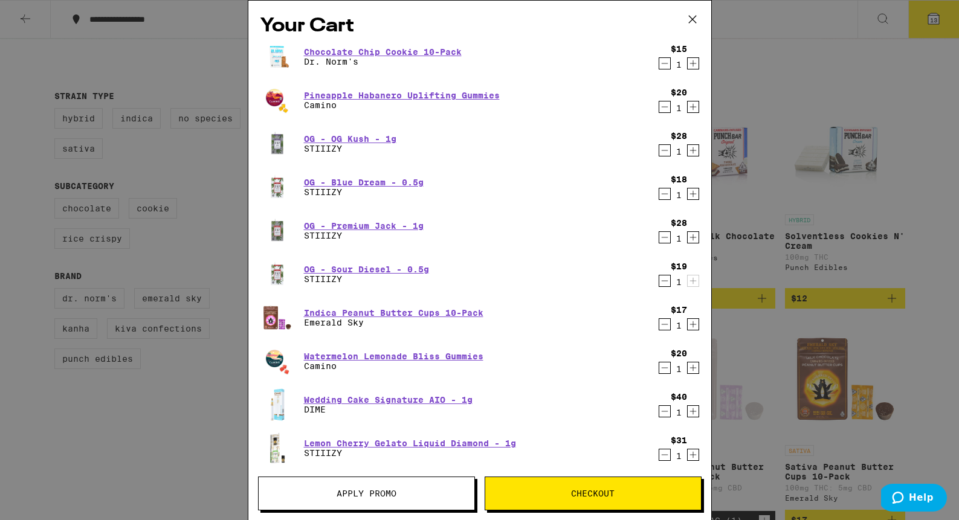
scroll to position [515, 0]
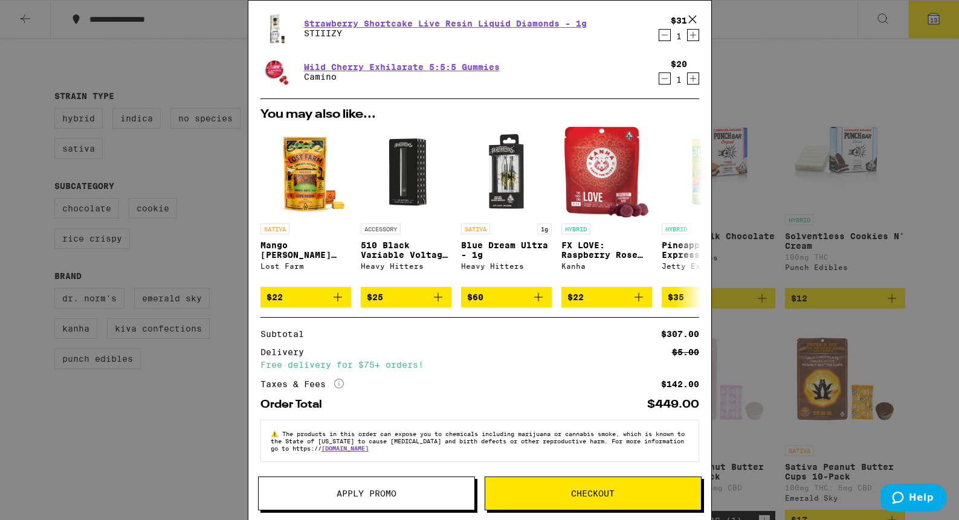
click at [424, 502] on button "Apply Promo" at bounding box center [366, 494] width 217 height 34
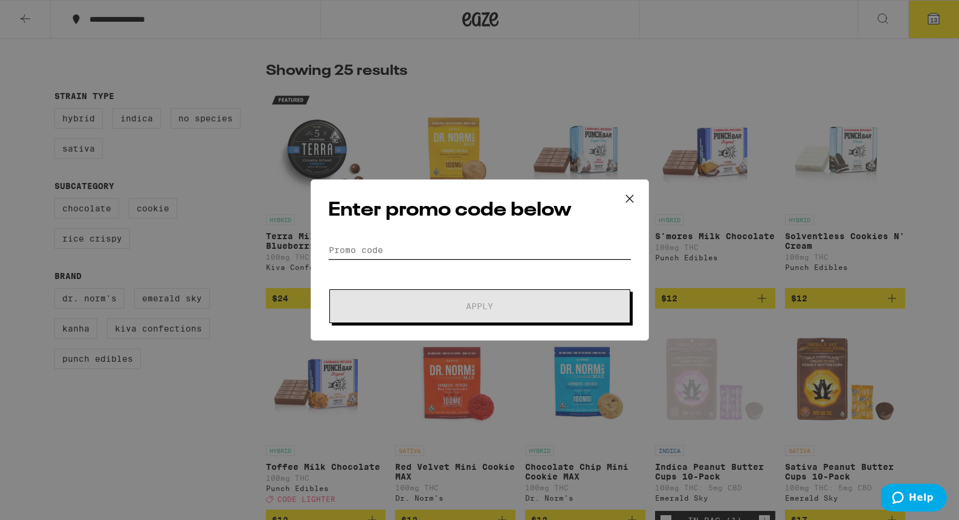
click at [412, 259] on form "Promo Code Apply" at bounding box center [479, 282] width 303 height 82
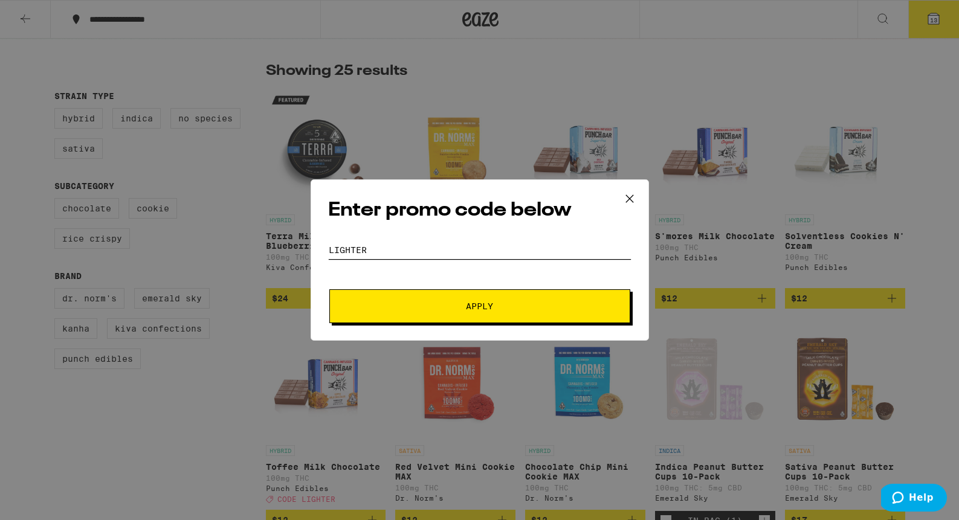
type input "lighter"
click at [449, 294] on button "Apply" at bounding box center [479, 306] width 301 height 34
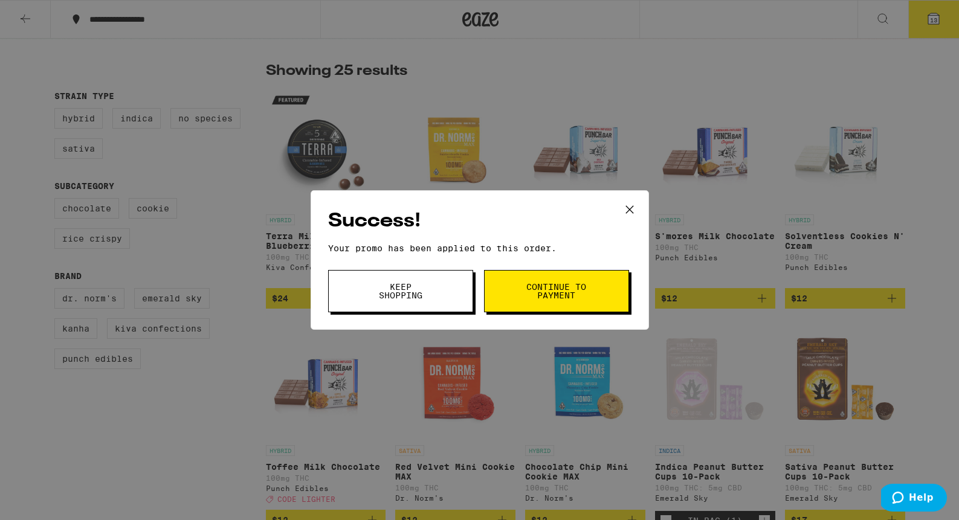
click at [449, 294] on button "Keep Shopping" at bounding box center [400, 291] width 145 height 42
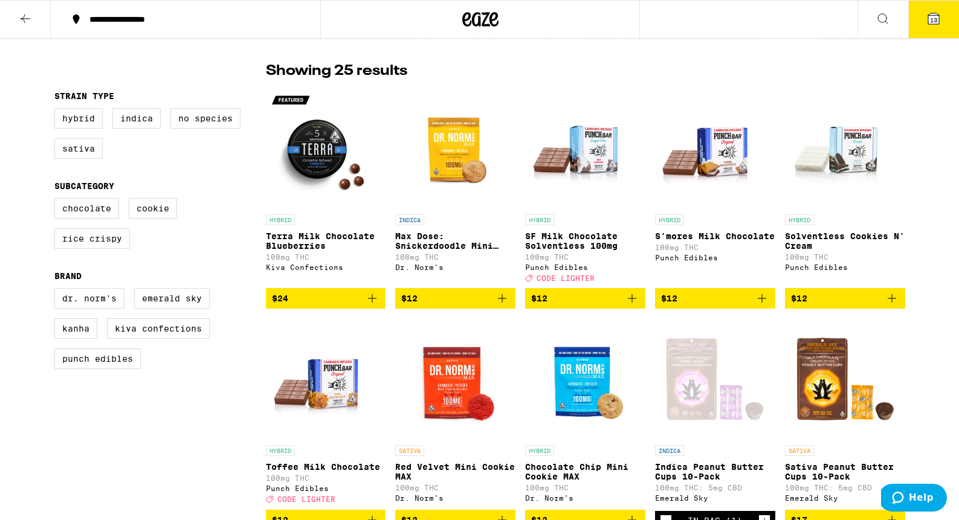
click at [930, 20] on span "13" at bounding box center [933, 19] width 7 height 7
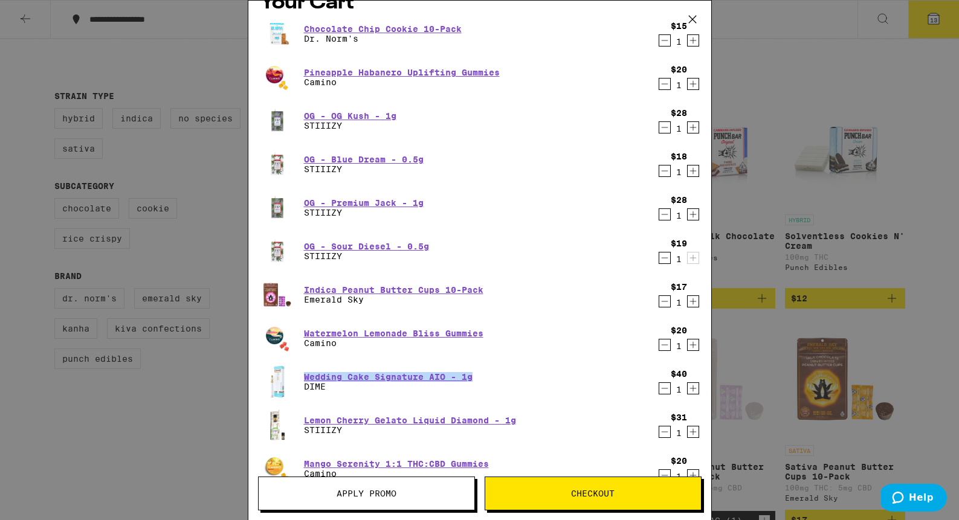
scroll to position [24, 0]
click at [565, 220] on div "OG - Premium Jack - 1g STIIIZY" at bounding box center [456, 207] width 392 height 34
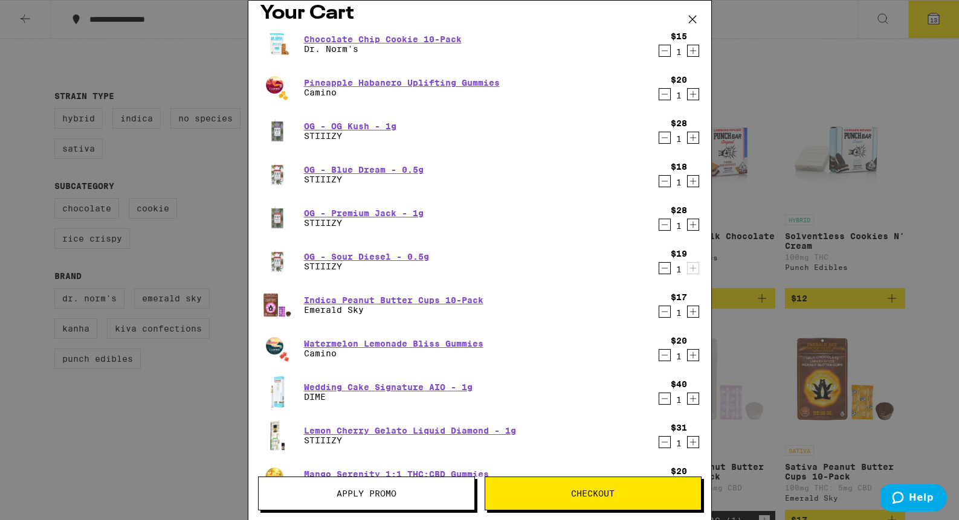
scroll to position [7, 0]
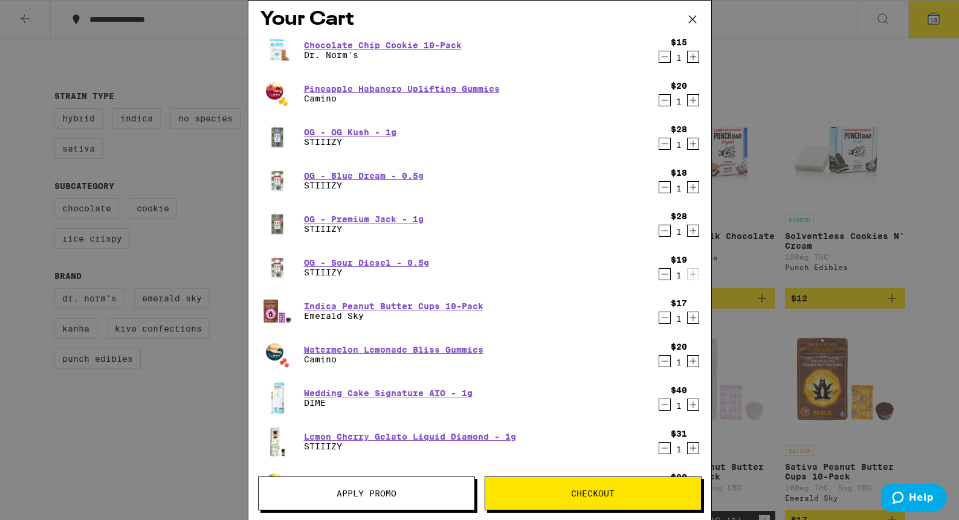
click at [664, 56] on icon "Decrement" at bounding box center [664, 57] width 11 height 15
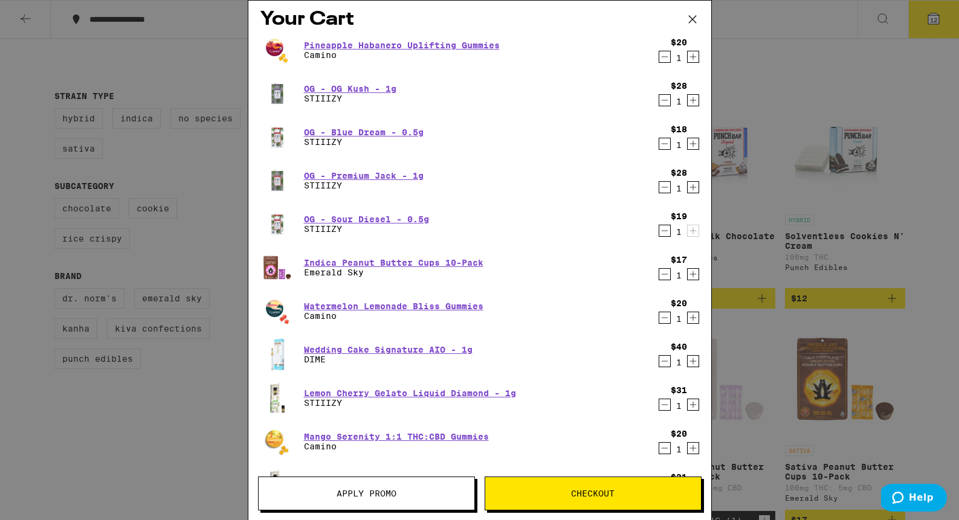
click at [665, 55] on icon "Decrement" at bounding box center [664, 57] width 11 height 15
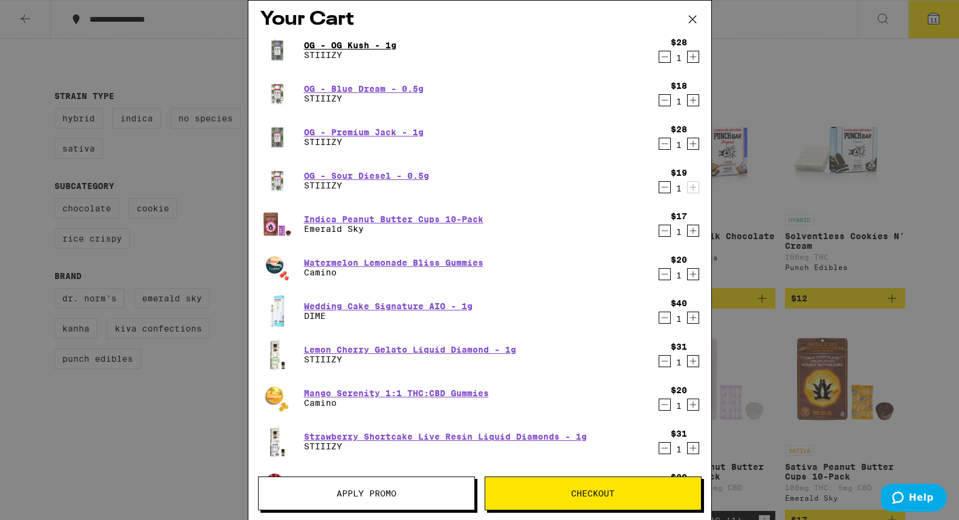
click at [370, 47] on link "OG - OG Kush - 1g" at bounding box center [350, 45] width 92 height 10
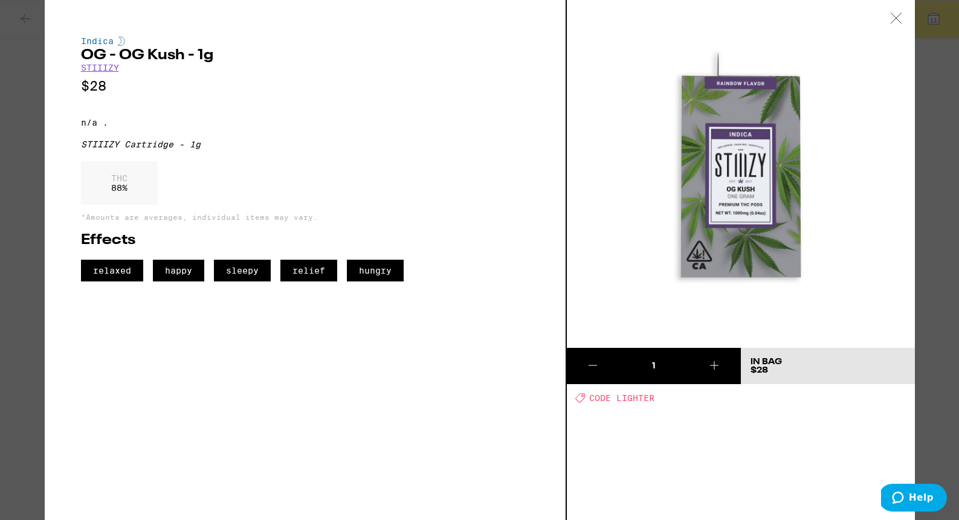
click at [597, 359] on icon at bounding box center [592, 365] width 15 height 15
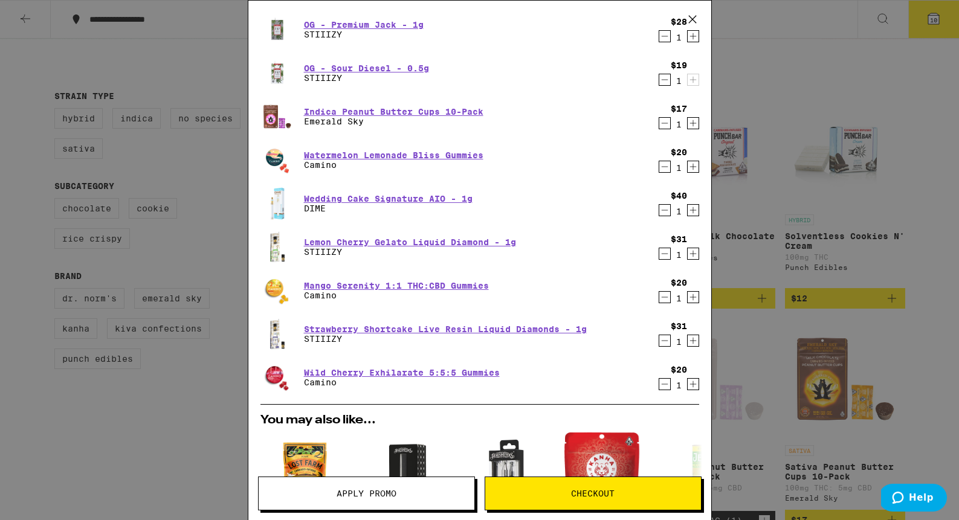
scroll to position [80, 0]
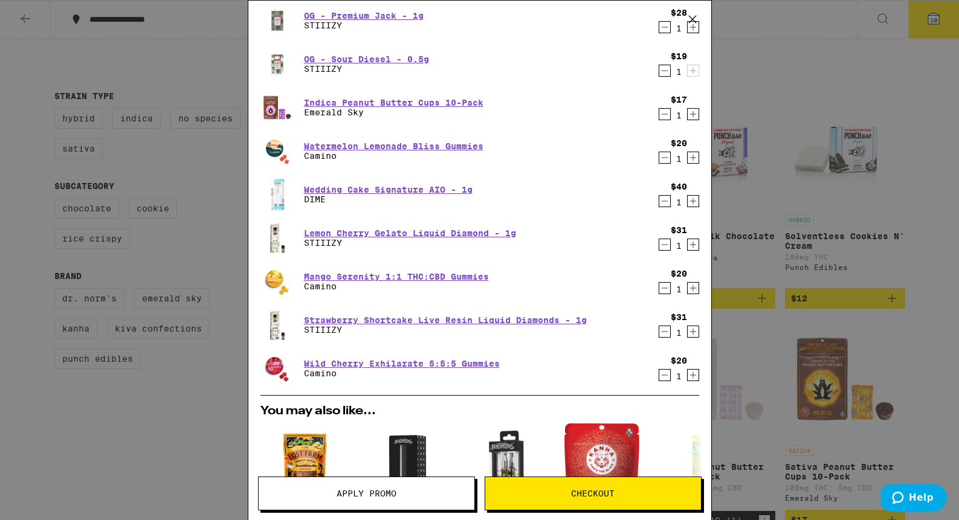
click at [563, 180] on div "Wedding Cake Signature AIO - 1g DIME" at bounding box center [456, 195] width 392 height 34
click at [659, 373] on icon "Decrement" at bounding box center [664, 375] width 11 height 15
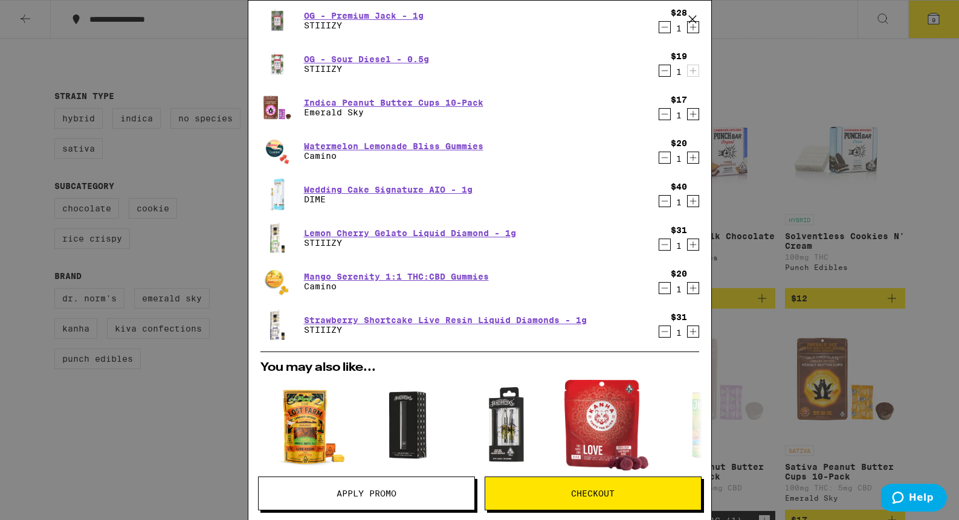
click at [660, 333] on icon "Decrement" at bounding box center [664, 331] width 11 height 15
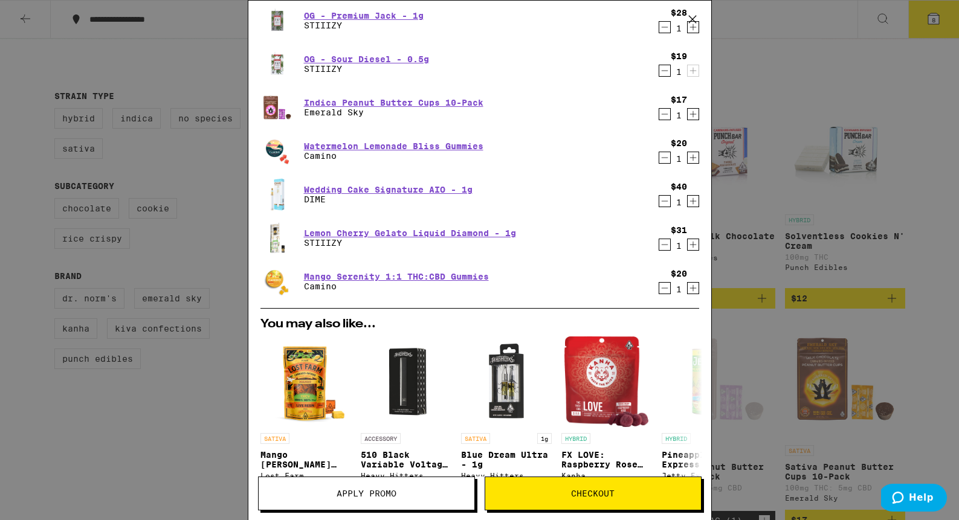
click at [663, 242] on icon "Decrement" at bounding box center [664, 244] width 11 height 15
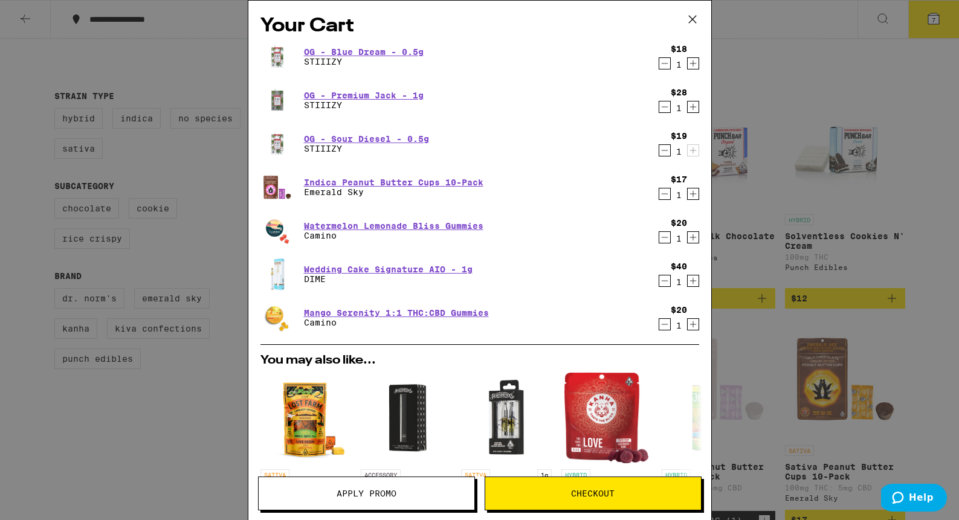
scroll to position [272, 0]
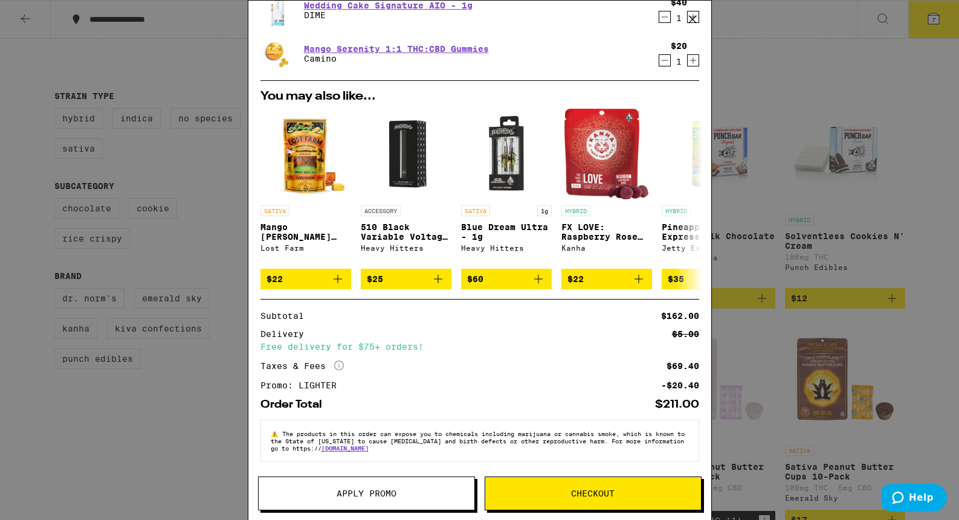
click at [355, 498] on span "Apply Promo" at bounding box center [367, 493] width 60 height 8
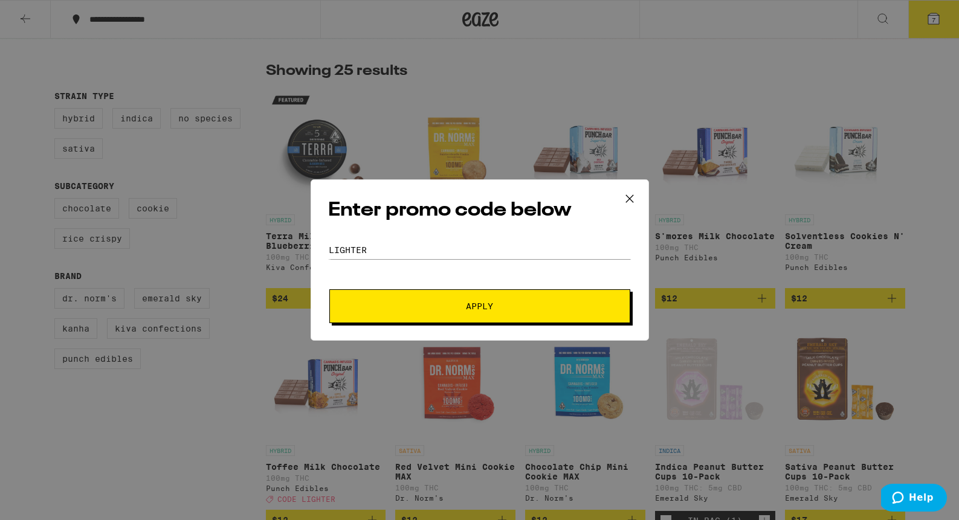
click at [440, 317] on button "Apply" at bounding box center [479, 306] width 301 height 34
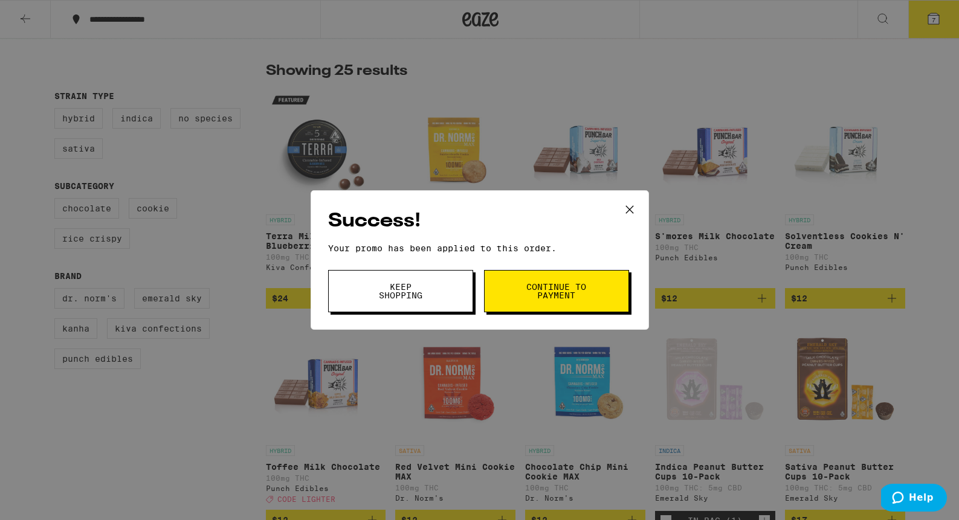
click at [416, 298] on span "Keep Shopping" at bounding box center [401, 291] width 62 height 17
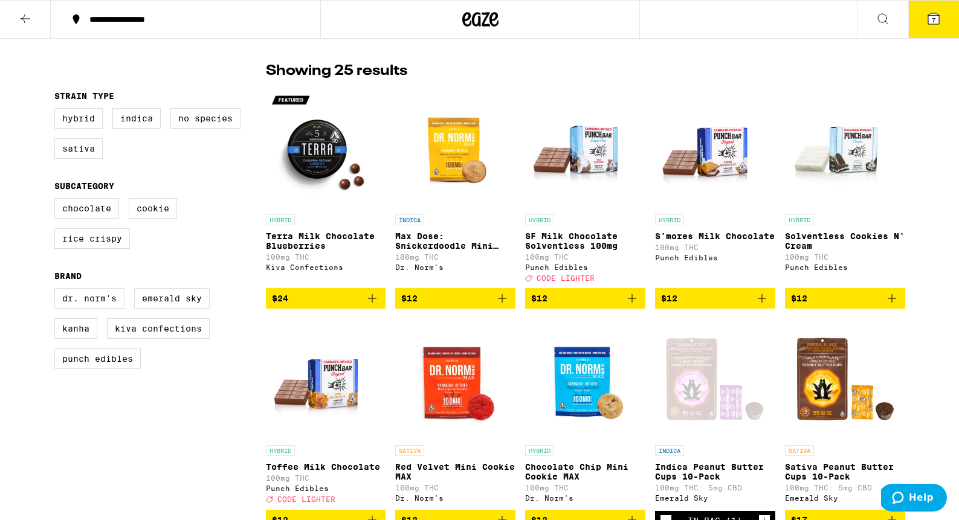
click at [931, 27] on button "7" at bounding box center [933, 19] width 51 height 37
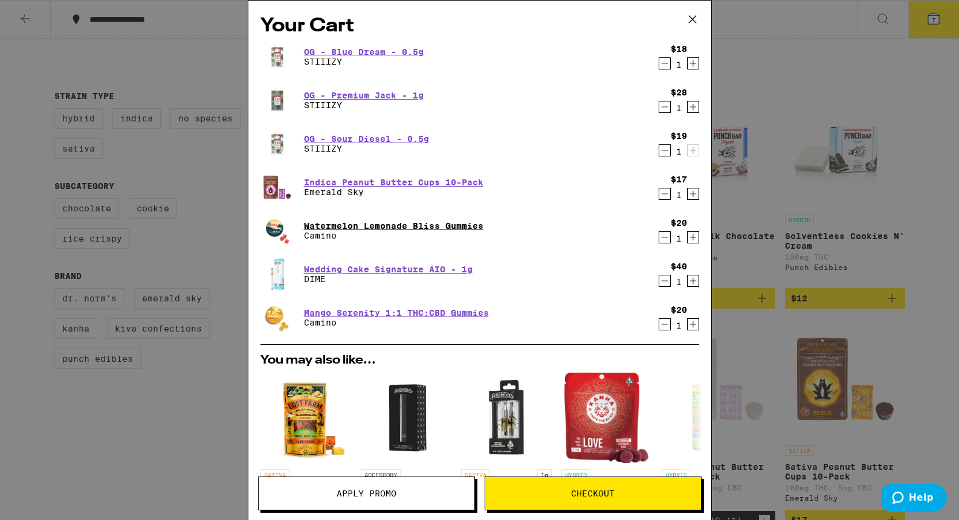
click at [439, 227] on link "Watermelon Lemonade Bliss Gummies" at bounding box center [393, 226] width 179 height 10
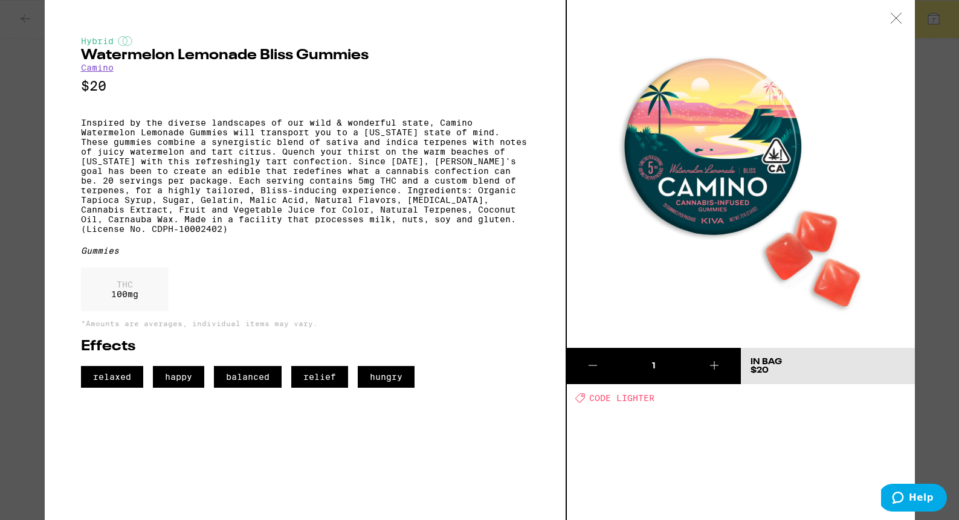
click at [24, 53] on div "Hybrid Watermelon Lemonade Bliss Gummies Camino $20 Inspired by the diverse lan…" at bounding box center [479, 260] width 959 height 520
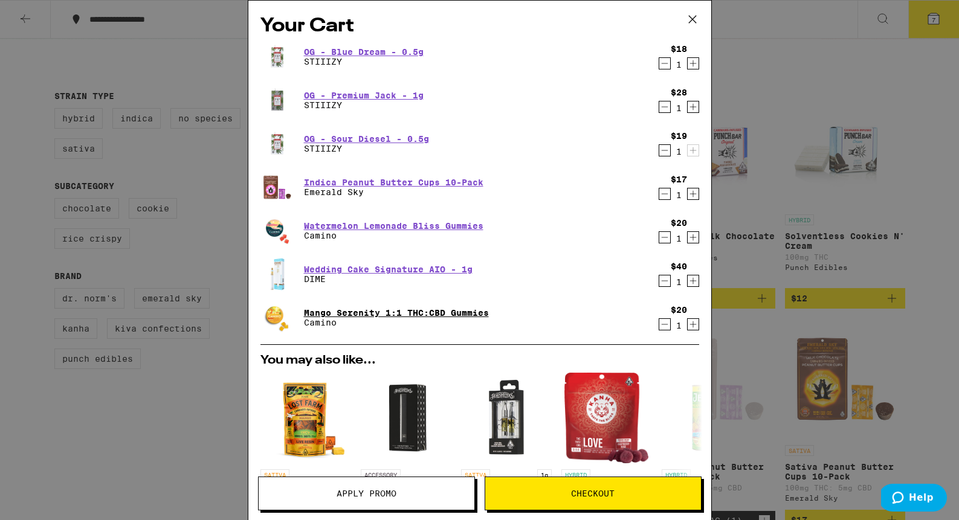
click at [387, 312] on link "Mango Serenity 1:1 THC:CBD Gummies" at bounding box center [396, 313] width 185 height 10
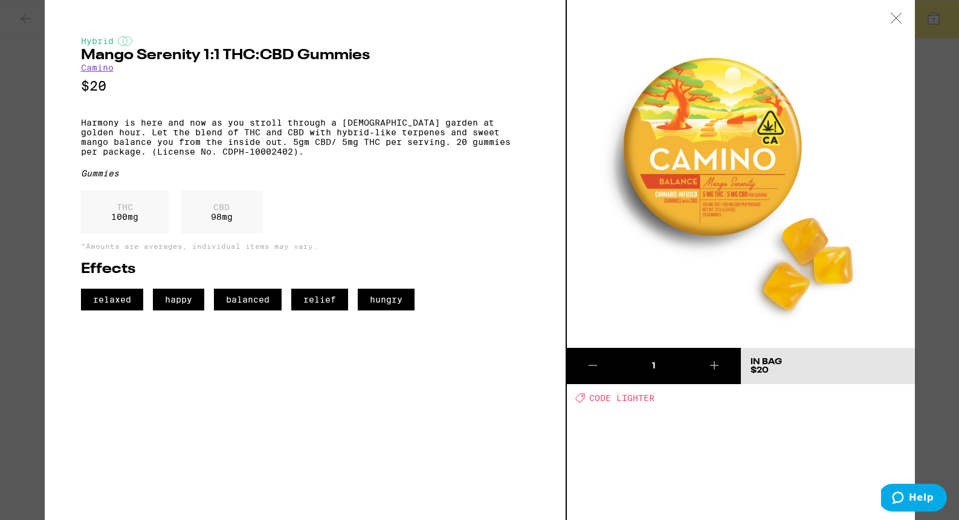
click at [31, 56] on div "Hybrid Mango Serenity 1:1 THC:CBD Gummies Camino $20 Harmony is here and now as…" at bounding box center [479, 260] width 959 height 520
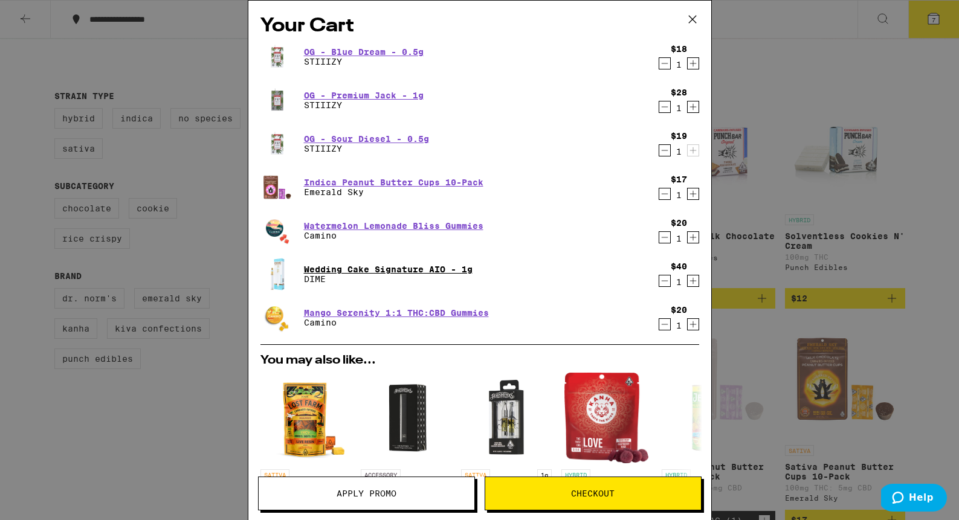
click at [399, 266] on link "Wedding Cake Signature AIO - 1g" at bounding box center [388, 270] width 169 height 10
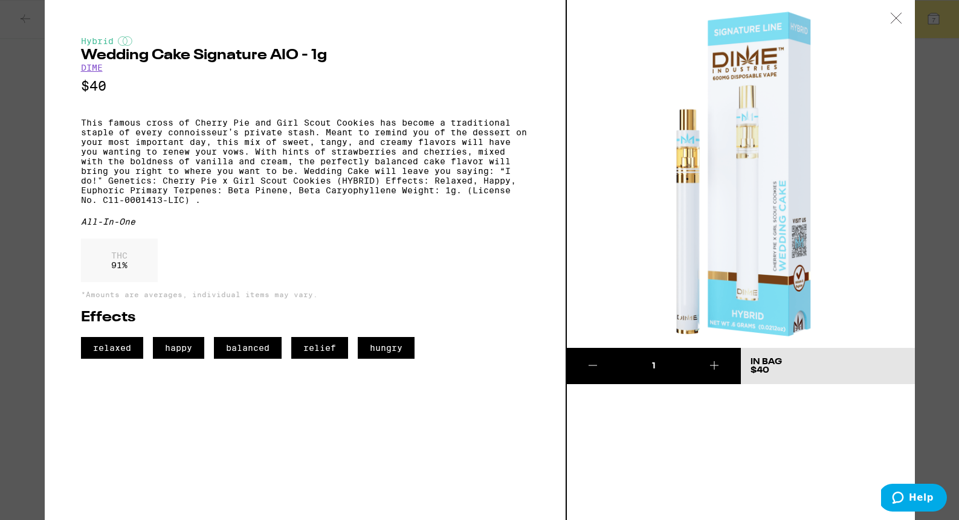
click at [4, 95] on div "Hybrid Wedding Cake Signature AIO - 1g DIME $40 This famous cross of Cherry Pie…" at bounding box center [479, 260] width 959 height 520
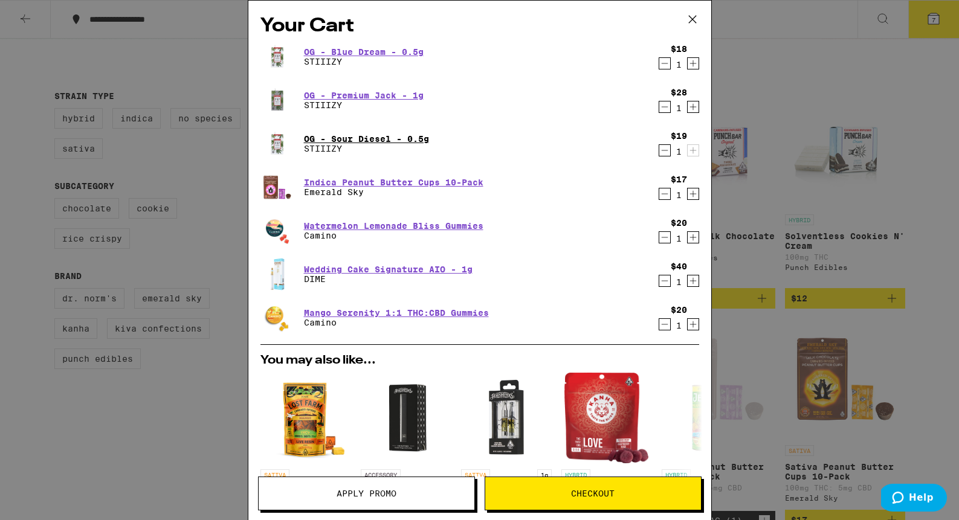
click at [363, 141] on link "OG - Sour Diesel - 0.5g" at bounding box center [366, 139] width 125 height 10
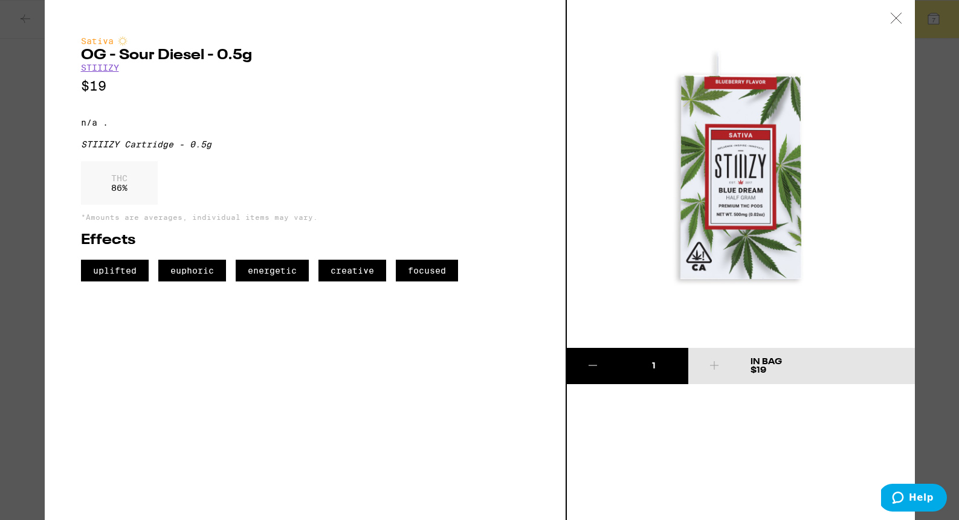
click at [24, 139] on div "Sativa OG - Sour Diesel - 0.5g STIIIZY $19 n/a . STIIIZY Cartridge - 0.5g THC 8…" at bounding box center [479, 260] width 959 height 520
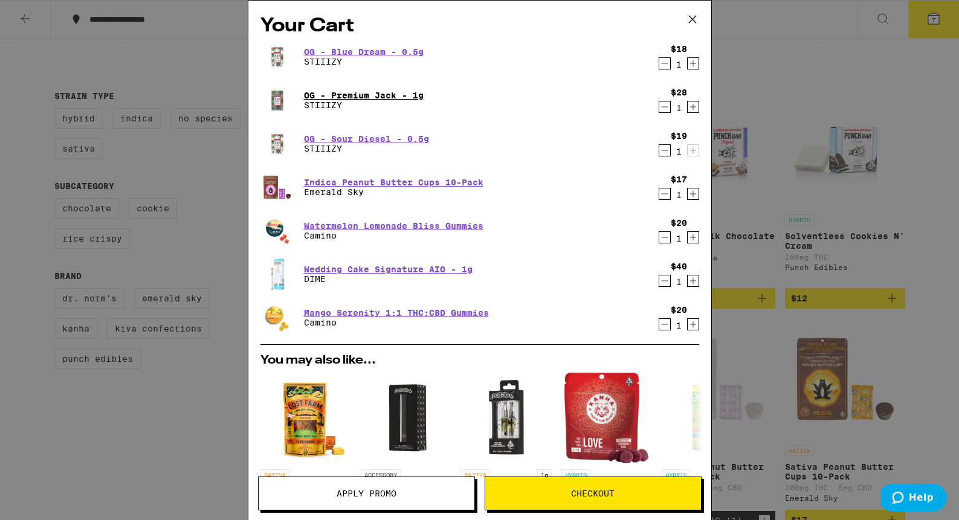
click at [382, 95] on link "OG - Premium Jack - 1g" at bounding box center [364, 96] width 120 height 10
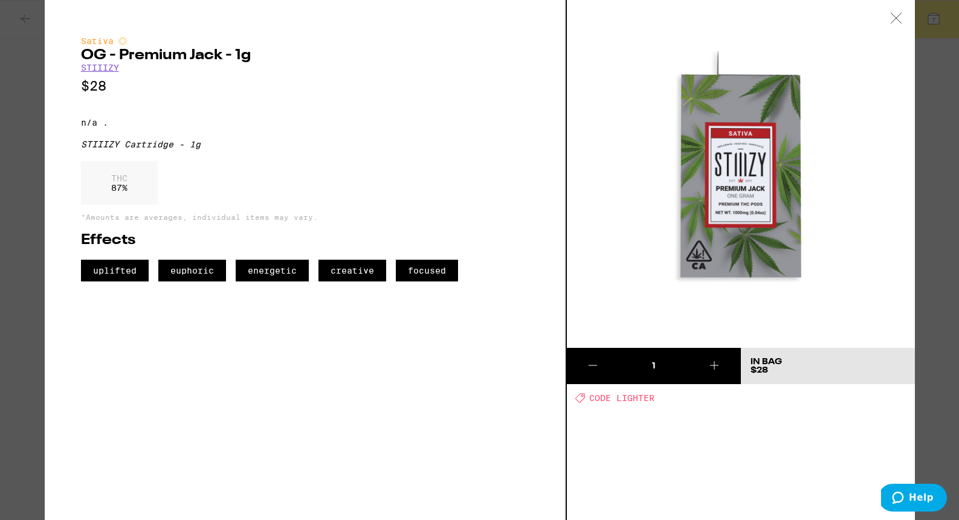
click at [22, 161] on div "Sativa OG - Premium Jack - 1g STIIIZY $28 n/a . STIIIZY Cartridge - 1g THC 87 %…" at bounding box center [479, 260] width 959 height 520
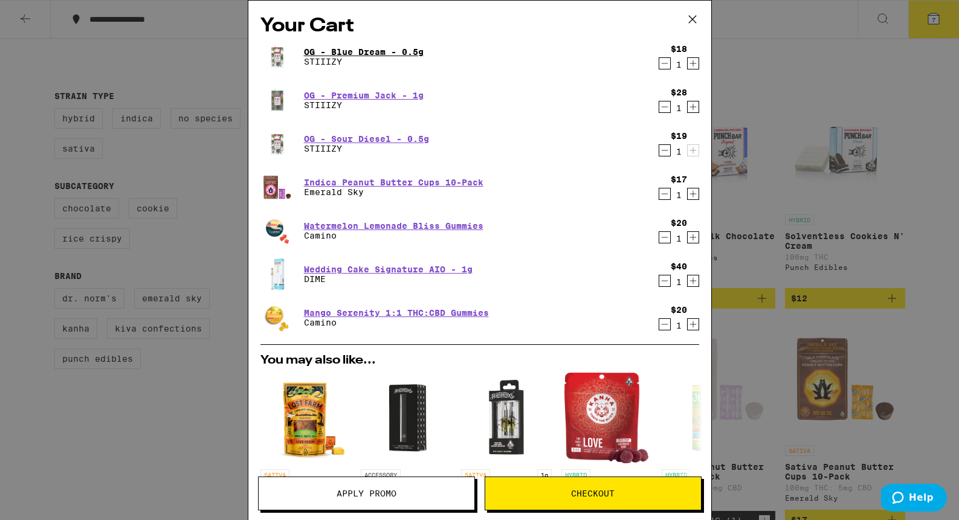
click at [402, 53] on link "OG - Blue Dream - 0.5g" at bounding box center [364, 52] width 120 height 10
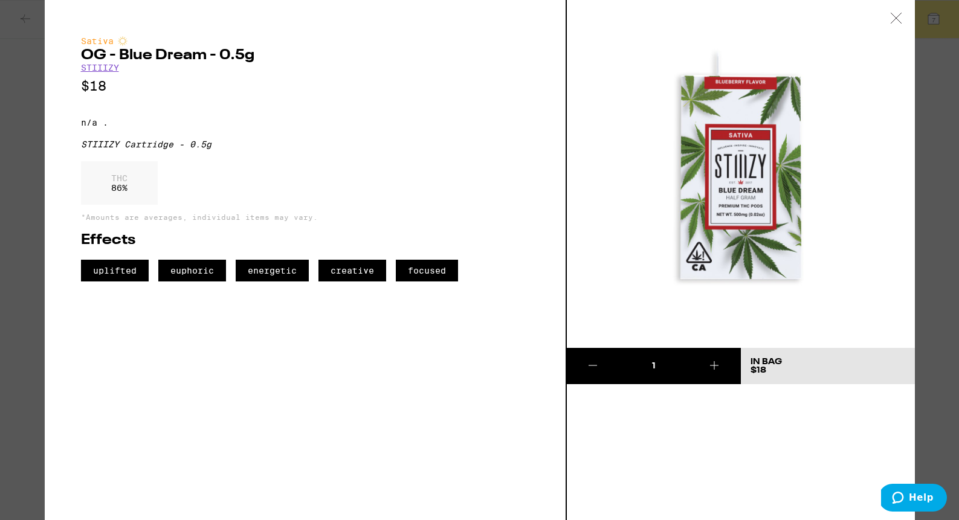
click at [23, 168] on div "Sativa OG - Blue Dream - 0.5g STIIIZY $18 n/a . STIIIZY Cartridge - 0.5g THC 86…" at bounding box center [479, 260] width 959 height 520
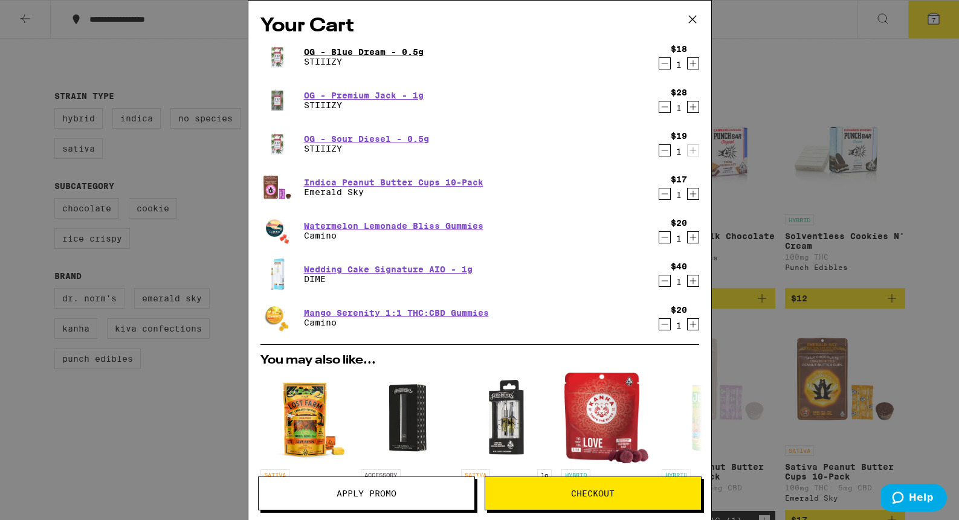
click at [373, 47] on link "OG - Blue Dream - 0.5g" at bounding box center [364, 52] width 120 height 10
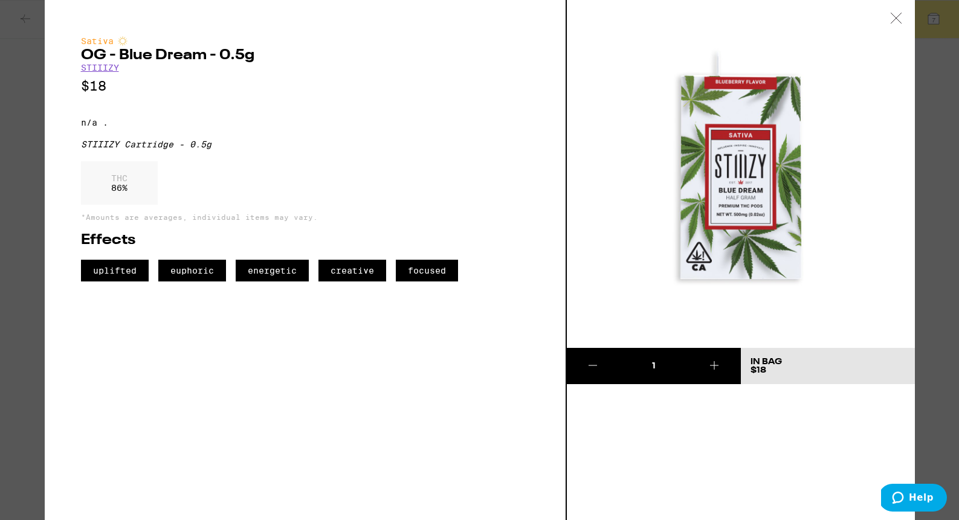
click at [591, 364] on icon at bounding box center [592, 365] width 15 height 15
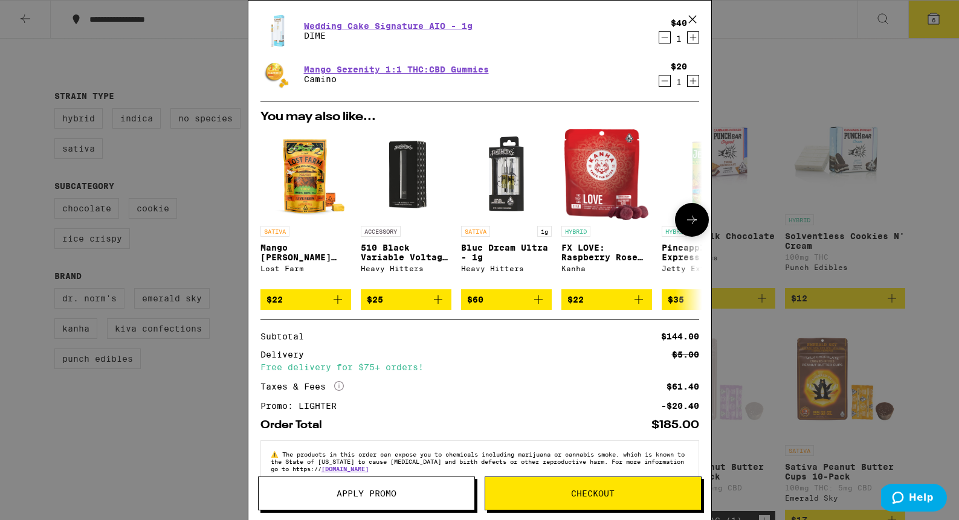
scroll to position [229, 0]
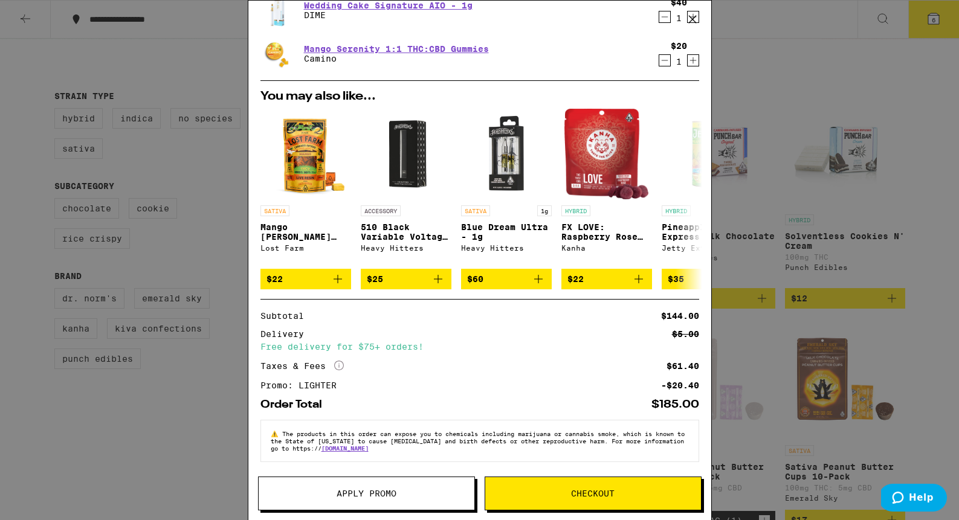
click at [560, 494] on span "Checkout" at bounding box center [593, 493] width 216 height 8
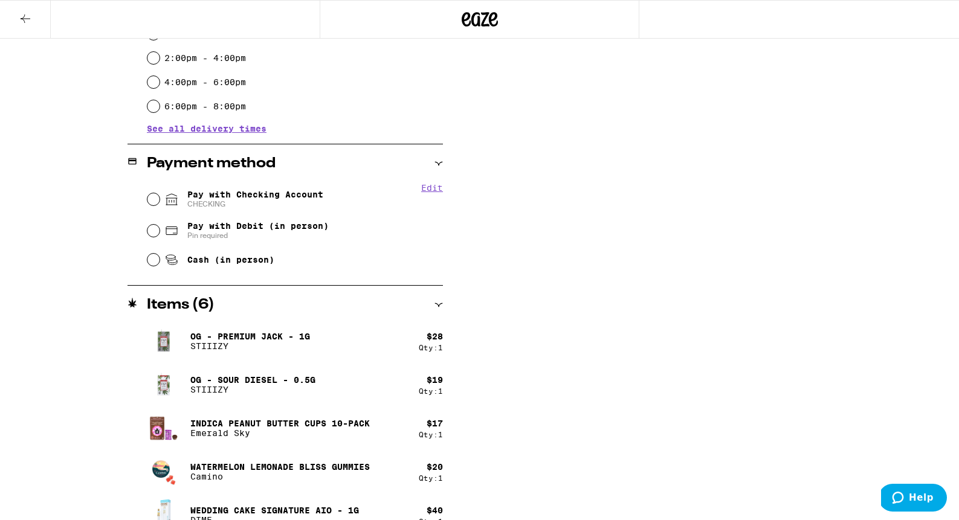
scroll to position [402, 0]
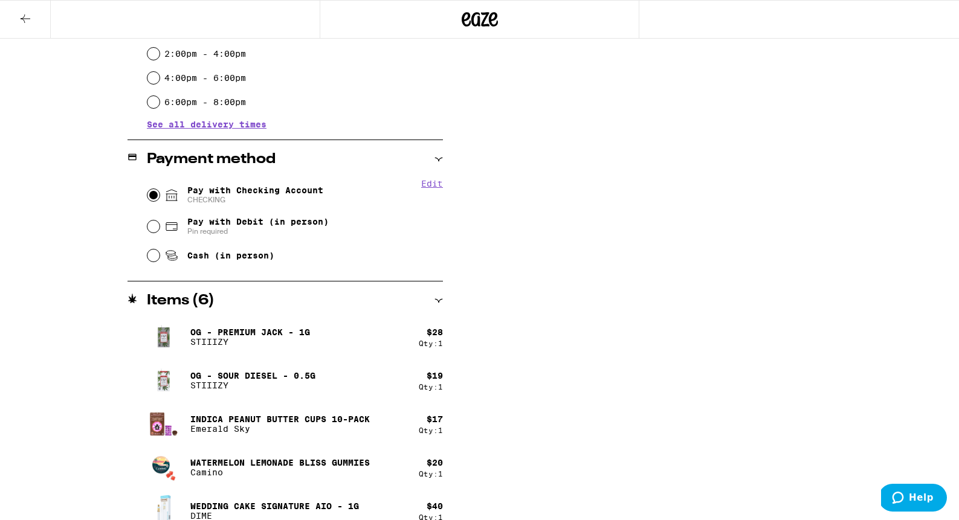
click at [156, 196] on input "Pay with Checking Account CHECKING" at bounding box center [153, 195] width 12 height 12
radio input "true"
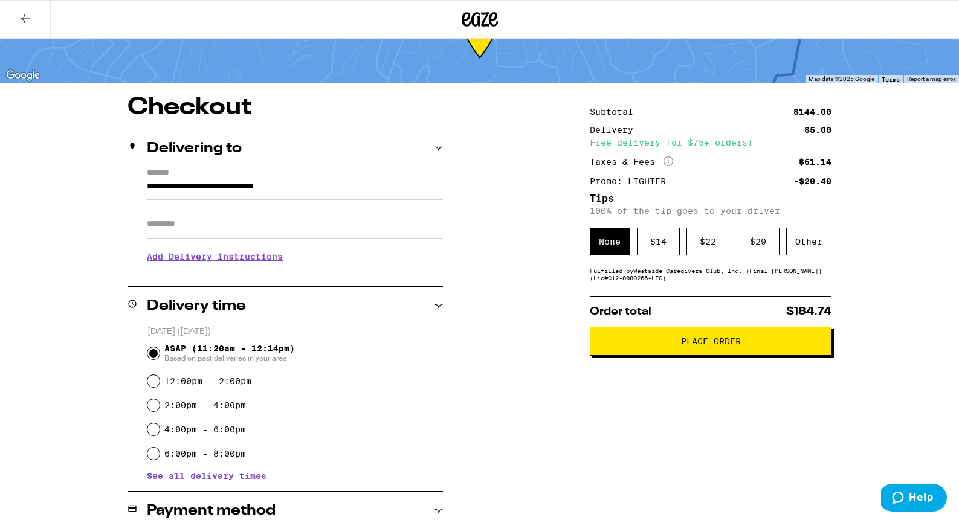
scroll to position [0, 0]
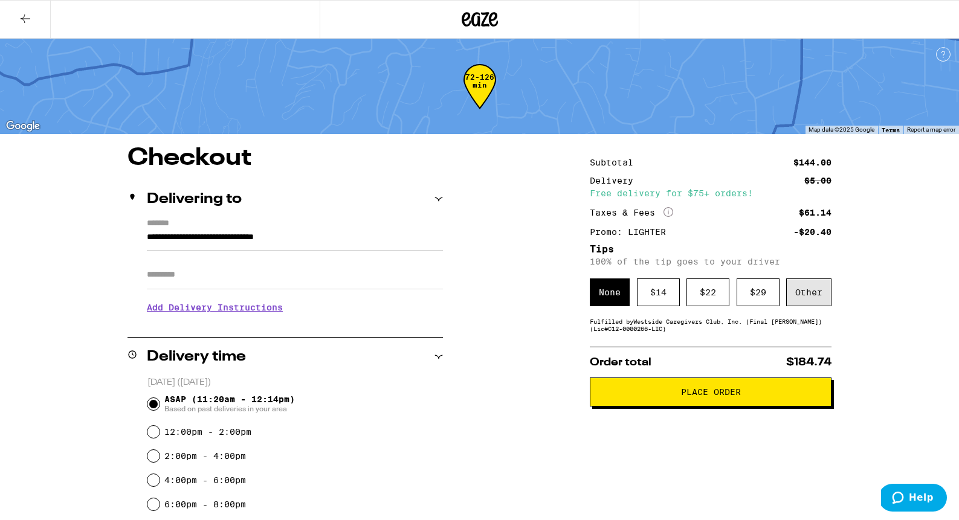
click at [796, 302] on div "Other" at bounding box center [808, 293] width 45 height 28
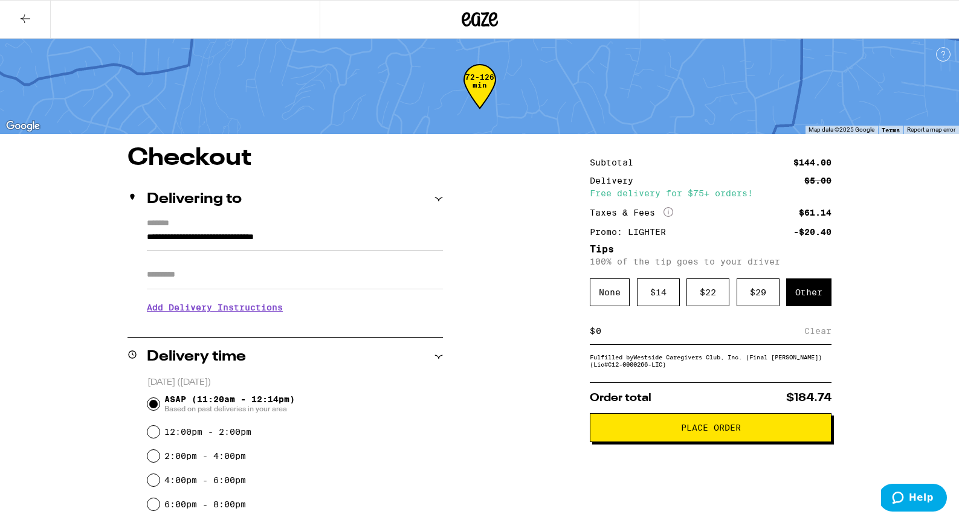
click at [681, 336] on input at bounding box center [699, 331] width 209 height 11
type input "5"
click at [827, 337] on div "Save" at bounding box center [821, 331] width 22 height 27
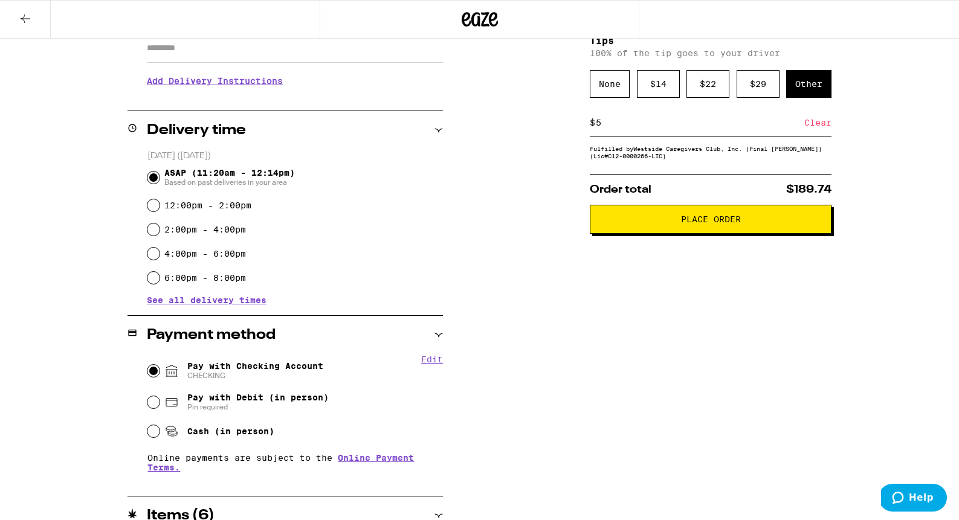
scroll to position [228, 0]
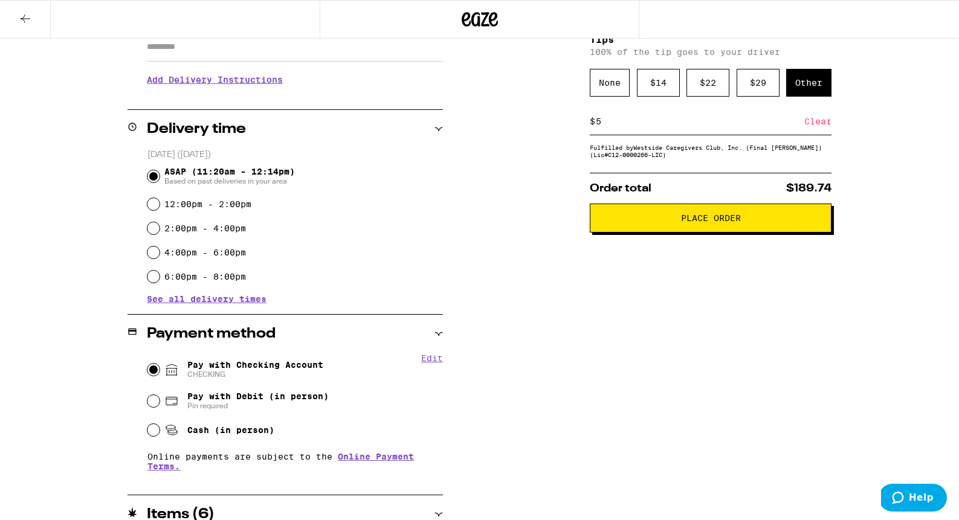
click at [192, 300] on span "See all delivery times" at bounding box center [207, 299] width 120 height 8
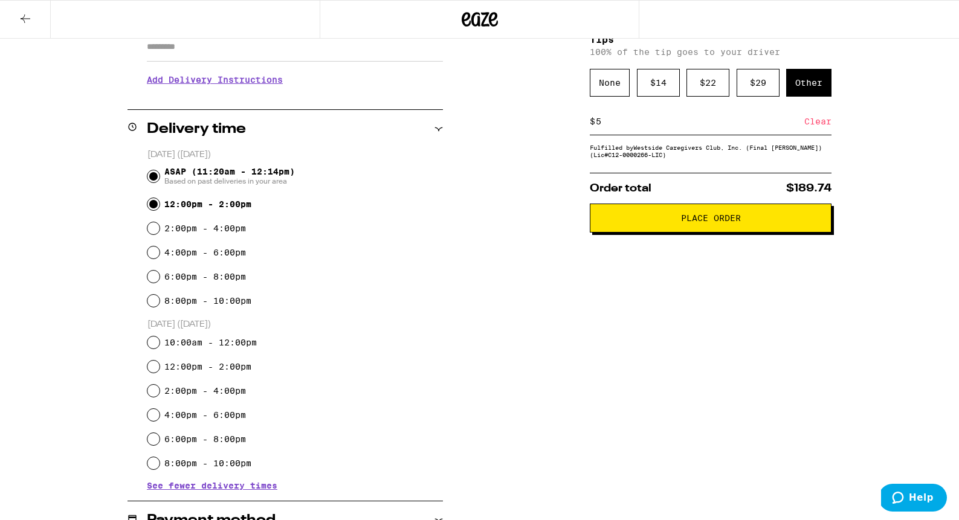
click at [153, 206] on input "12:00pm - 2:00pm" at bounding box center [153, 204] width 12 height 12
radio input "true"
click at [155, 178] on input "ASAP (11:20am - 12:14pm) Based on past deliveries in your area" at bounding box center [153, 176] width 12 height 12
radio input "true"
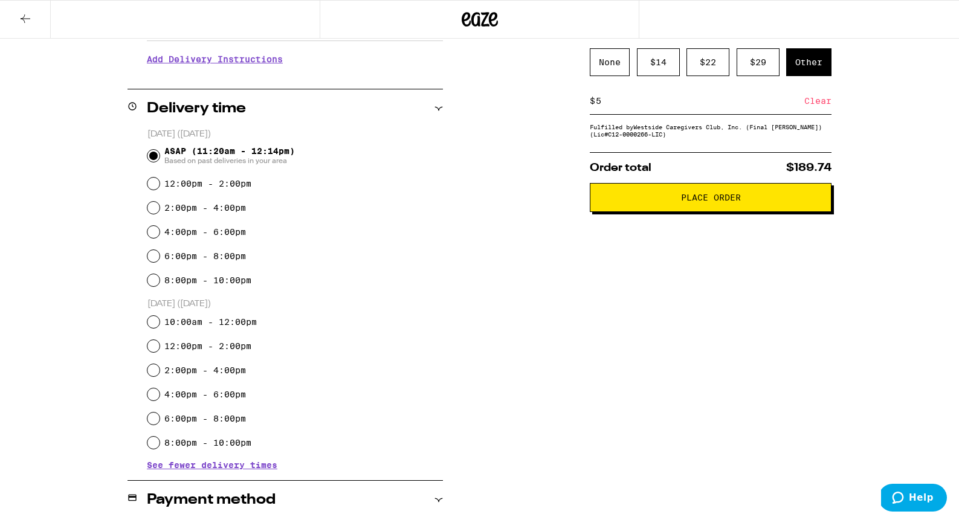
scroll to position [0, 0]
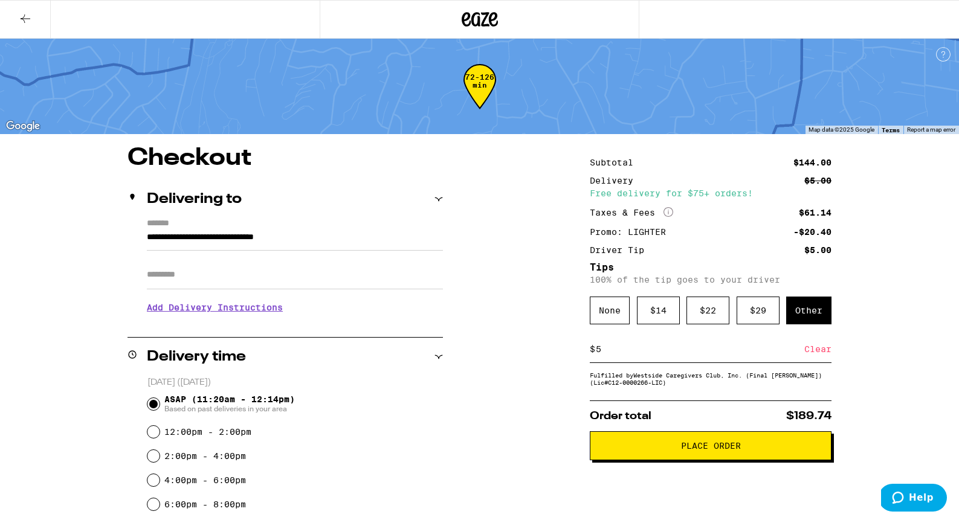
click at [727, 458] on button "Place Order" at bounding box center [711, 445] width 242 height 29
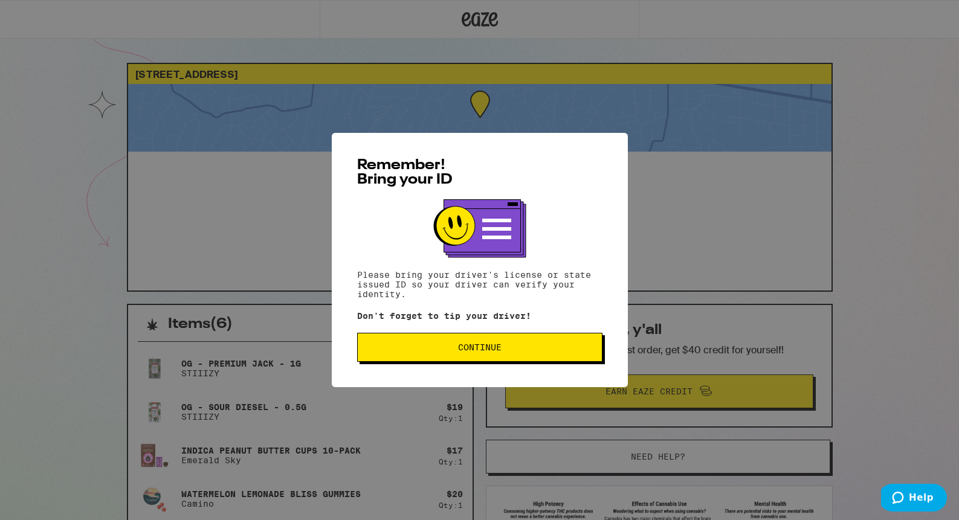
click at [515, 355] on button "Continue" at bounding box center [479, 347] width 245 height 29
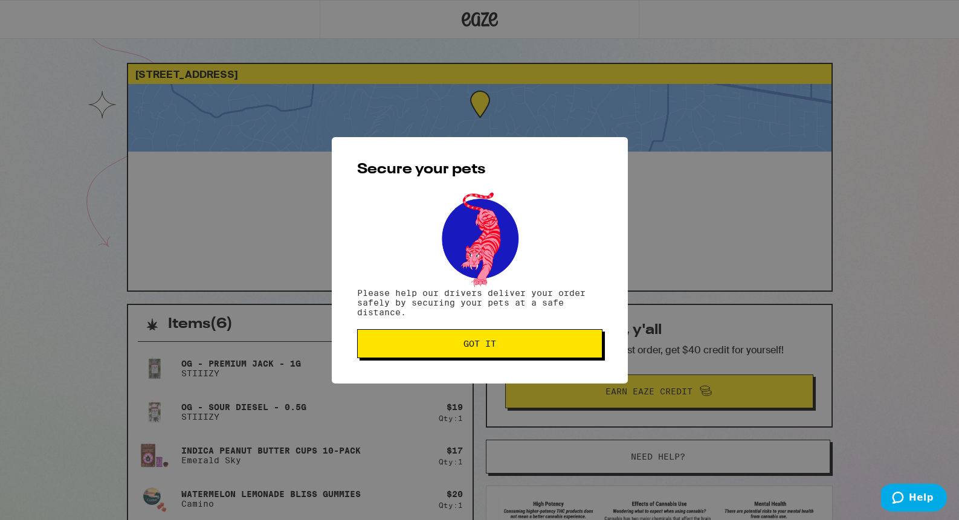
click at [515, 355] on button "Got it" at bounding box center [479, 343] width 245 height 29
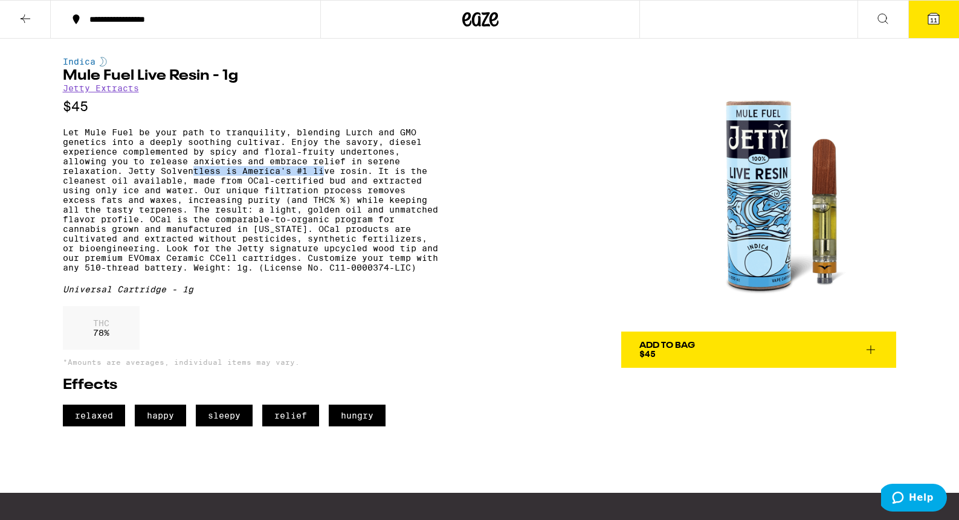
drag, startPoint x: 191, startPoint y: 183, endPoint x: 329, endPoint y: 181, distance: 137.8
click at [328, 181] on p "Let Mule Fuel be your path to tranquility, blending Lurch and GMO genetics into…" at bounding box center [250, 199] width 375 height 145
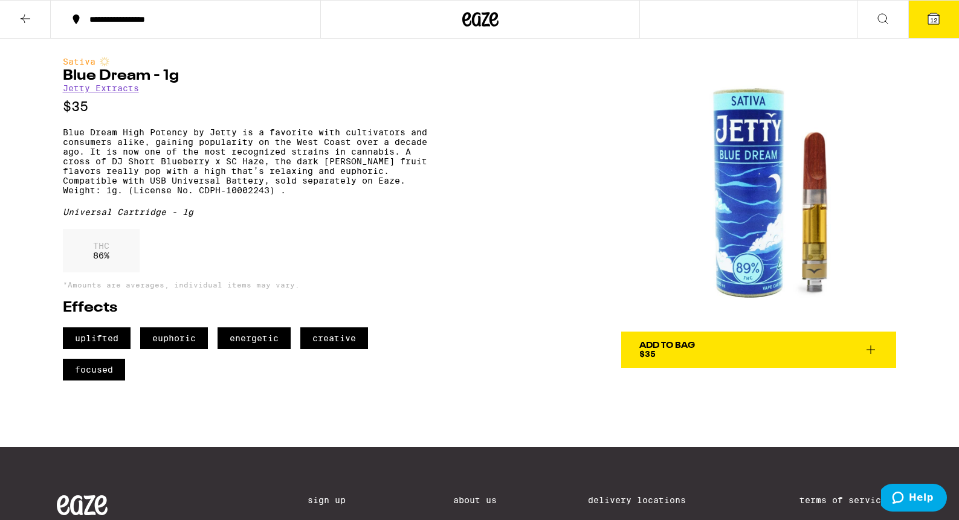
click at [664, 354] on div "Add To Bag $35" at bounding box center [667, 349] width 56 height 17
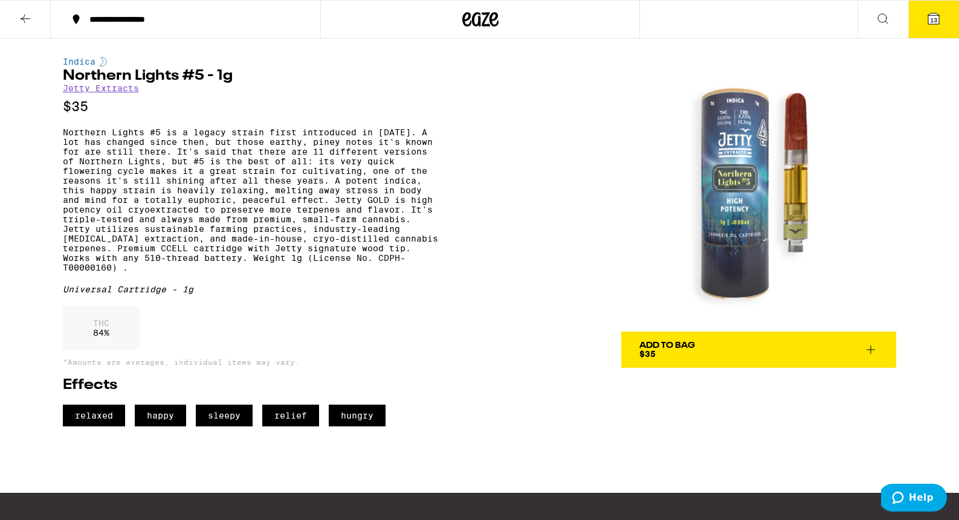
click at [665, 341] on div "Add To Bag" at bounding box center [667, 345] width 56 height 8
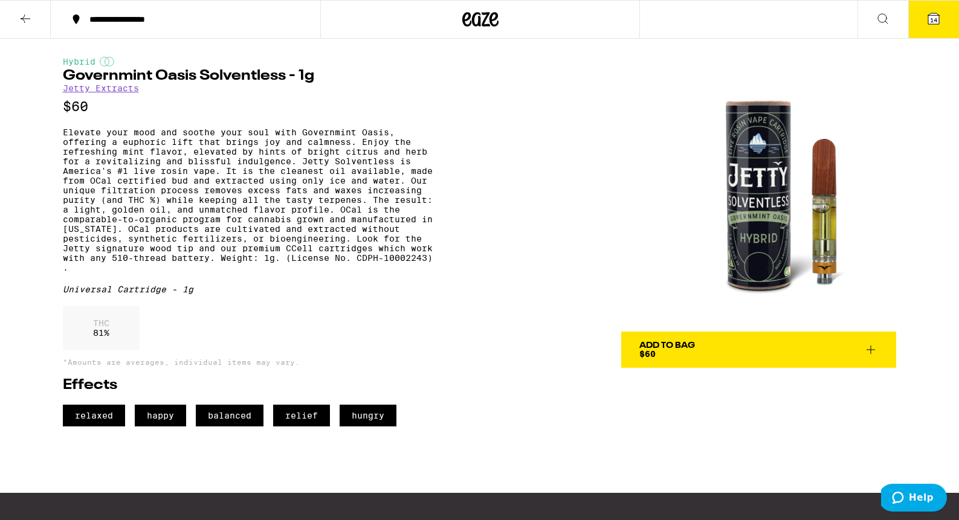
click at [674, 344] on div "Add To Bag" at bounding box center [667, 345] width 56 height 8
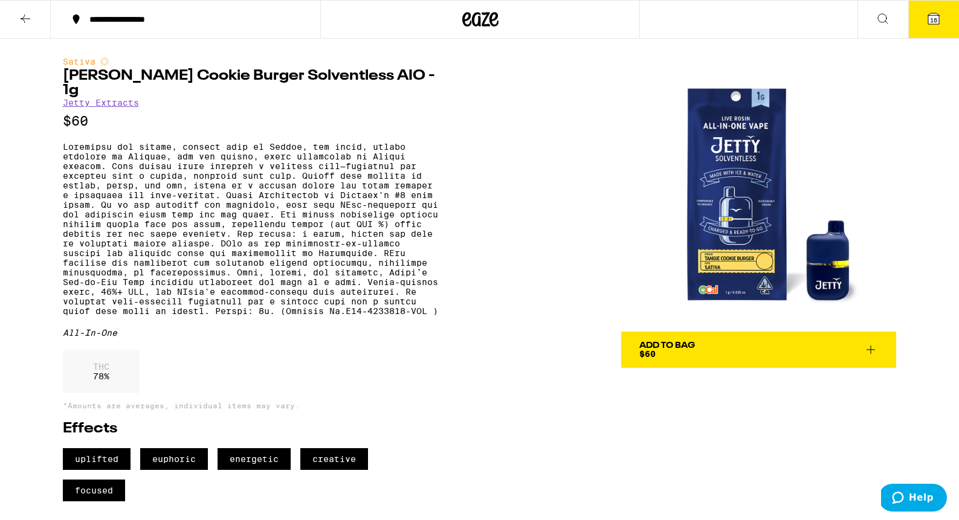
click at [931, 11] on icon at bounding box center [933, 18] width 15 height 15
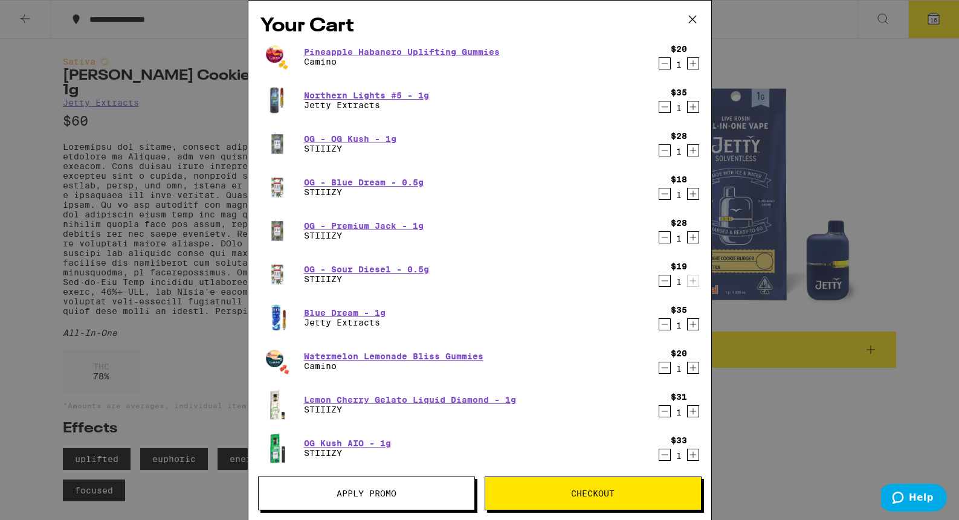
click at [664, 109] on icon "Decrement" at bounding box center [664, 107] width 11 height 15
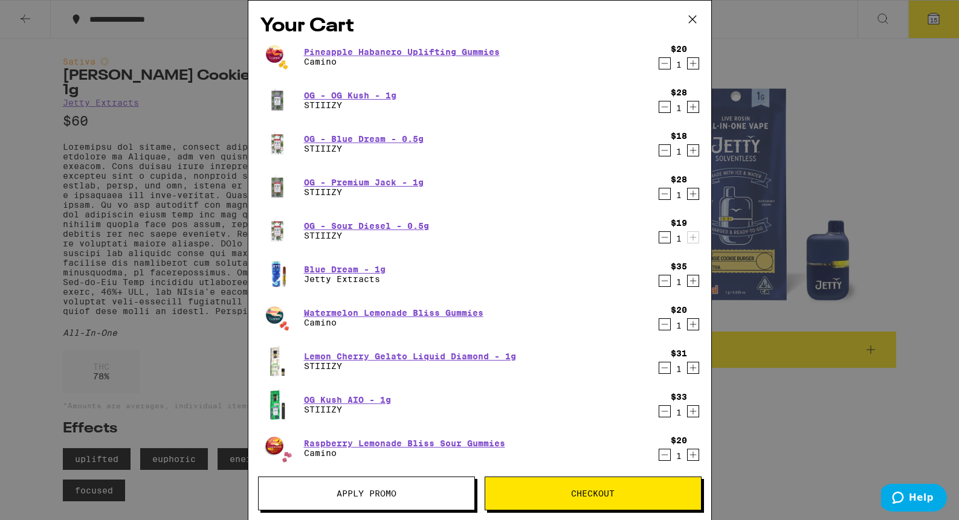
click at [663, 282] on icon "Decrement" at bounding box center [664, 281] width 11 height 15
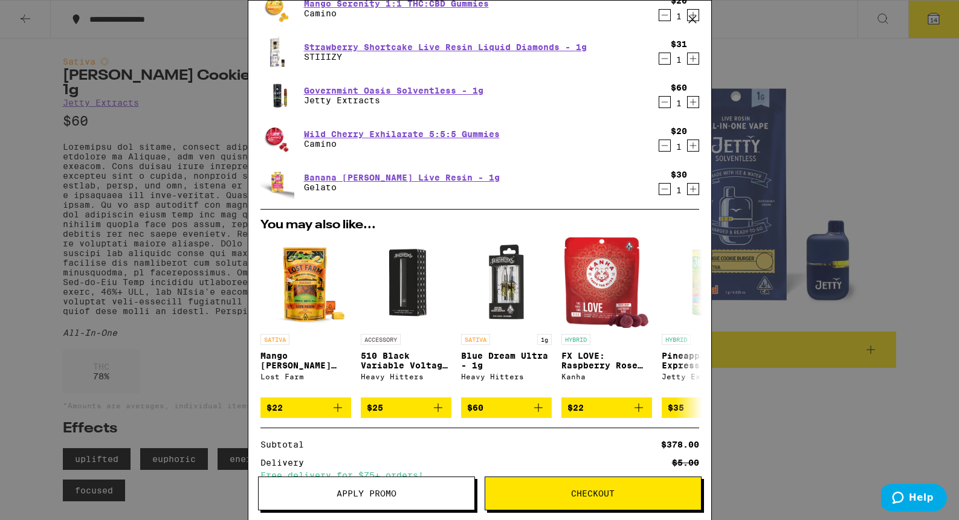
scroll to position [559, 0]
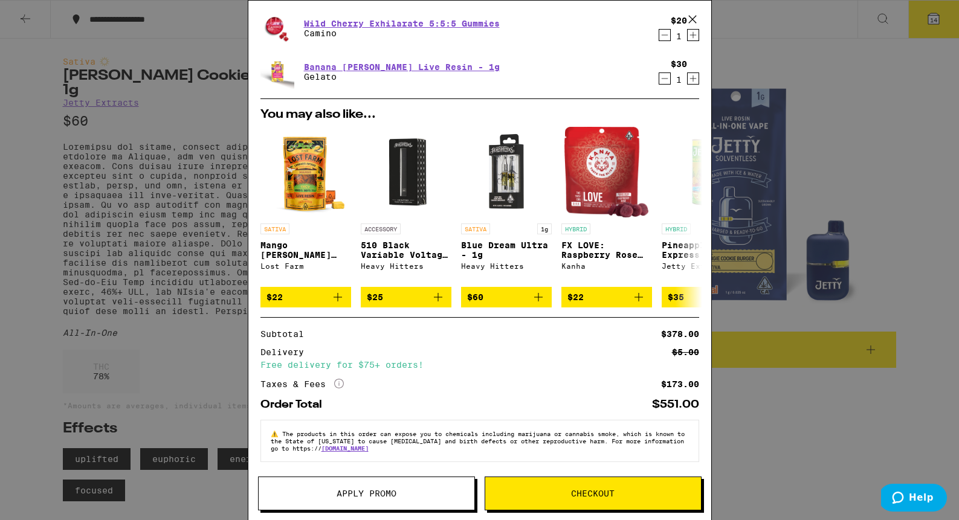
click at [409, 500] on button "Apply Promo" at bounding box center [366, 494] width 217 height 34
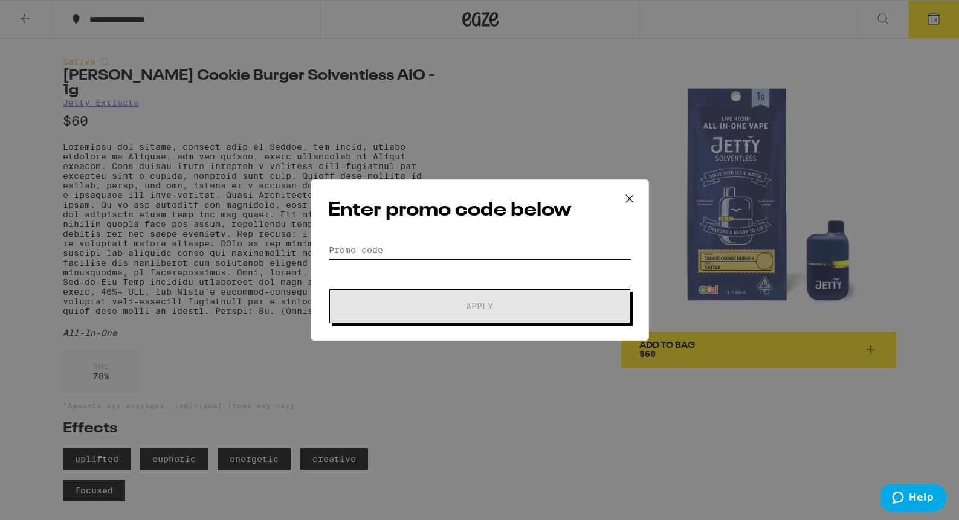
click at [376, 248] on input "Promo Code" at bounding box center [479, 250] width 303 height 18
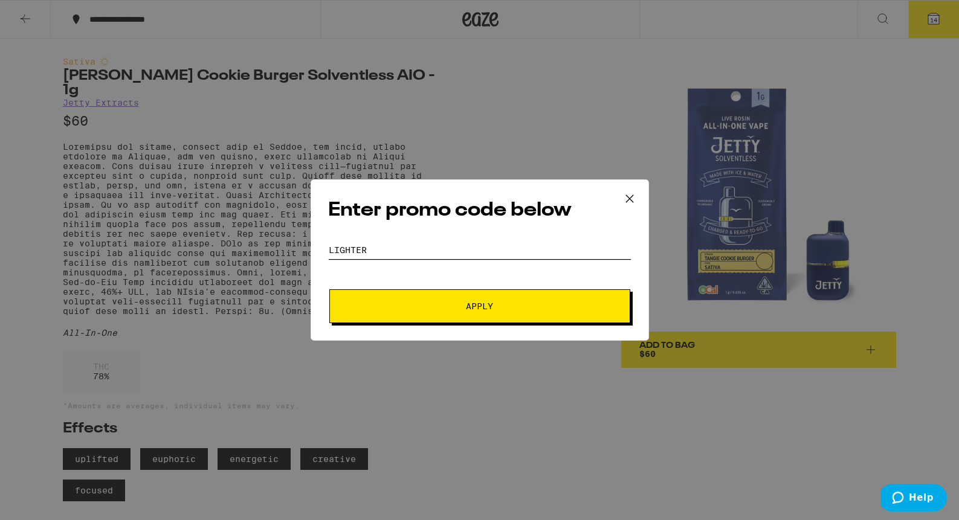
type input "lighter"
click at [421, 302] on span "Apply" at bounding box center [480, 306] width 218 height 8
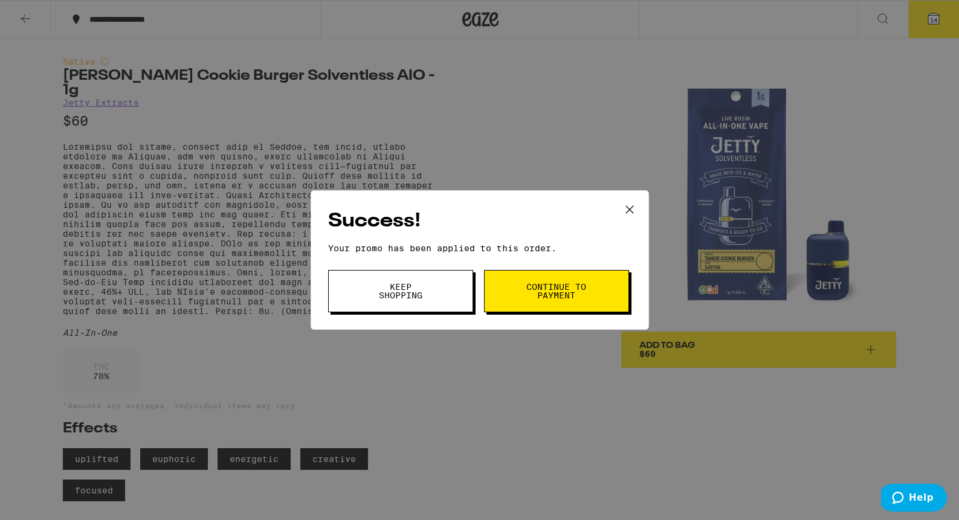
click at [410, 295] on span "Keep Shopping" at bounding box center [401, 291] width 62 height 17
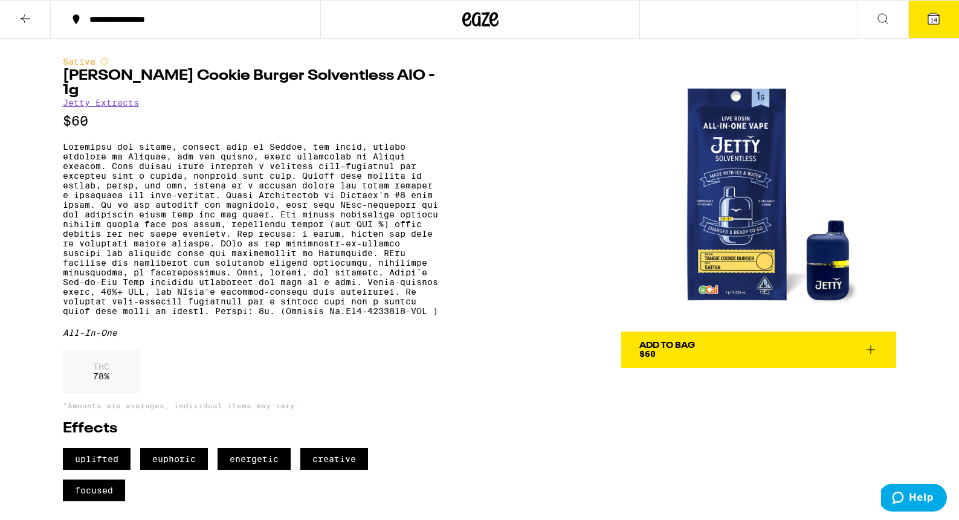
click at [929, 26] on button "14" at bounding box center [933, 19] width 51 height 37
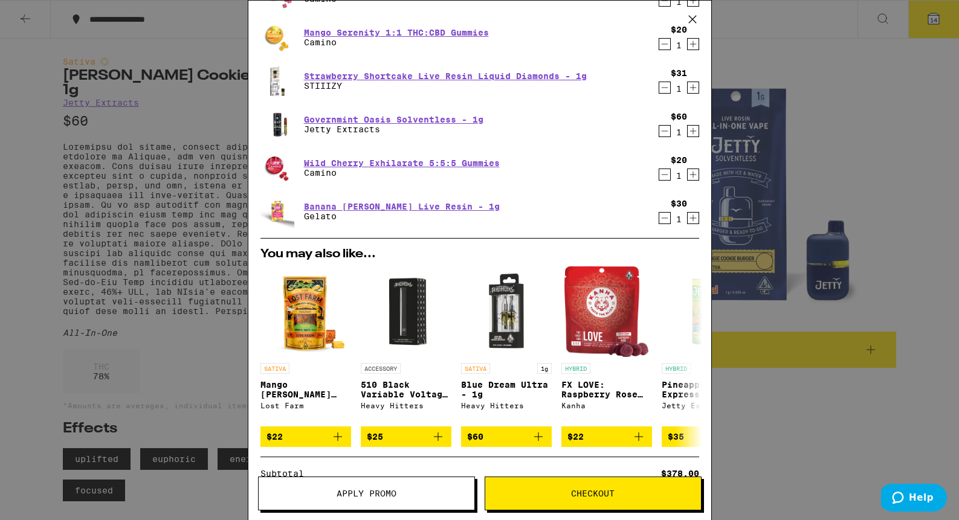
scroll to position [577, 0]
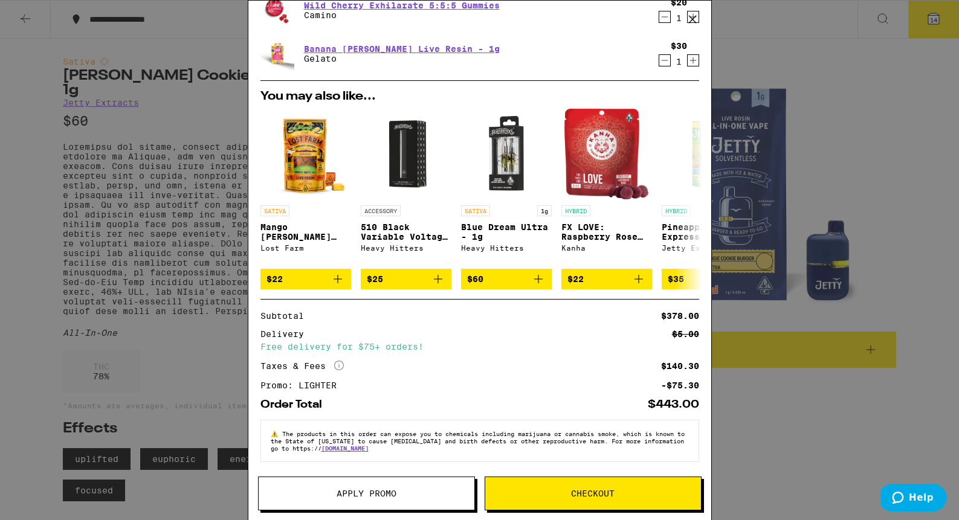
click at [753, 24] on div "Your Cart Pineapple Habanero Uplifting Gummies Camino $20 1 OG - OG Kush - 1g S…" at bounding box center [479, 260] width 959 height 520
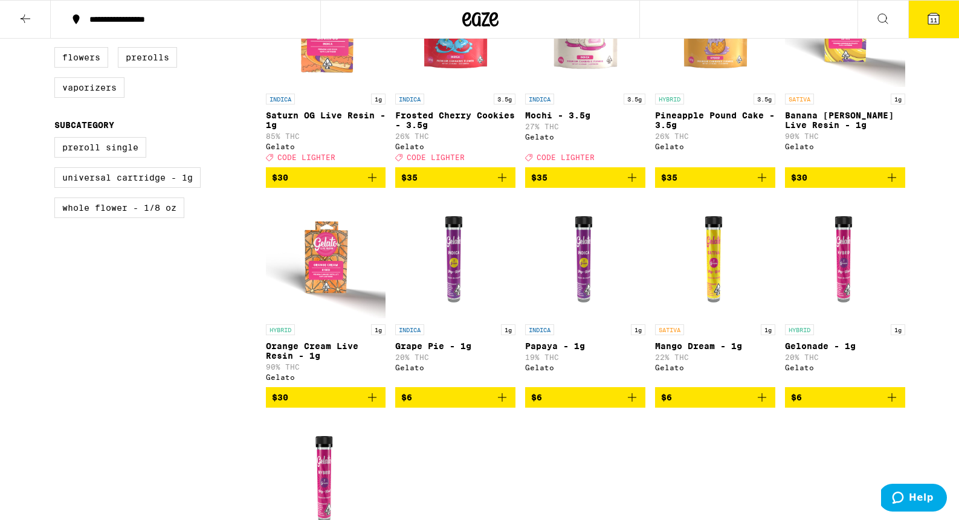
scroll to position [431, 0]
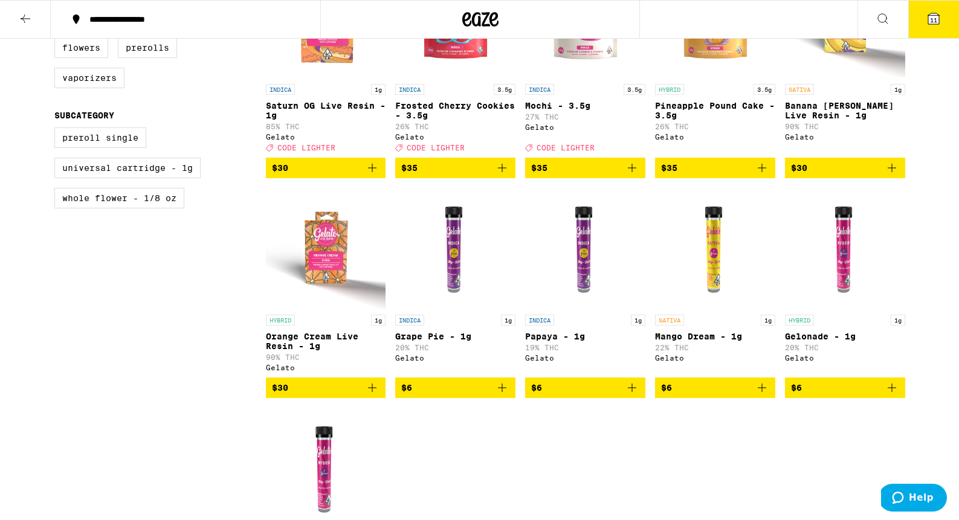
click at [326, 269] on img "Open page for Orange Cream Live Resin - 1g from Gelato" at bounding box center [326, 248] width 120 height 121
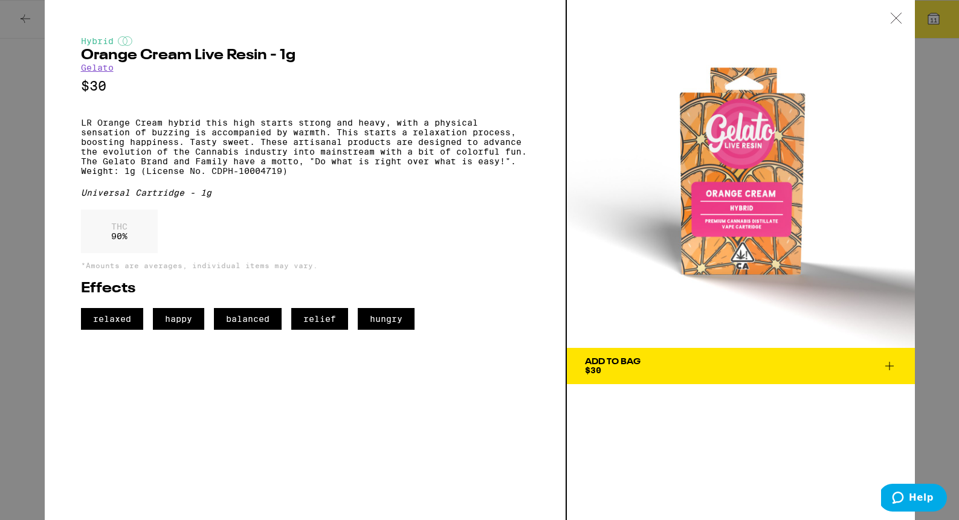
click at [895, 13] on icon at bounding box center [896, 18] width 12 height 11
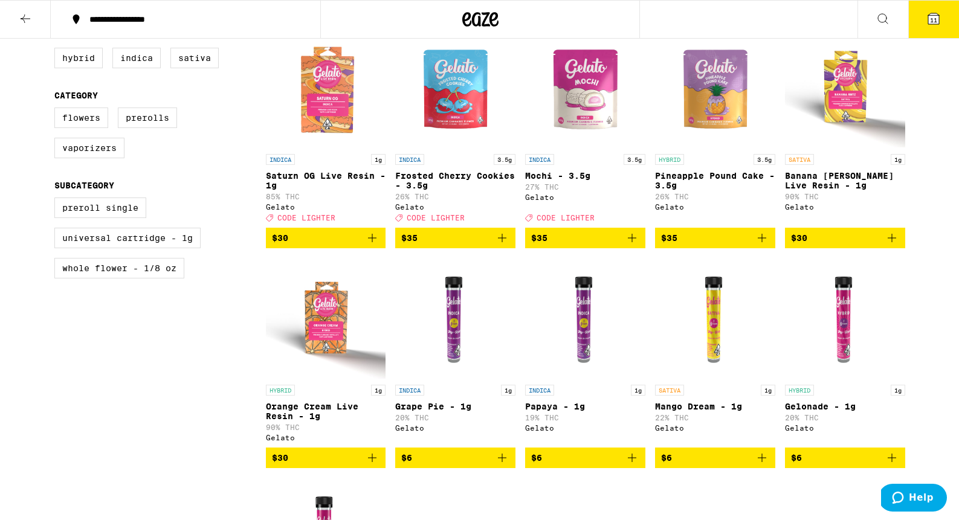
scroll to position [334, 0]
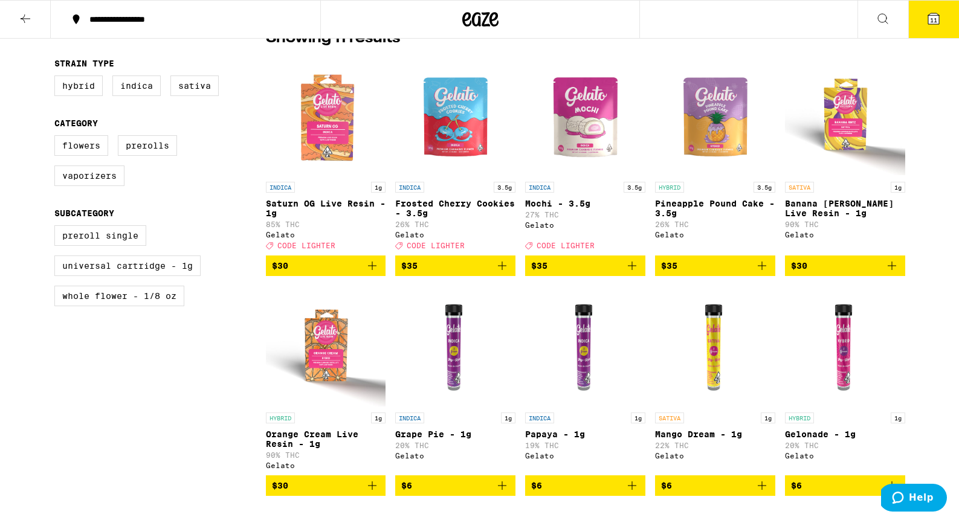
click at [552, 205] on p "Mochi - 3.5g" at bounding box center [585, 204] width 120 height 10
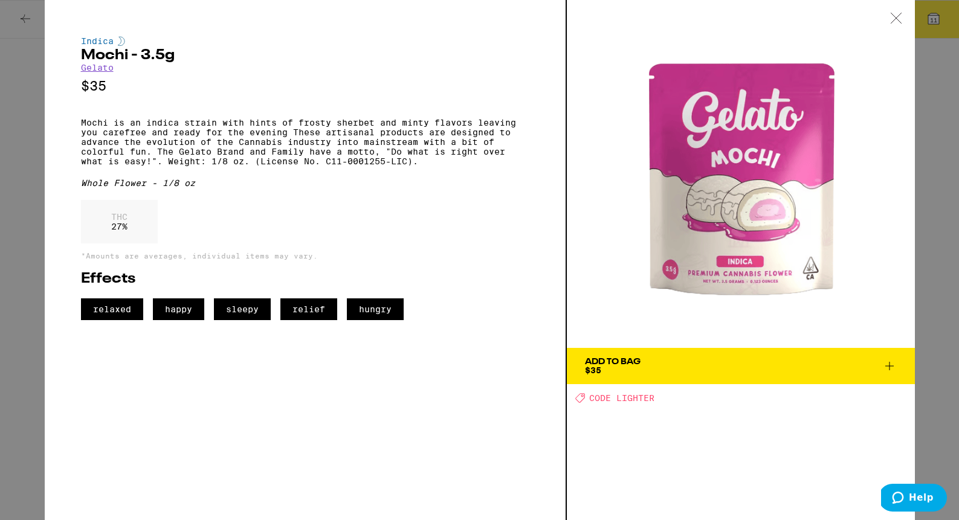
click at [25, 19] on div "Indica Mochi - 3.5g Gelato $35 Mochi is an indica strain with hints of frosty s…" at bounding box center [479, 260] width 959 height 520
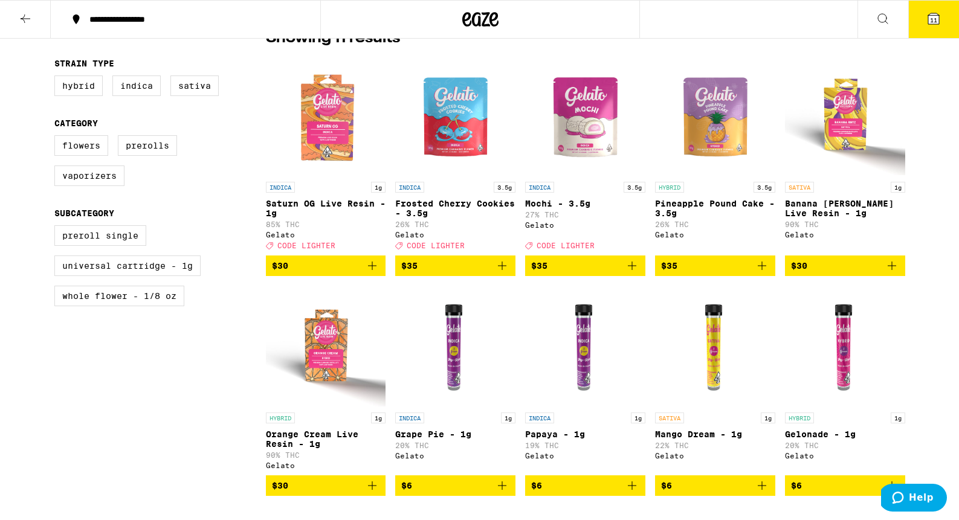
click at [330, 204] on p "Saturn OG Live Resin - 1g" at bounding box center [326, 208] width 120 height 19
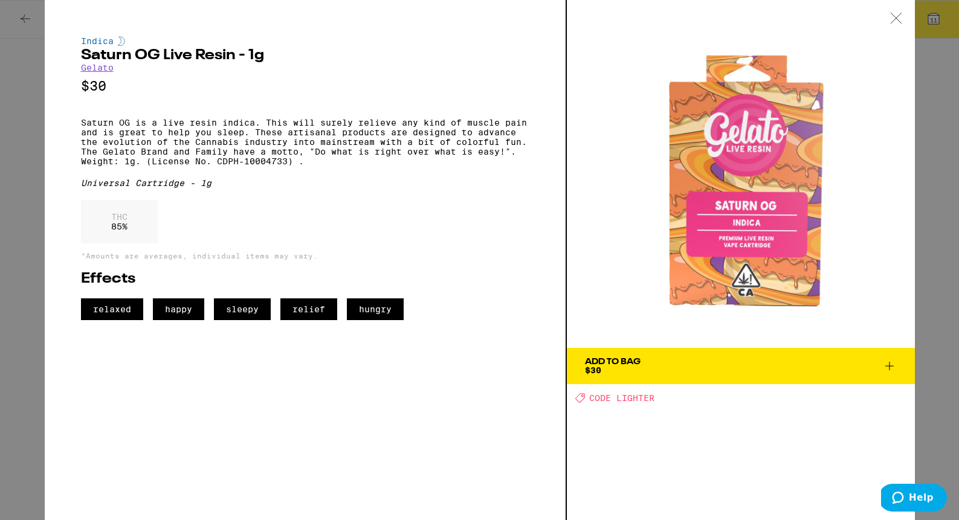
click at [30, 18] on div "Indica Saturn OG Live Resin - 1g Gelato $30 Saturn OG is a live resin indica. T…" at bounding box center [479, 260] width 959 height 520
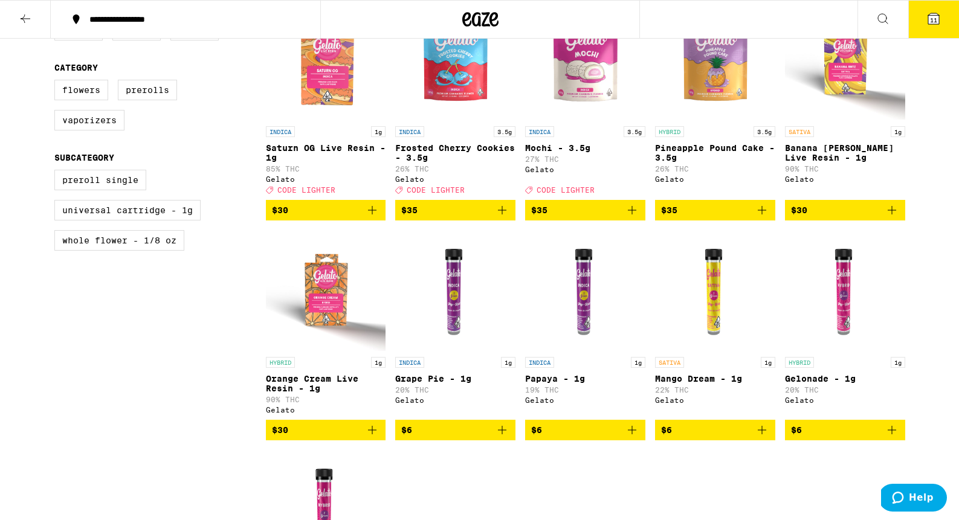
scroll to position [392, 0]
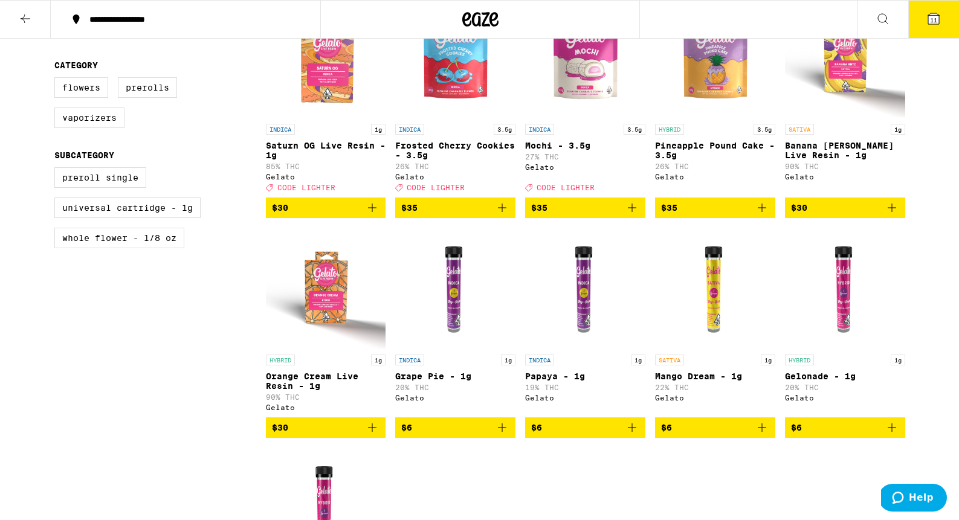
click at [850, 106] on img "Open page for Banana Runtz Live Resin - 1g from Gelato" at bounding box center [845, 57] width 120 height 121
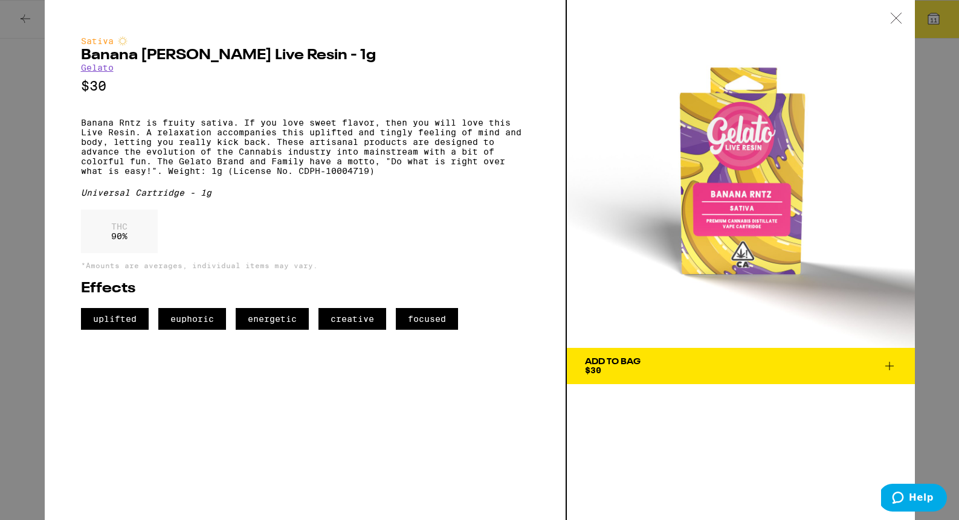
click at [640, 364] on div "Add To Bag" at bounding box center [613, 362] width 56 height 8
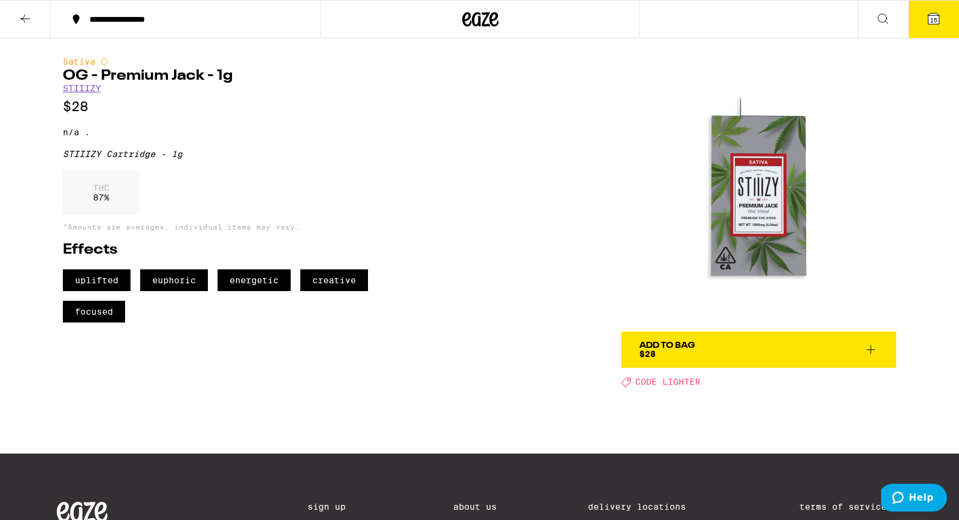
click at [723, 360] on button "Add To Bag $28" at bounding box center [758, 350] width 275 height 36
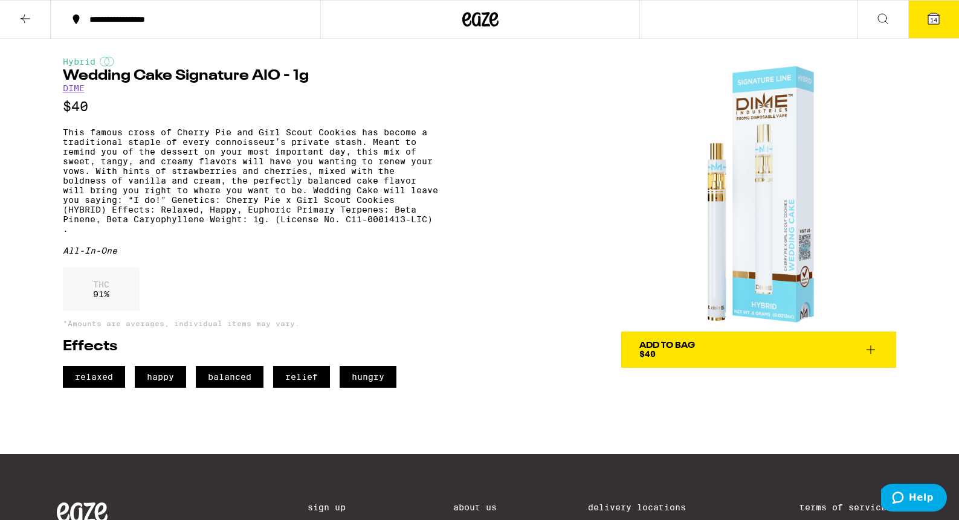
click at [741, 354] on span "Add To Bag $40" at bounding box center [758, 349] width 239 height 17
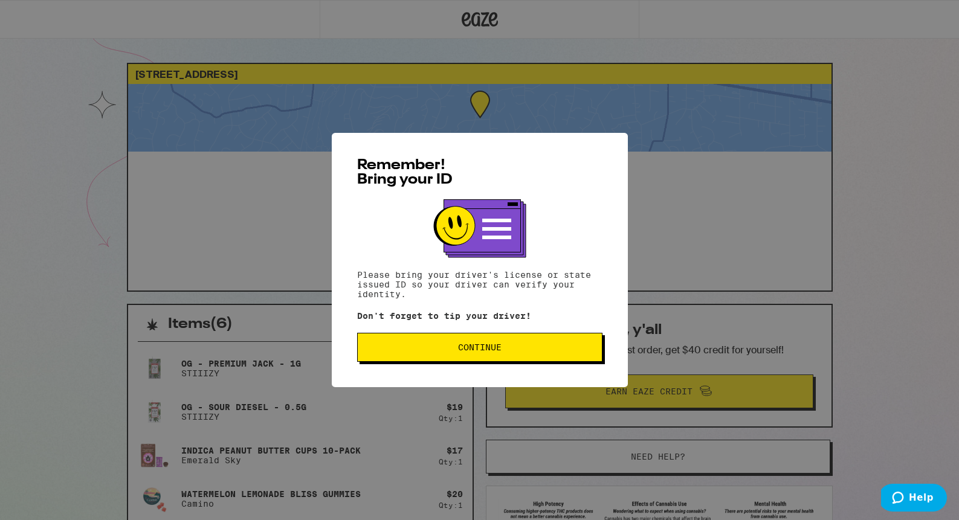
click at [412, 352] on span "Continue" at bounding box center [479, 347] width 225 height 8
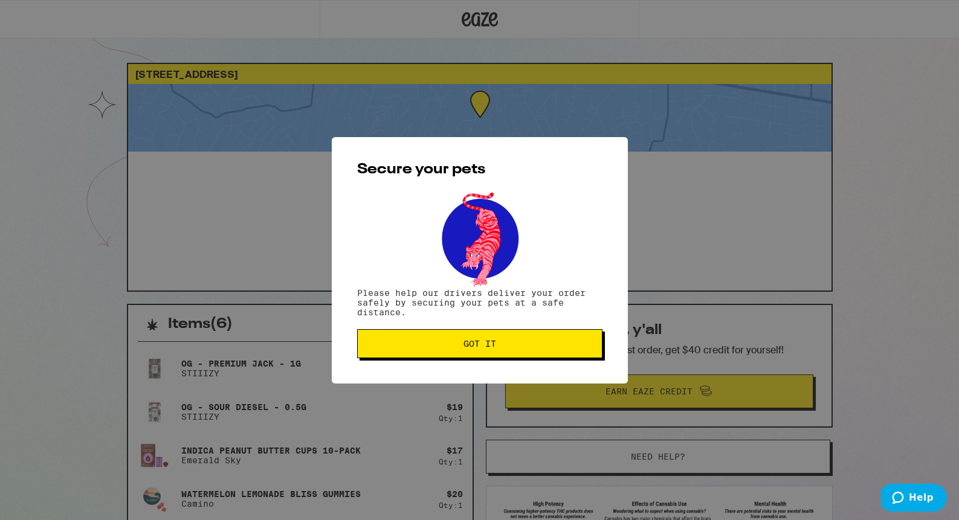
click at [412, 352] on button "Got it" at bounding box center [479, 343] width 245 height 29
